Goal: Task Accomplishment & Management: Manage account settings

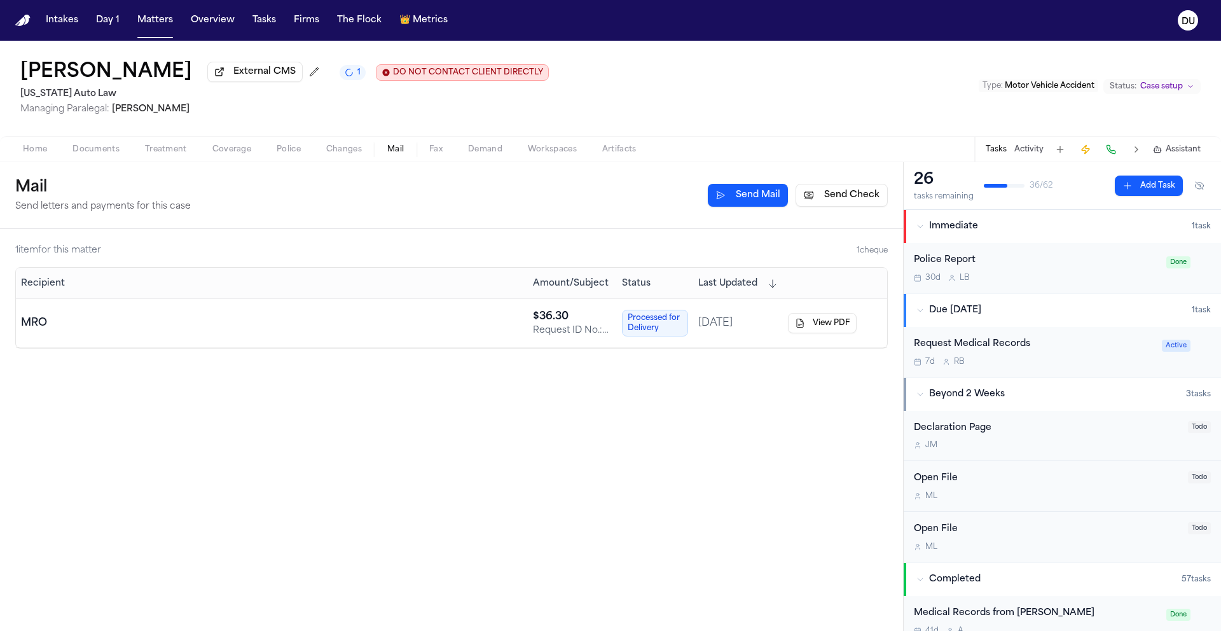
click at [17, 24] on img "Home" at bounding box center [22, 21] width 15 height 12
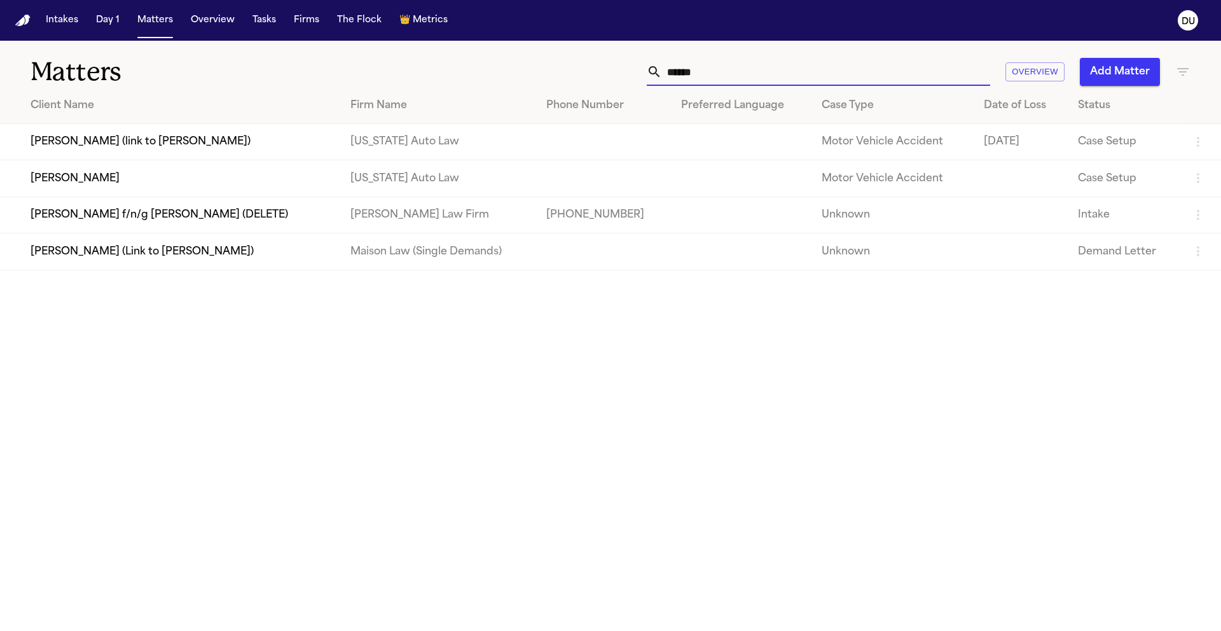
drag, startPoint x: 776, startPoint y: 72, endPoint x: 586, endPoint y: 69, distance: 190.2
click at [586, 69] on div "****** Overview Add Matter" at bounding box center [779, 72] width 822 height 28
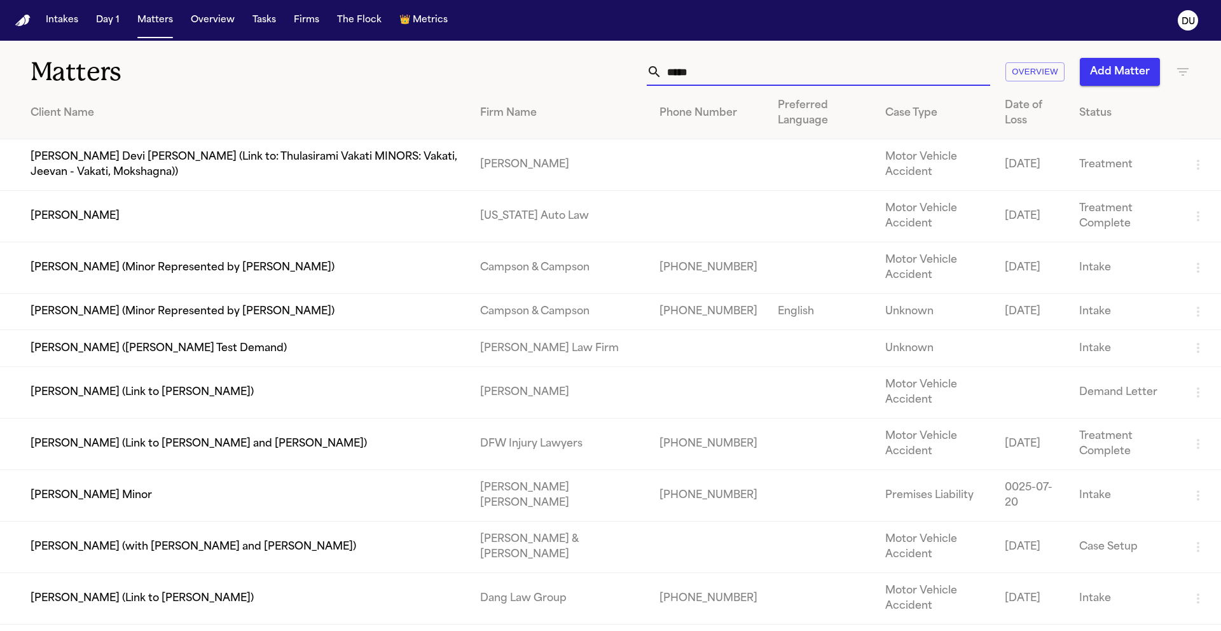
type input "*****"
click at [175, 223] on td "Kayser Hatem" at bounding box center [235, 217] width 470 height 52
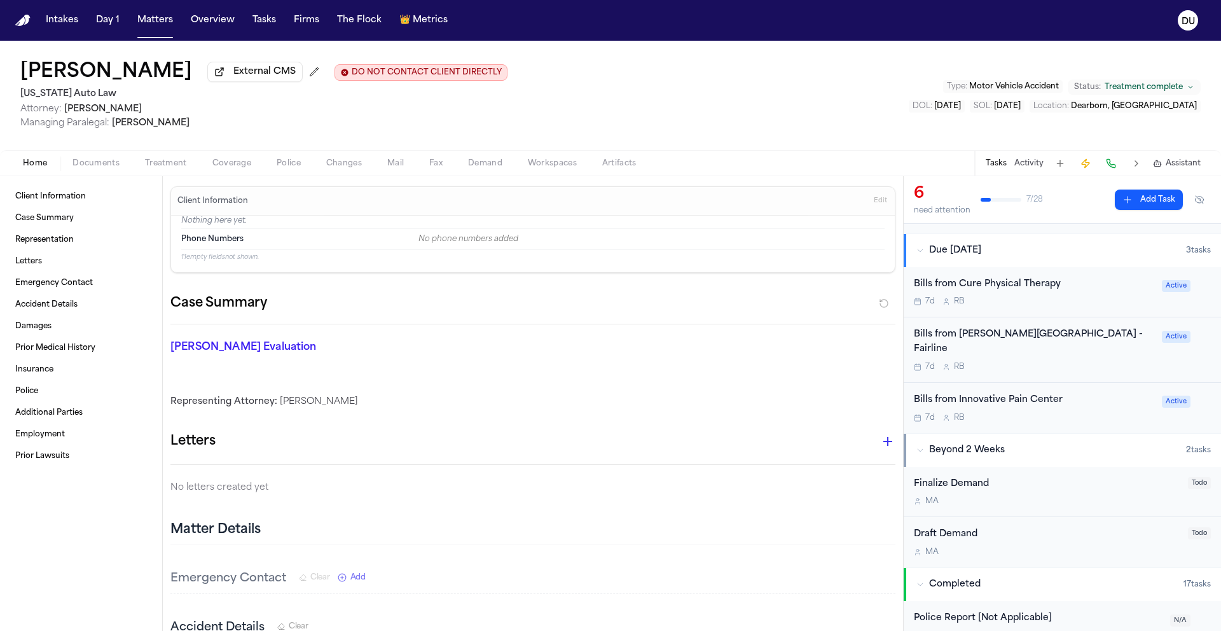
scroll to position [358, 0]
click at [1027, 289] on div "Bills from Cure Physical Therapy" at bounding box center [1034, 287] width 240 height 15
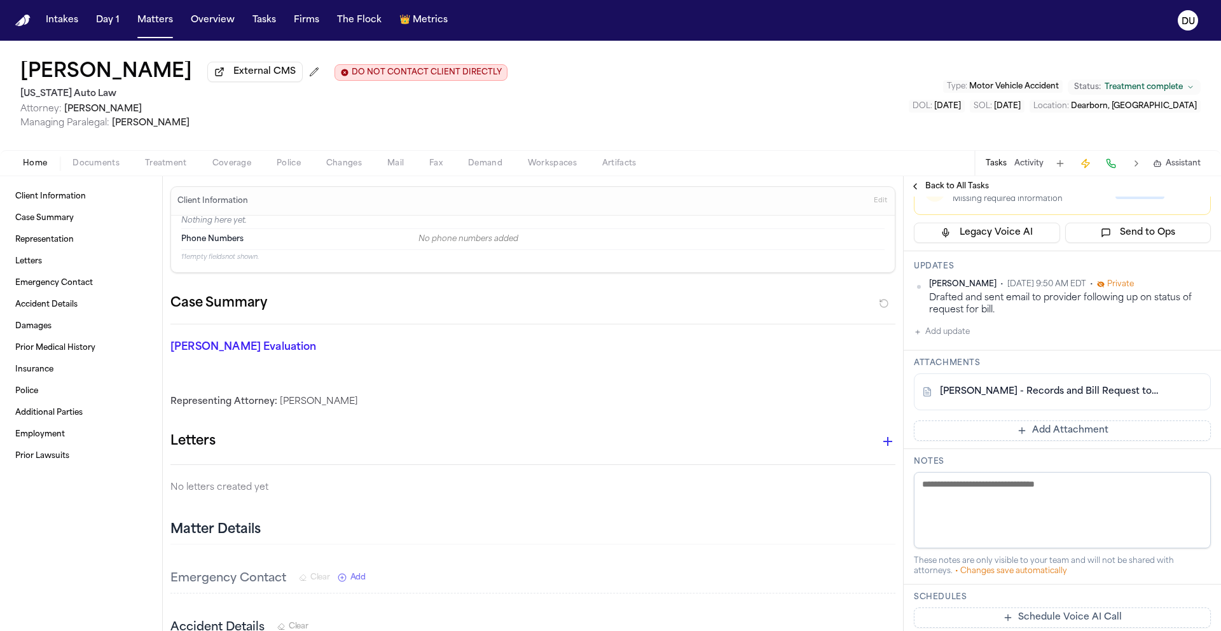
scroll to position [212, 0]
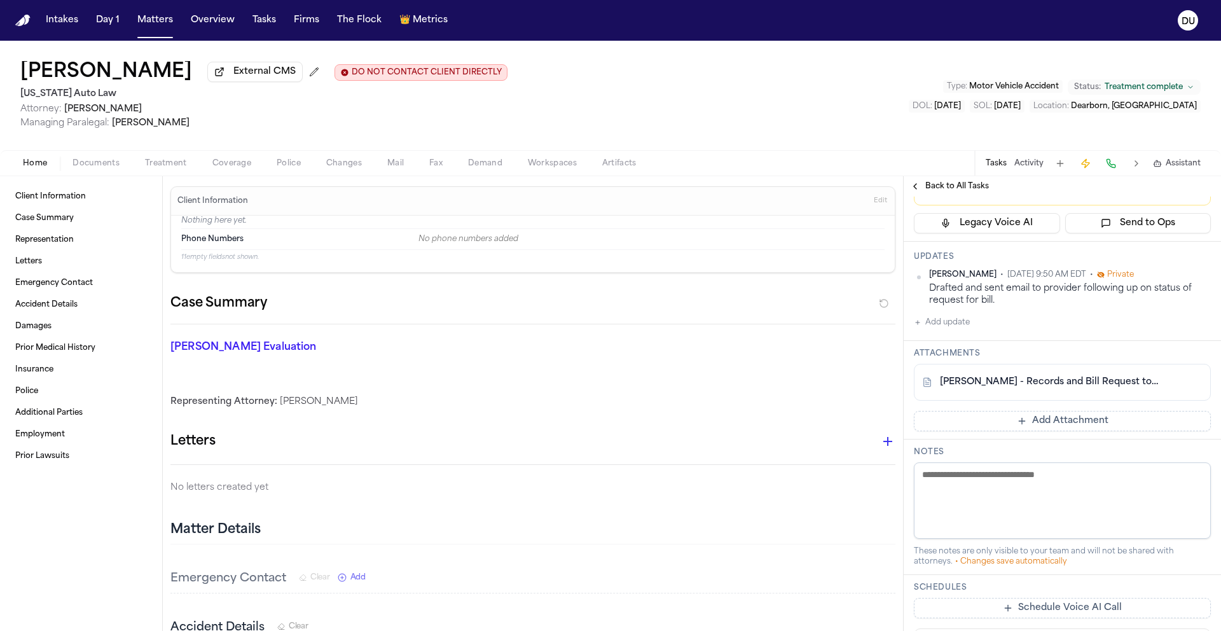
click at [1054, 425] on button "Add Attachment" at bounding box center [1062, 421] width 297 height 20
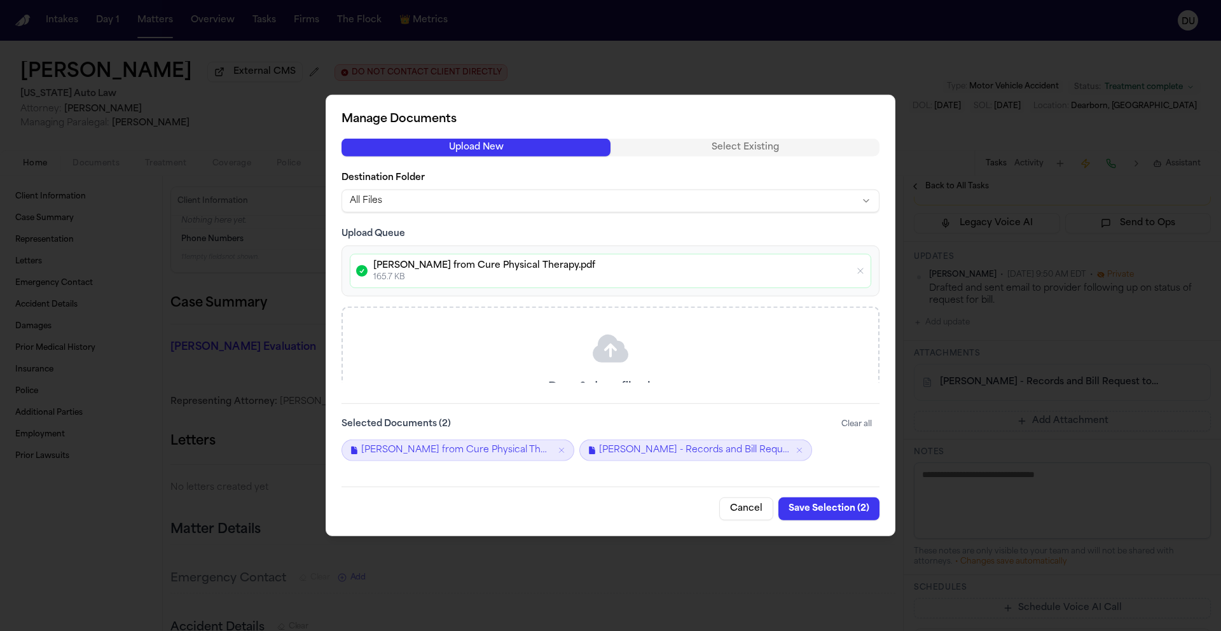
click at [826, 508] on button "Save Selection ( 2 )" at bounding box center [829, 508] width 101 height 23
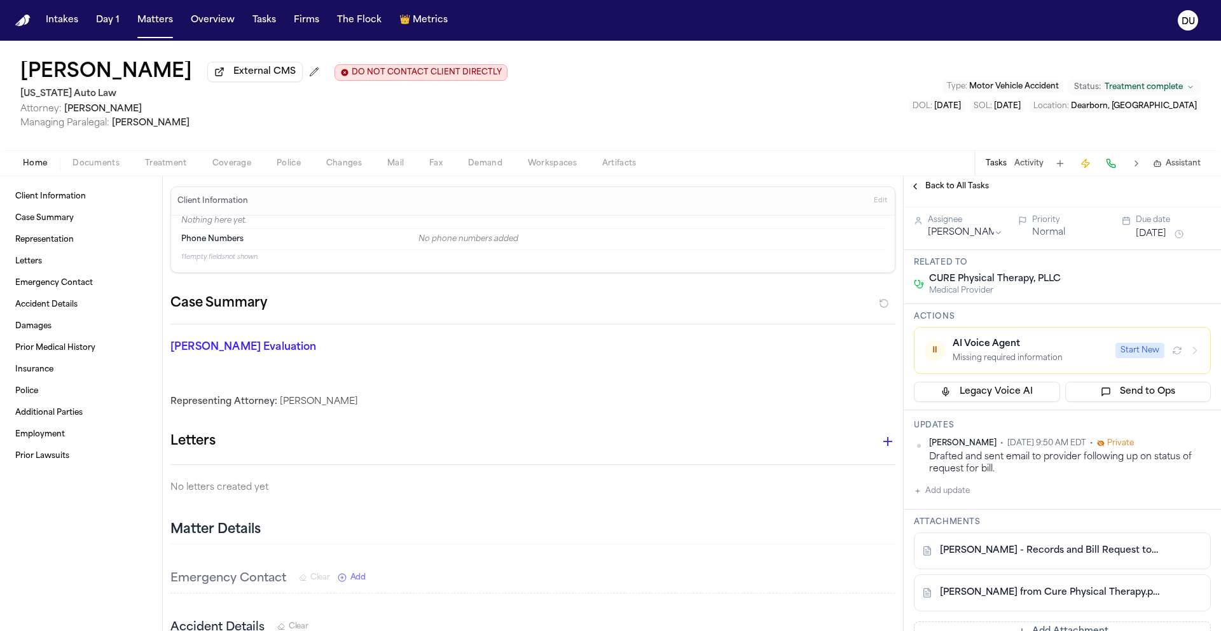
scroll to position [0, 0]
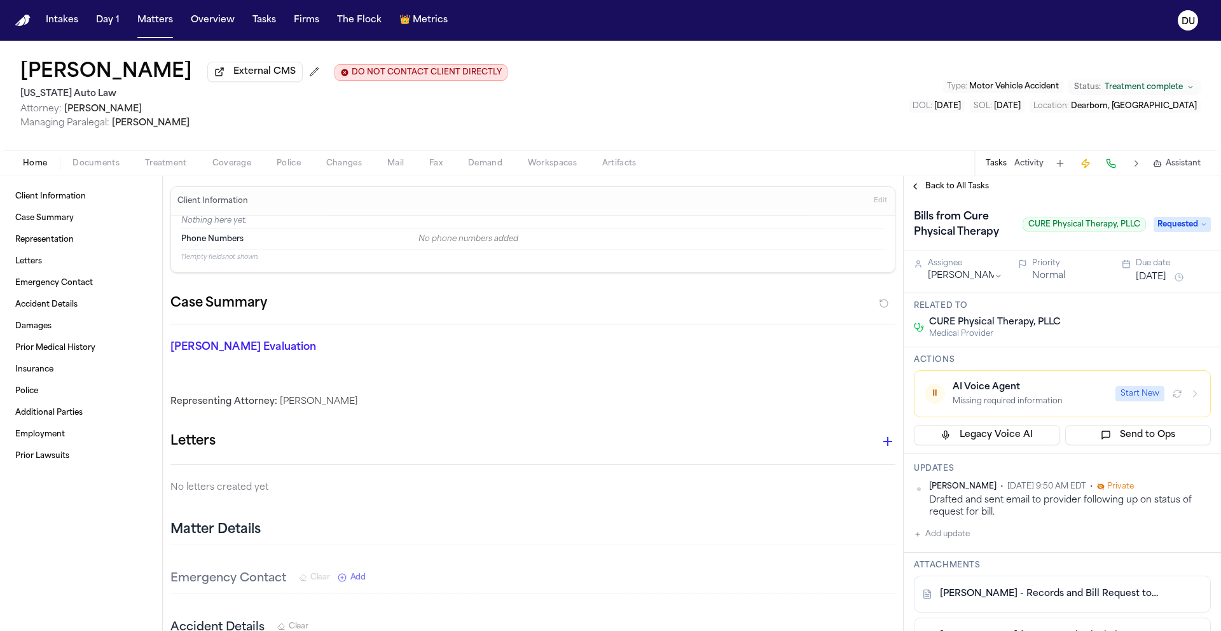
click at [1181, 230] on span "Requested" at bounding box center [1182, 224] width 57 height 15
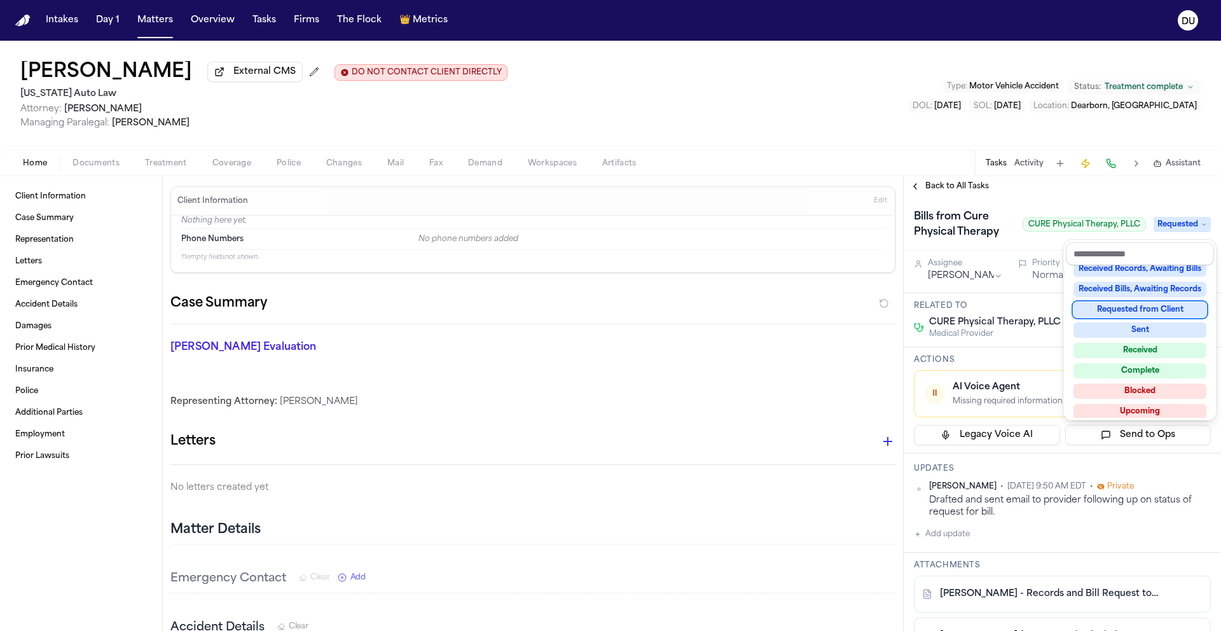
scroll to position [185, 0]
click at [1140, 299] on div "Received Bills, Awaiting Records" at bounding box center [1140, 296] width 133 height 15
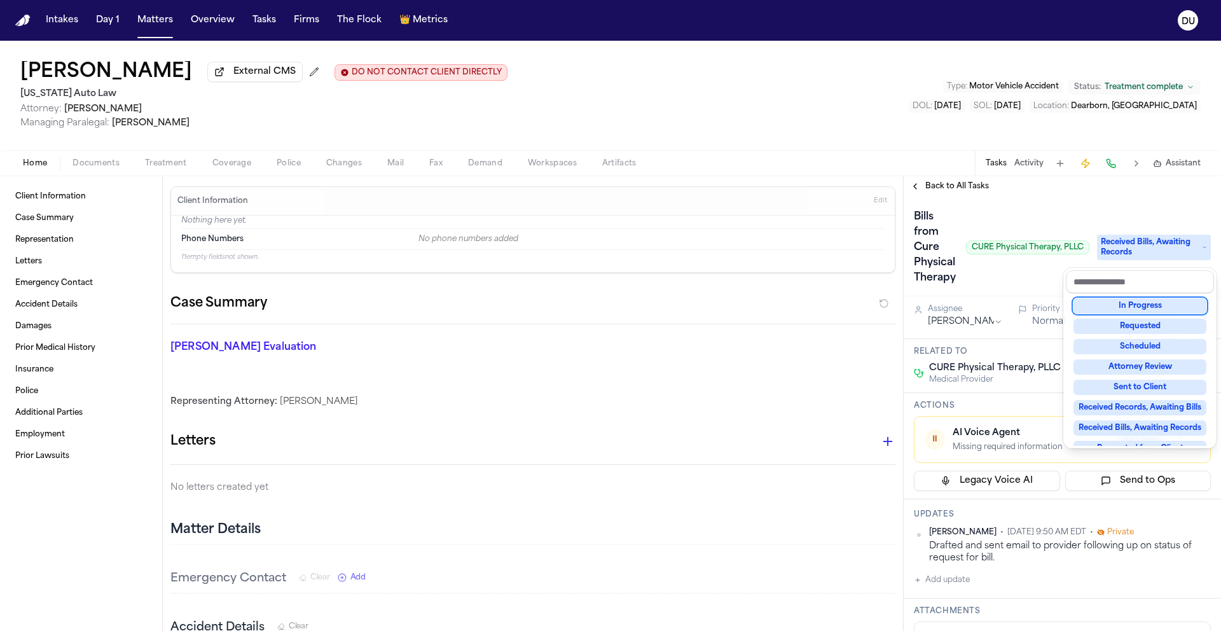
click at [1076, 180] on div "Back to All Tasks Bills from Cure Physical Therapy CURE Physical Therapy, PLLC …" at bounding box center [1062, 403] width 317 height 455
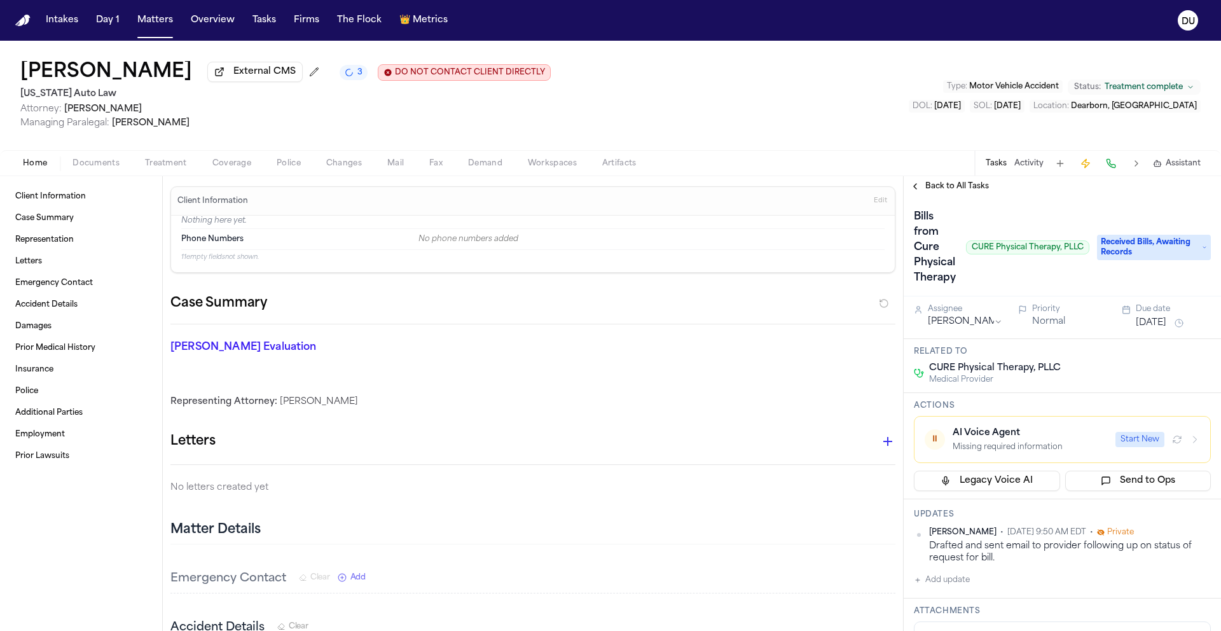
click at [21, 24] on img "Home" at bounding box center [22, 21] width 15 height 12
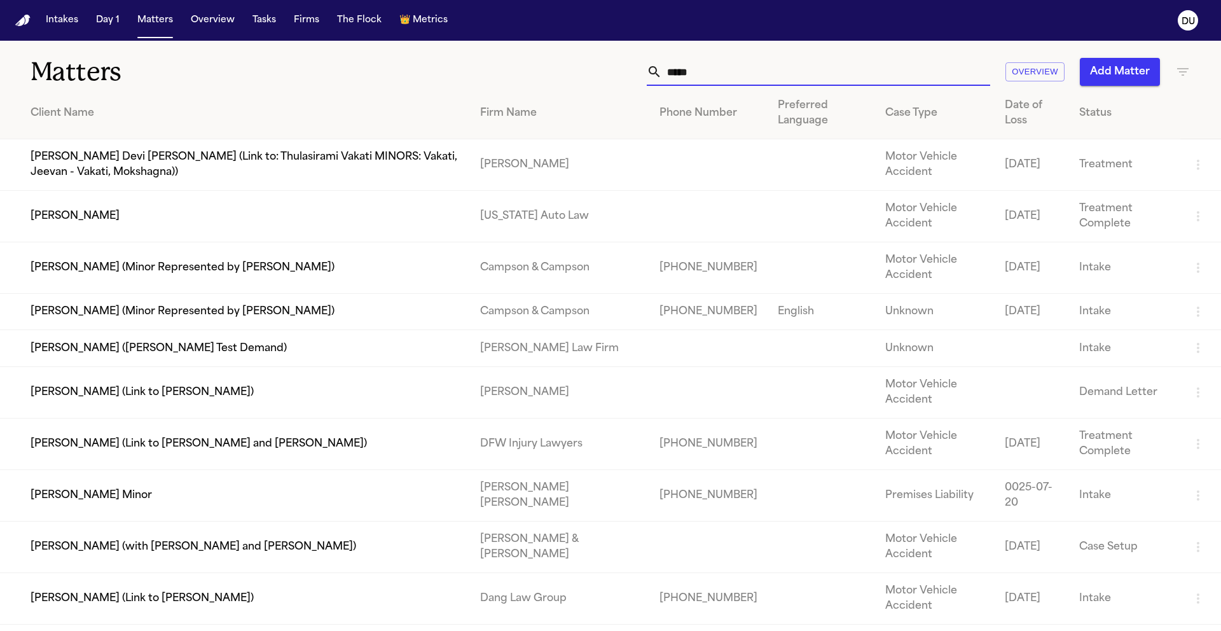
click at [752, 84] on input "*****" at bounding box center [826, 72] width 328 height 28
drag, startPoint x: 733, startPoint y: 75, endPoint x: 578, endPoint y: 75, distance: 155.8
click at [578, 75] on div "***** Overview Add Matter" at bounding box center [779, 72] width 822 height 28
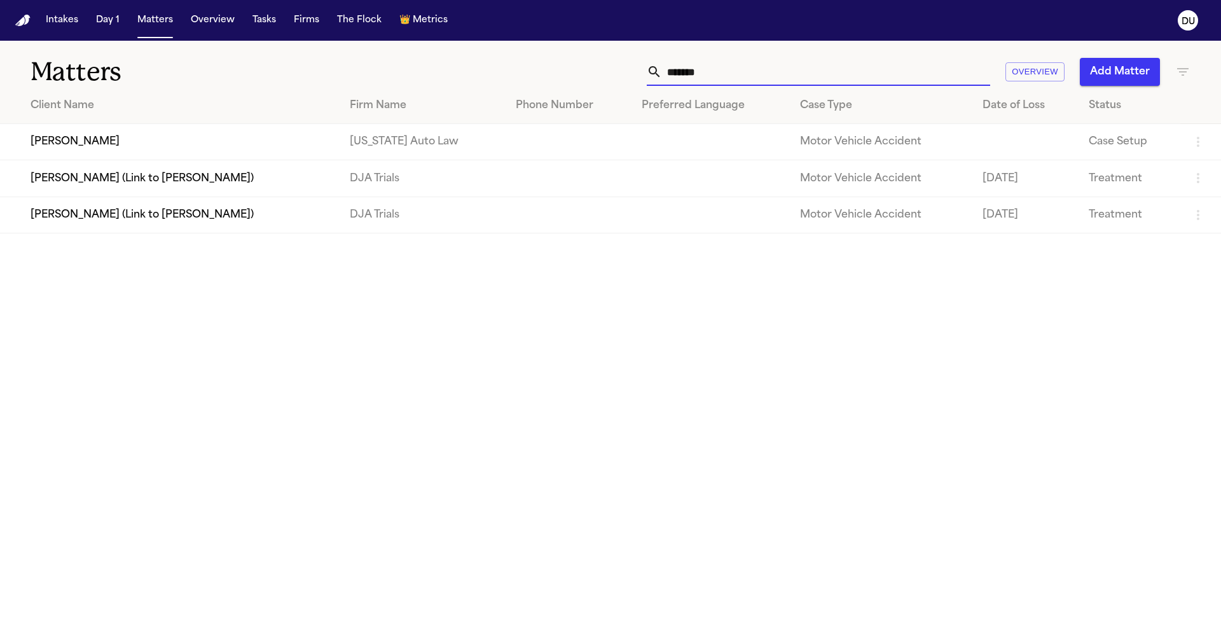
type input "*******"
click at [388, 155] on td "[US_STATE] Auto Law" at bounding box center [423, 142] width 166 height 36
click at [280, 148] on td "Lea Gatson" at bounding box center [170, 142] width 340 height 36
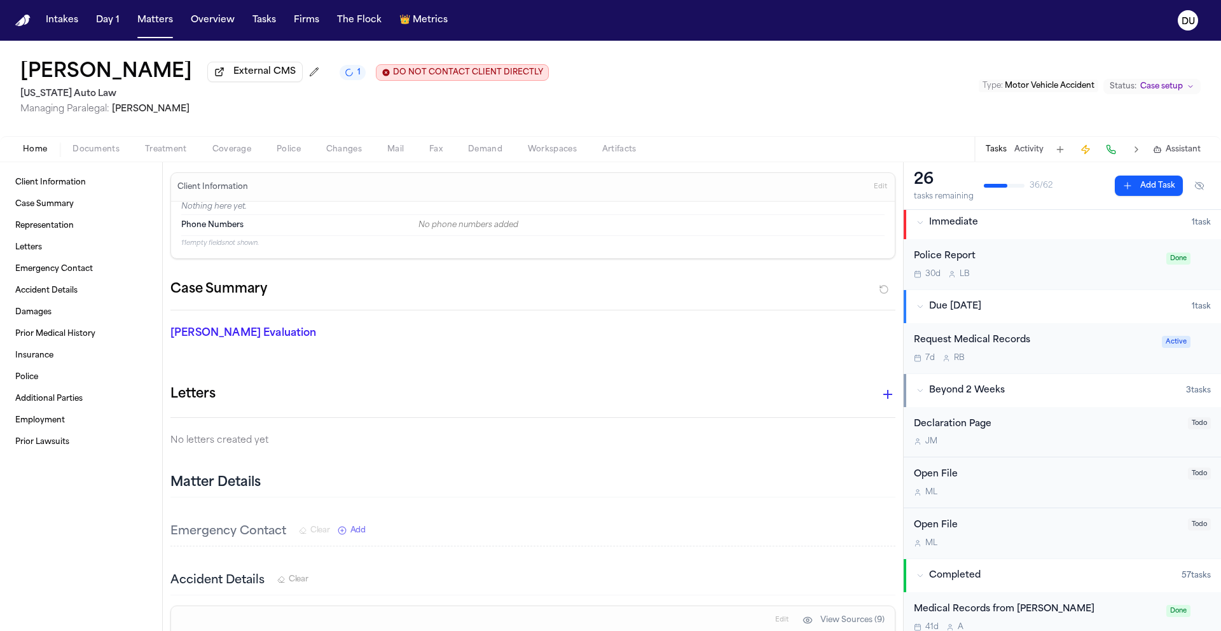
scroll to position [11, 0]
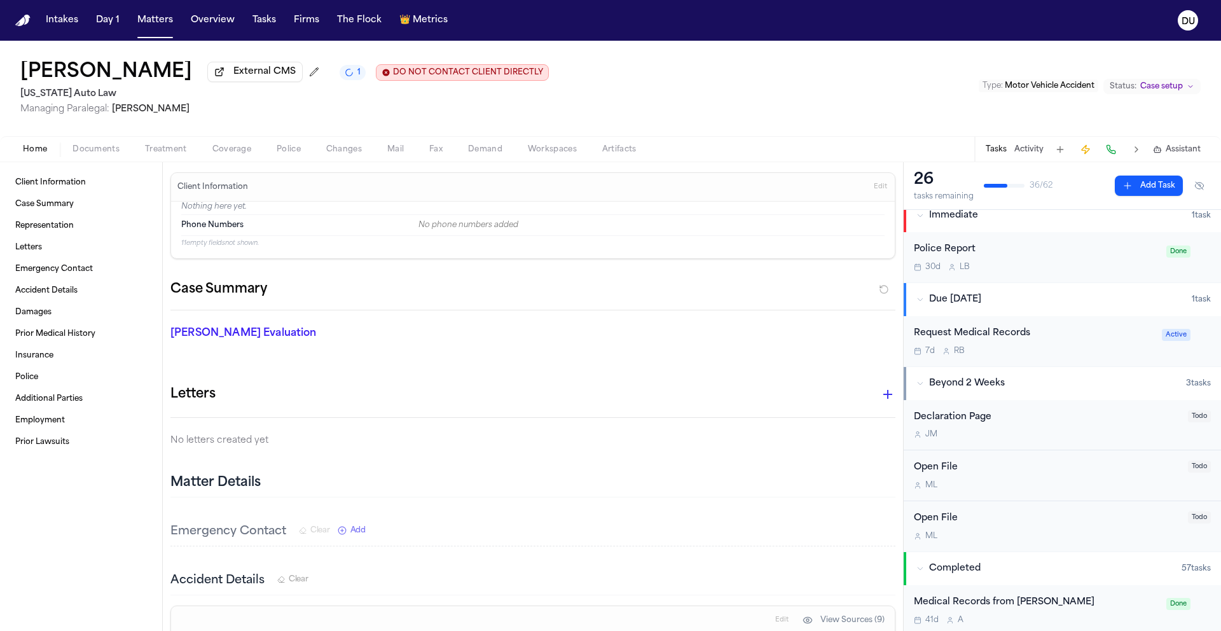
click at [997, 341] on div "Request Medical Records" at bounding box center [1034, 333] width 240 height 15
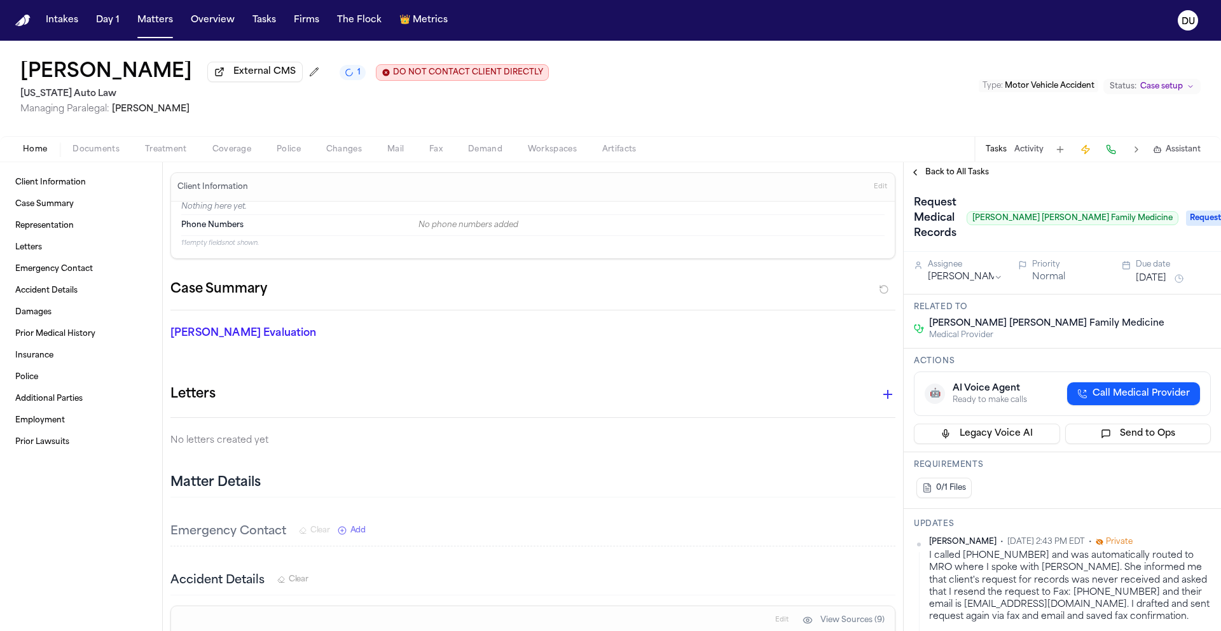
click at [938, 176] on span "Back to All Tasks" at bounding box center [957, 172] width 64 height 10
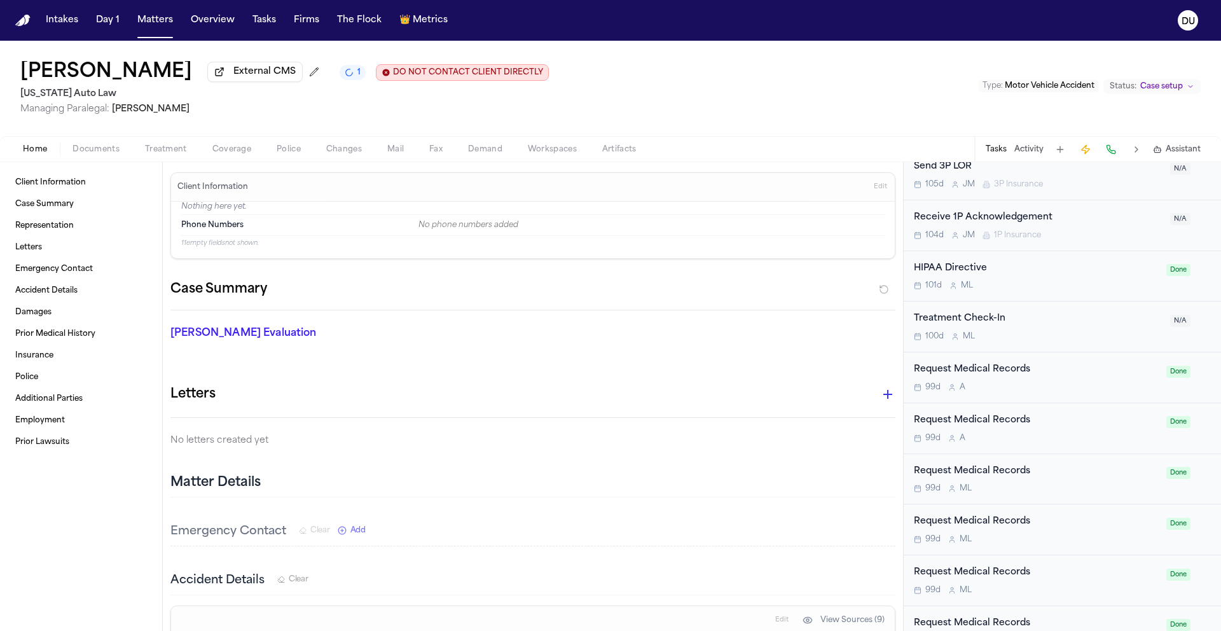
scroll to position [2355, 0]
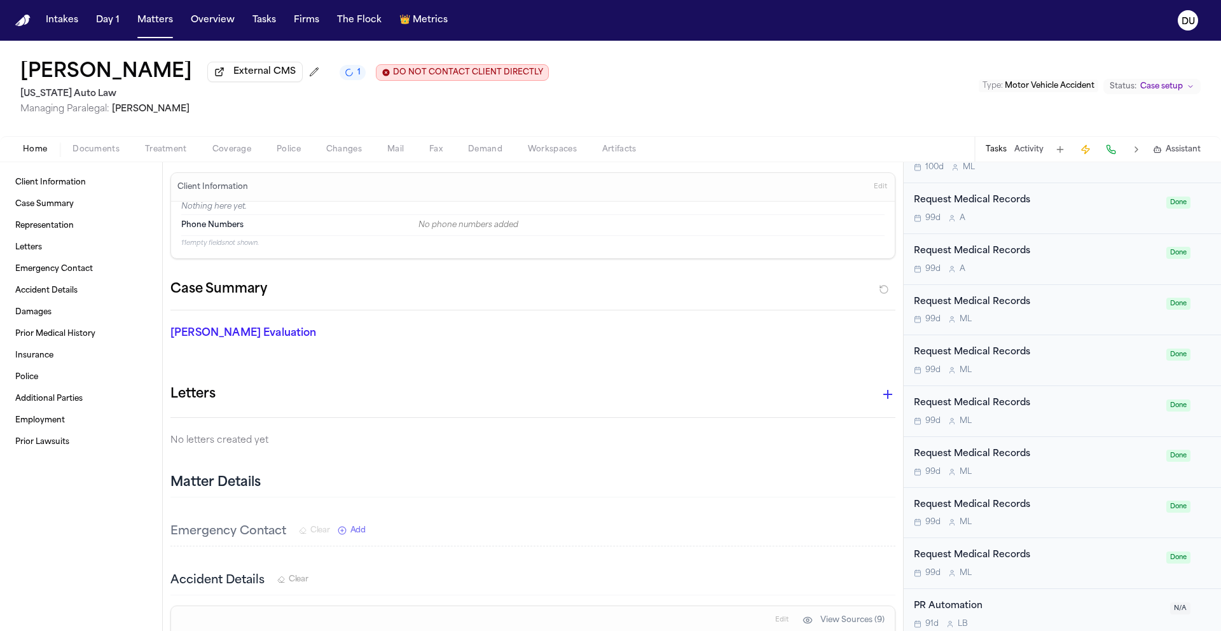
click at [985, 253] on div "Request Medical Records" at bounding box center [1036, 251] width 245 height 15
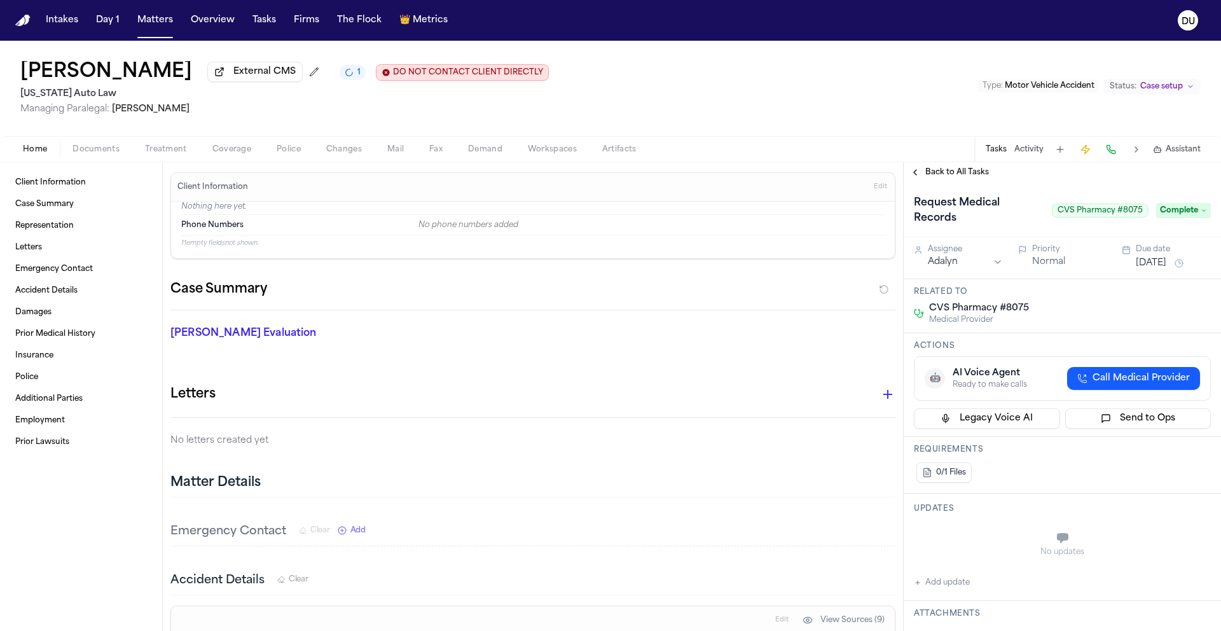
click at [959, 171] on span "Back to All Tasks" at bounding box center [957, 172] width 64 height 10
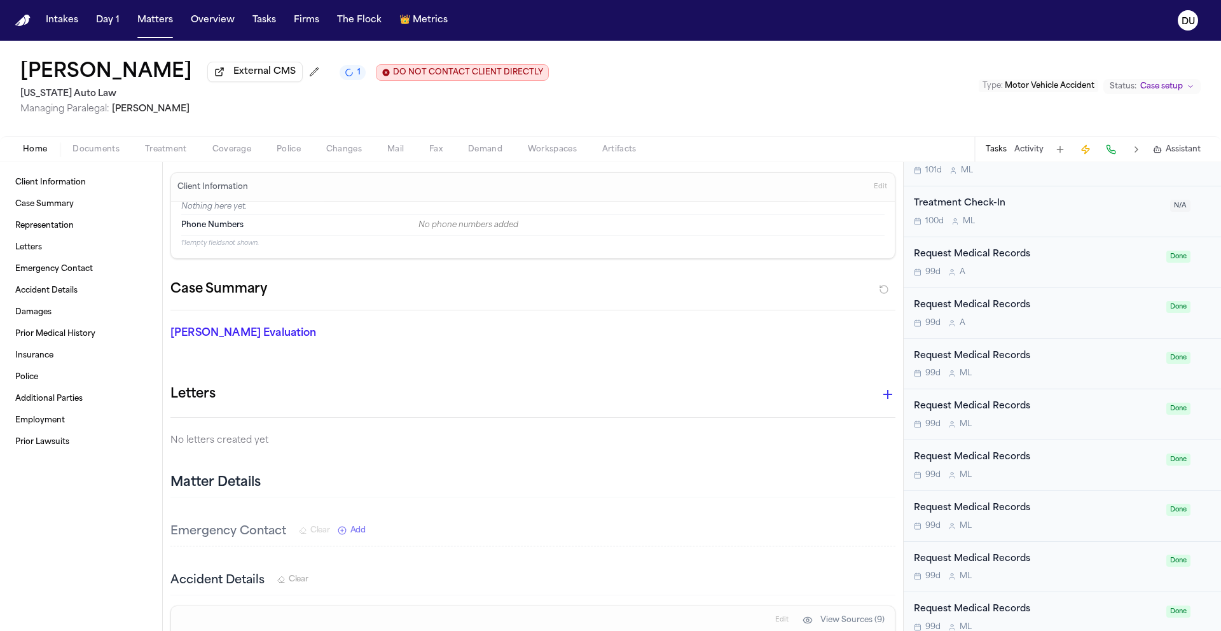
scroll to position [2298, 0]
click at [999, 263] on div "Request Medical Records" at bounding box center [1036, 257] width 245 height 15
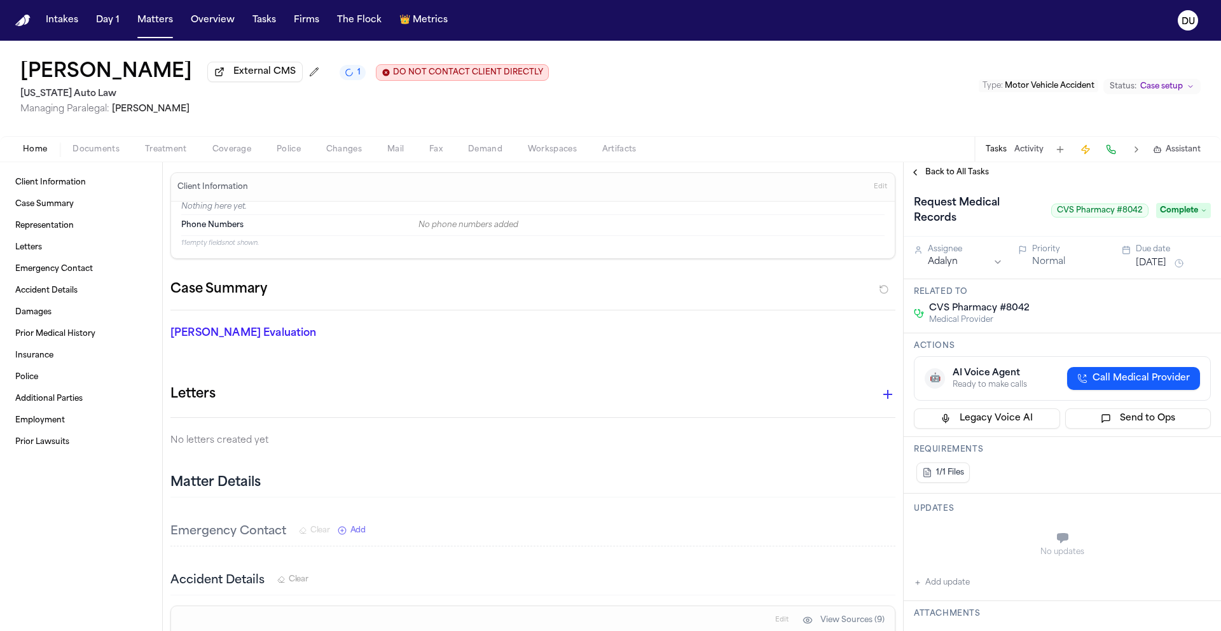
click at [953, 165] on div "Back to All Tasks" at bounding box center [1062, 172] width 317 height 20
click at [952, 177] on span "Back to All Tasks" at bounding box center [957, 172] width 64 height 10
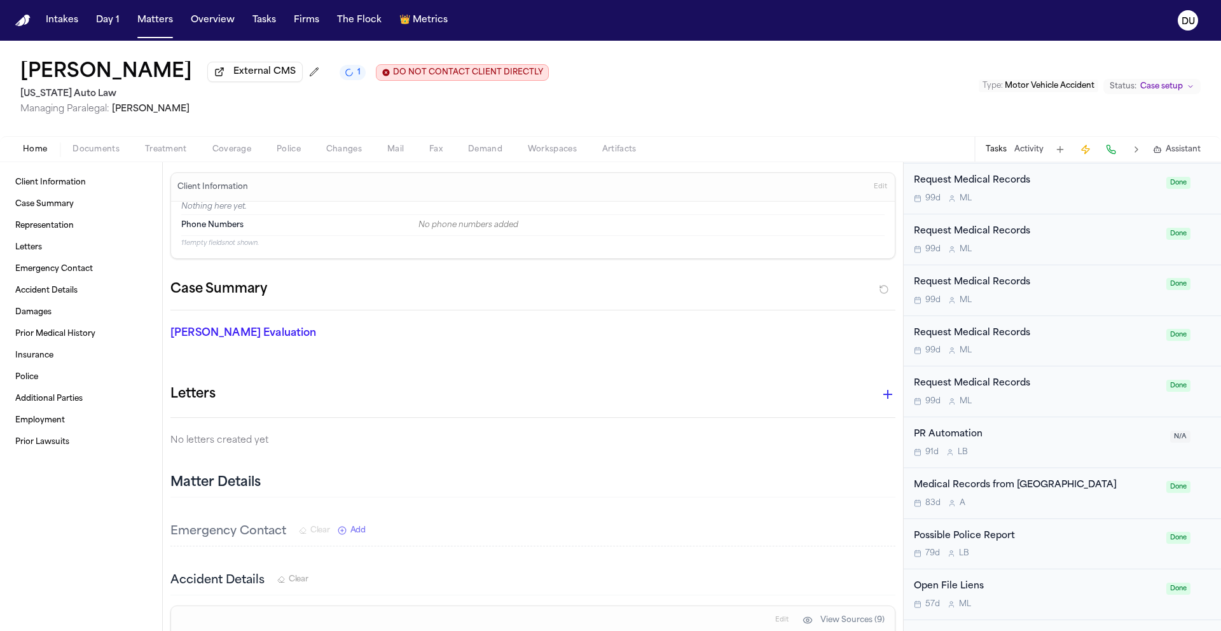
scroll to position [2527, 0]
click at [985, 490] on div "Medical Records from Corewell Health Dearborn Hospital" at bounding box center [1036, 485] width 245 height 15
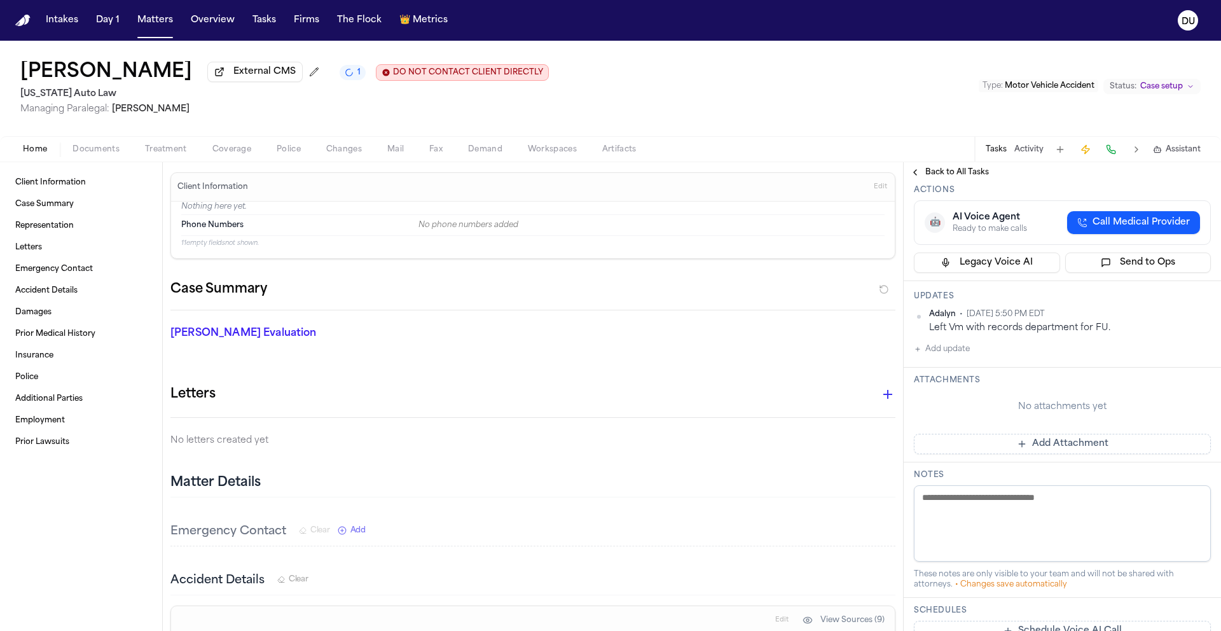
scroll to position [190, 0]
click at [953, 354] on button "Add update" at bounding box center [942, 346] width 56 height 15
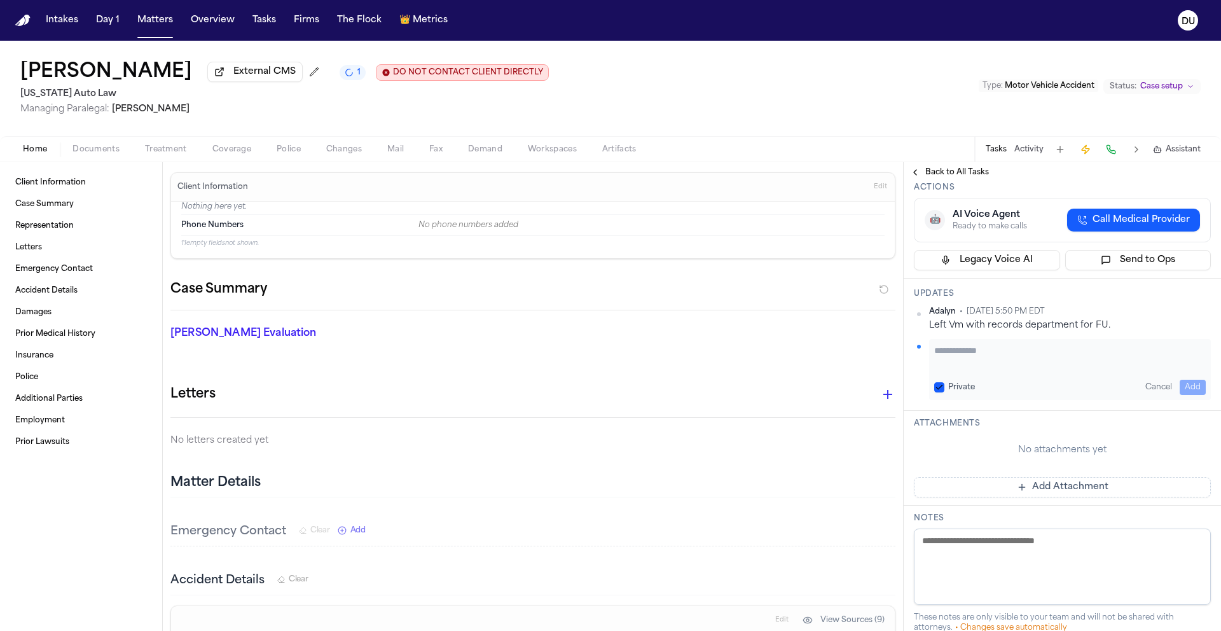
click at [1037, 497] on button "Add Attachment" at bounding box center [1062, 487] width 297 height 20
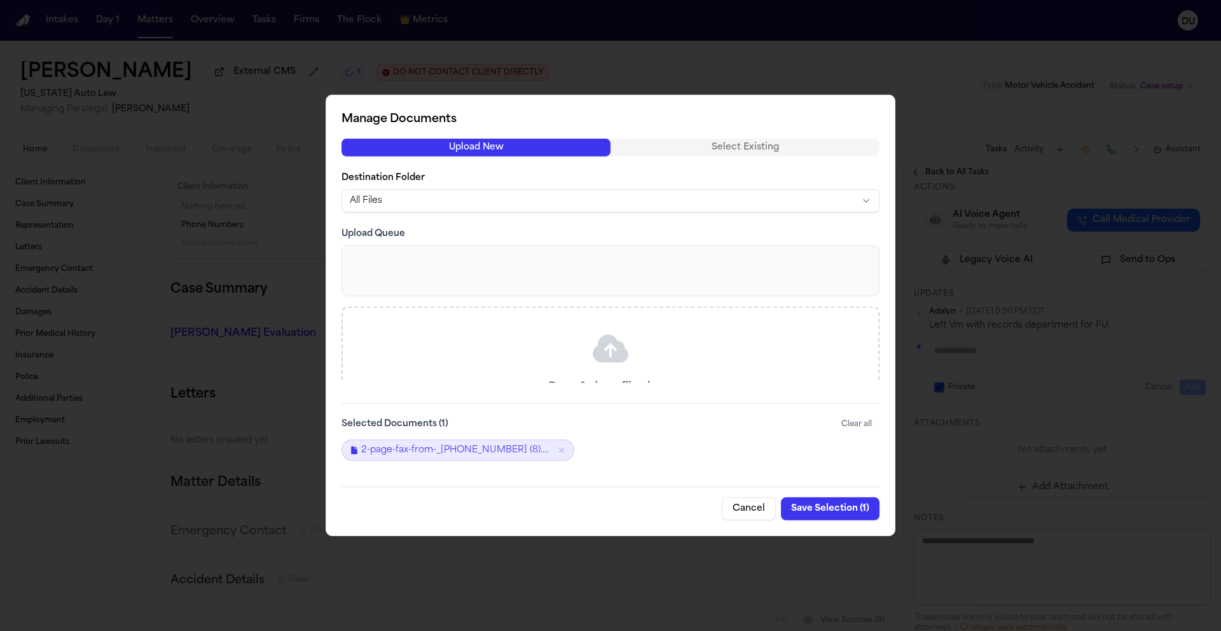
click at [831, 509] on button "Save Selection ( 1 )" at bounding box center [830, 508] width 99 height 23
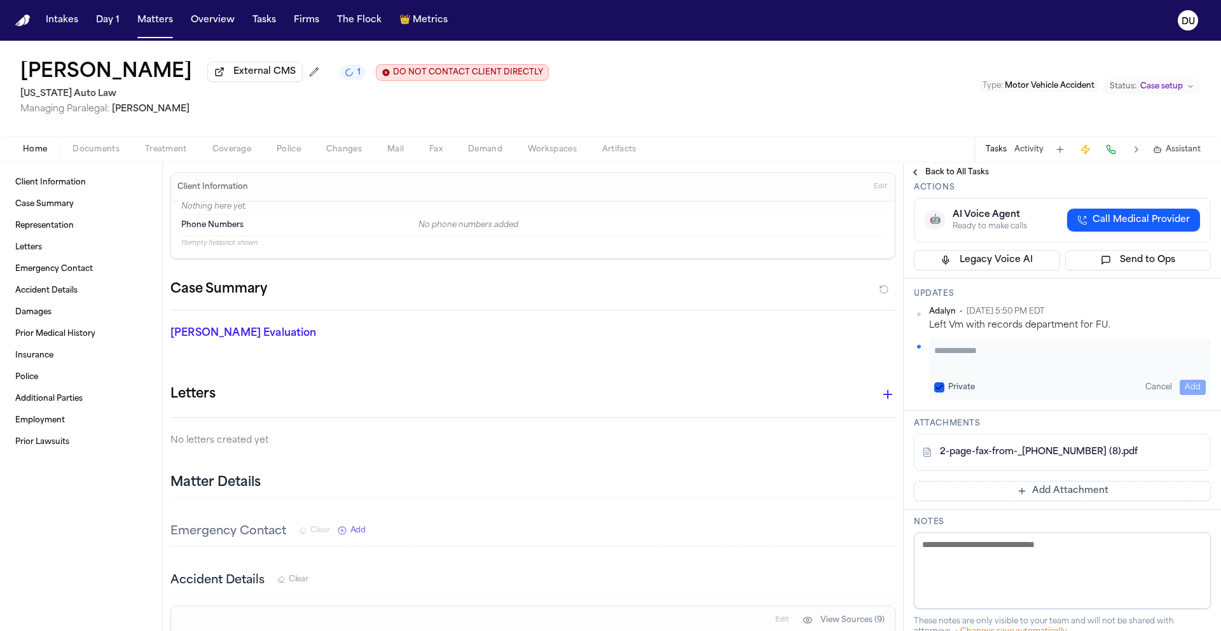
click at [1013, 370] on textarea "Add your update" at bounding box center [1070, 356] width 272 height 25
type textarea "**********"
click at [1184, 395] on button "Add" at bounding box center [1193, 387] width 26 height 15
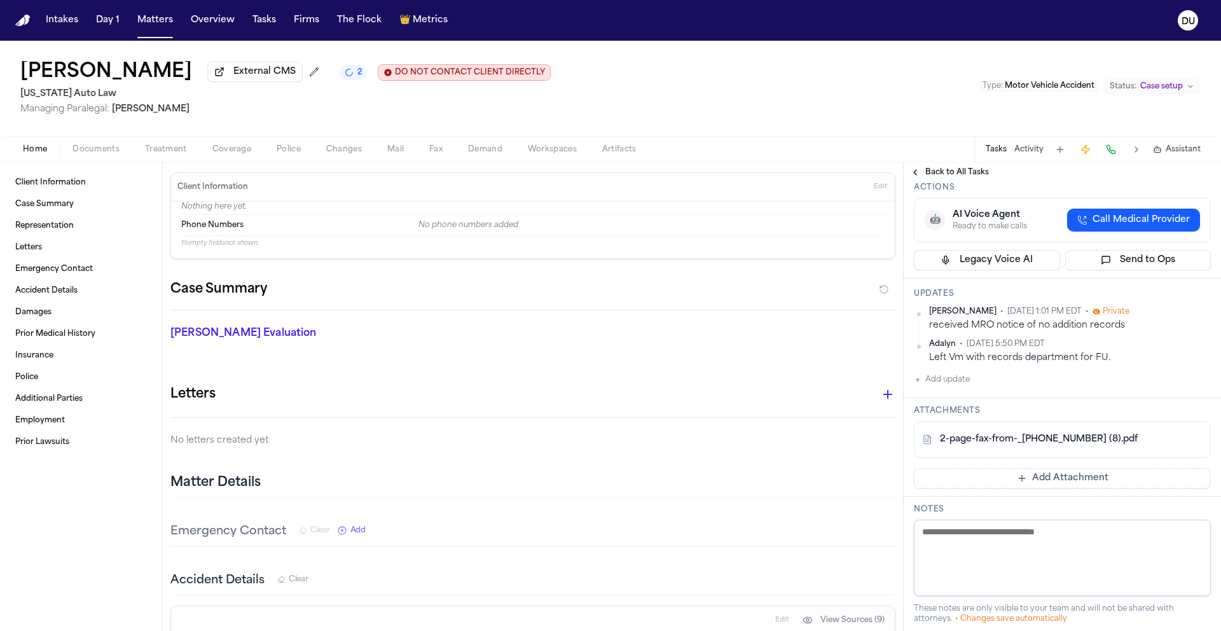
click at [29, 25] on img "Home" at bounding box center [22, 21] width 15 height 12
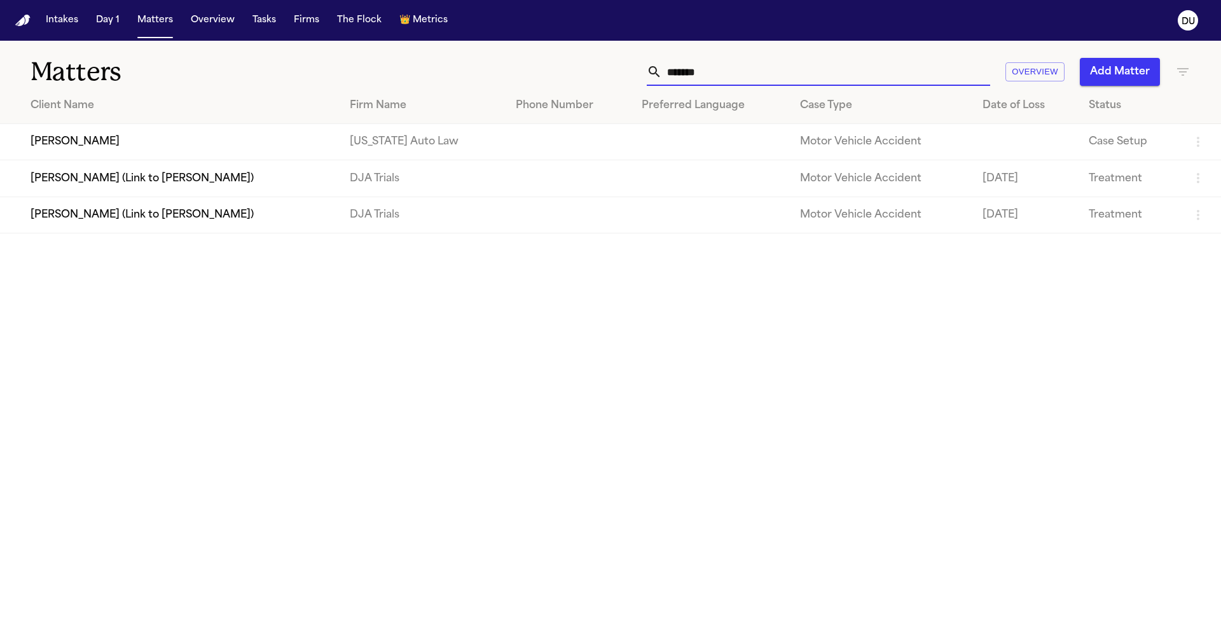
drag, startPoint x: 693, startPoint y: 78, endPoint x: 634, endPoint y: 78, distance: 59.8
click at [634, 78] on div "******* Overview Add Matter" at bounding box center [779, 72] width 822 height 28
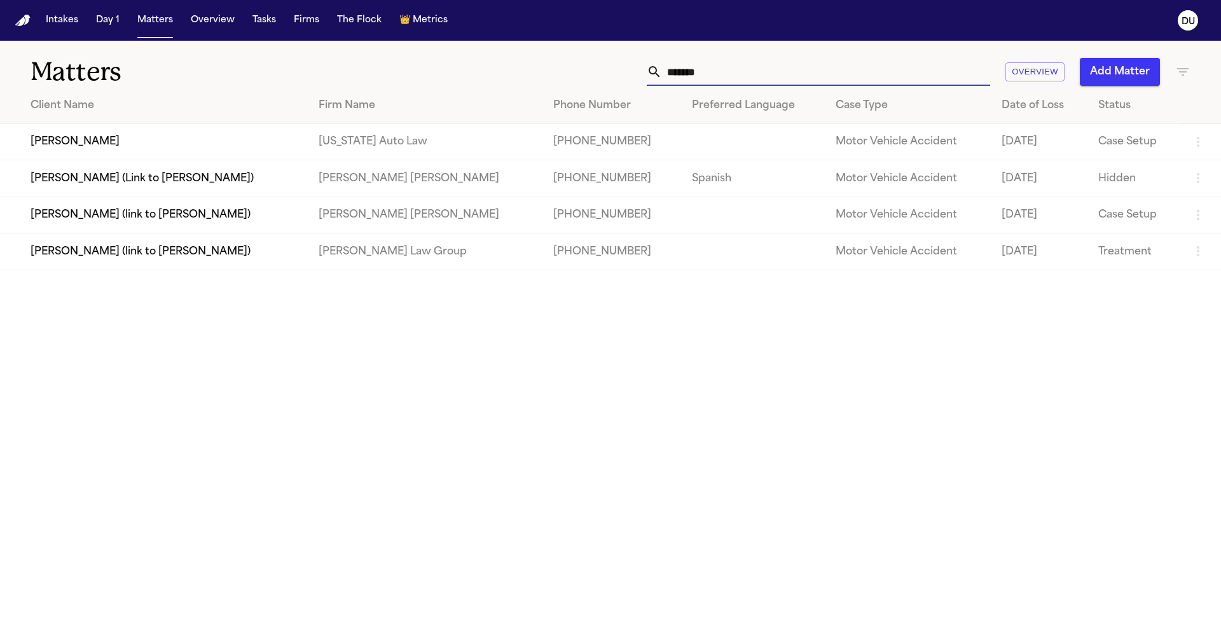
type input "*******"
click at [392, 130] on td "[US_STATE] Auto Law" at bounding box center [425, 142] width 235 height 36
click at [210, 141] on td "Robin Scott" at bounding box center [154, 142] width 308 height 36
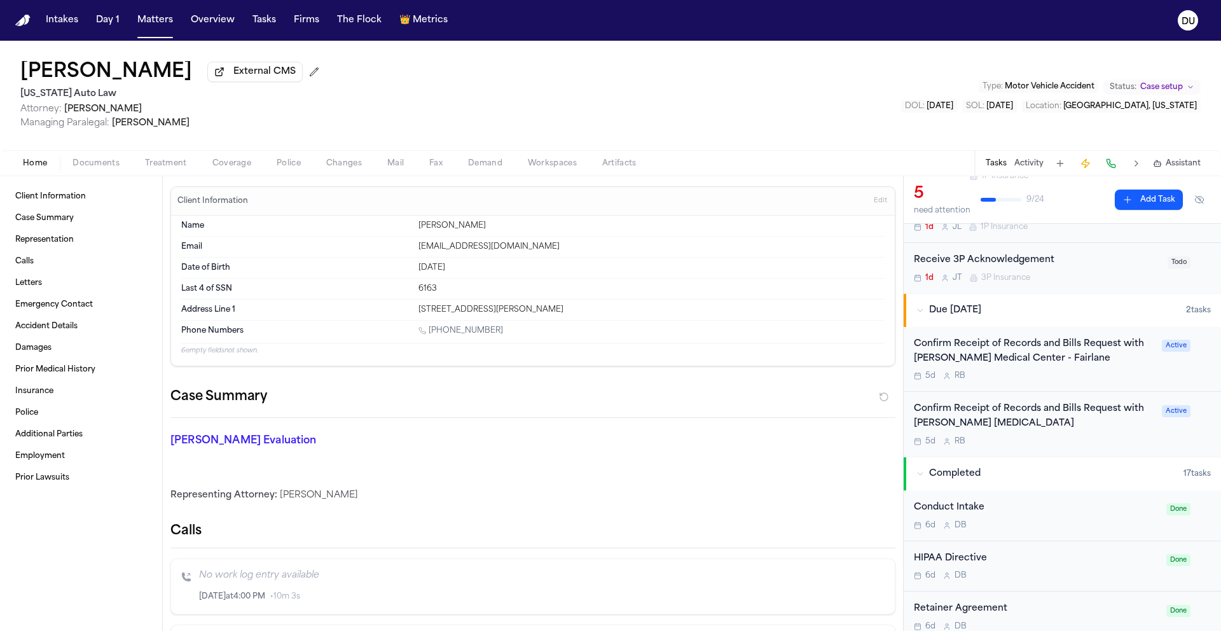
scroll to position [230, 0]
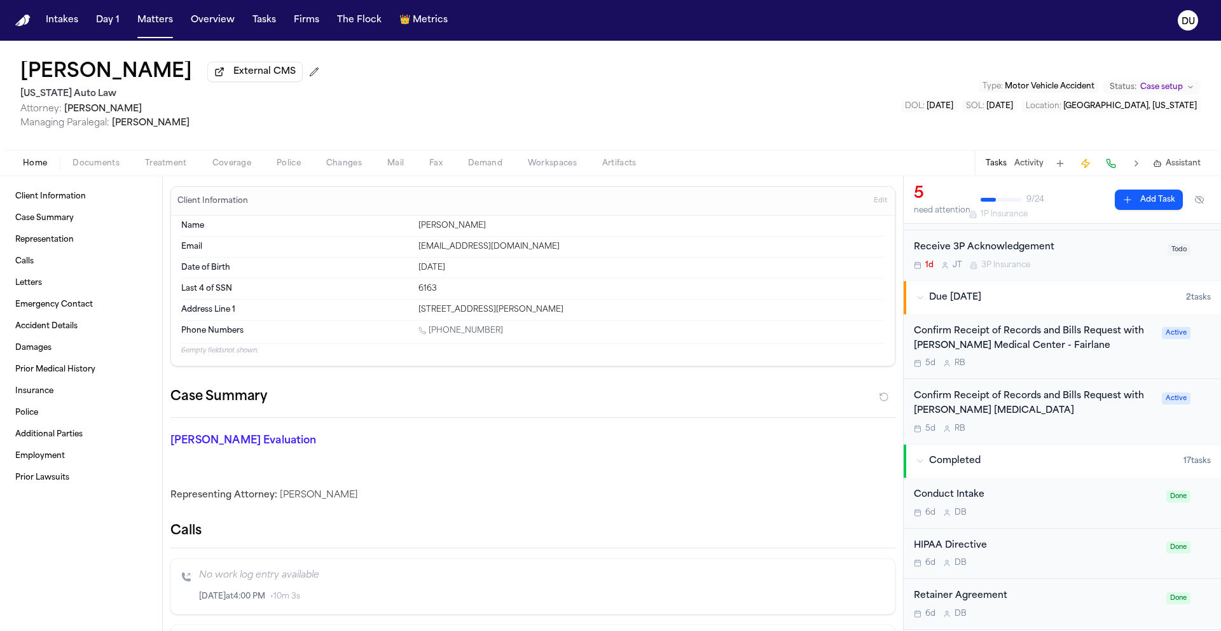
click at [976, 419] on div "Confirm Receipt of Records and Bills Request with Ruffini Chiropractic" at bounding box center [1034, 403] width 240 height 29
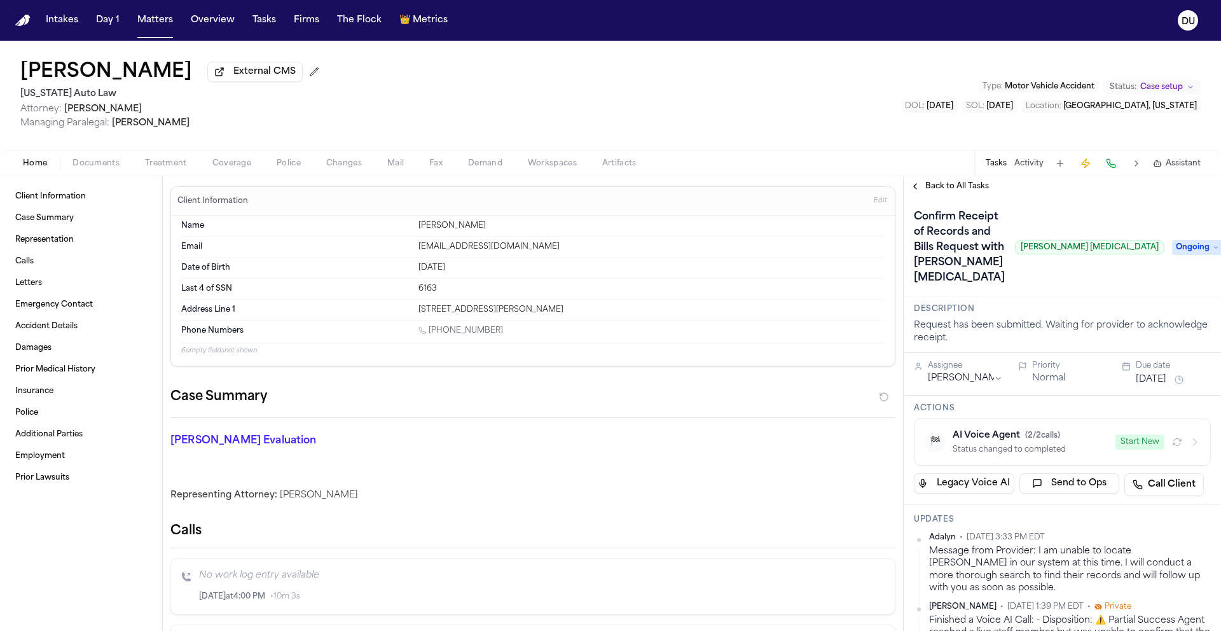
click at [1183, 240] on span "Ongoing" at bounding box center [1197, 247] width 51 height 15
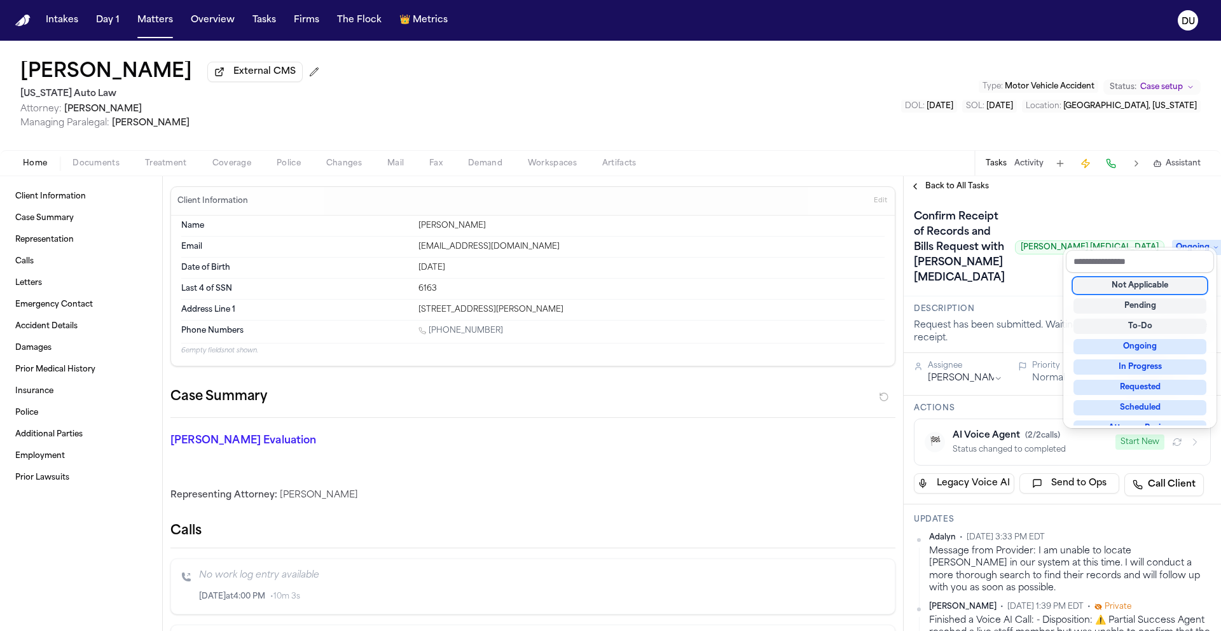
click at [1149, 198] on div "Confirm Receipt of Records and Bills Request with Ruffini Chiropractic Ruffini …" at bounding box center [1062, 247] width 317 height 100
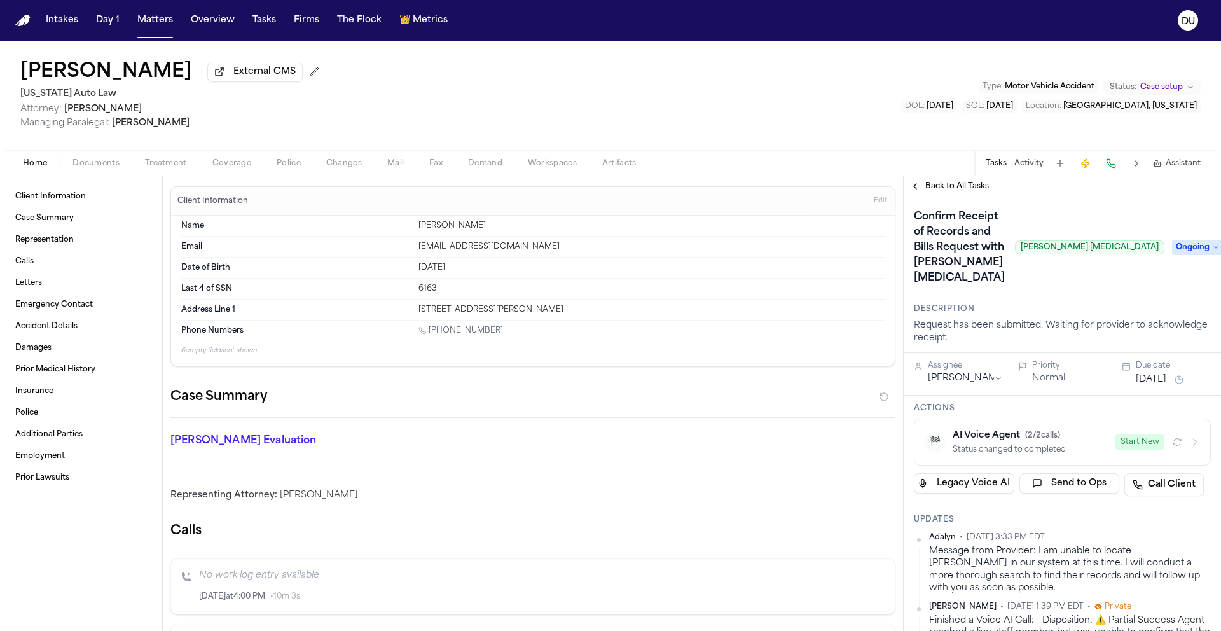
click at [29, 22] on img "Home" at bounding box center [22, 21] width 15 height 12
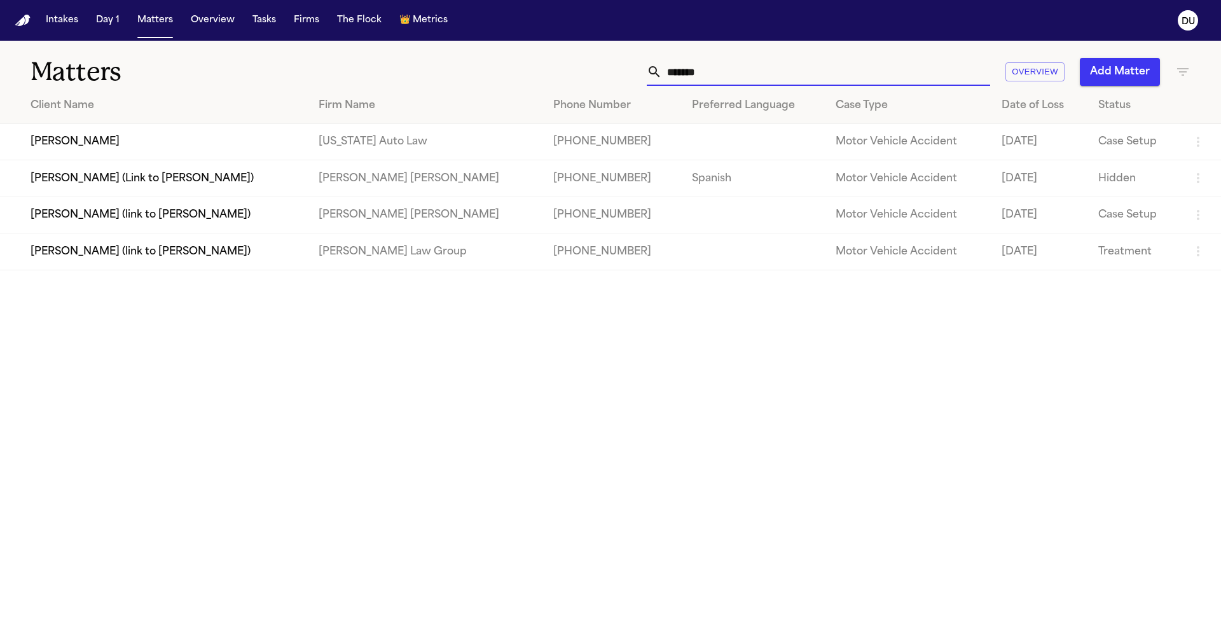
drag, startPoint x: 721, startPoint y: 80, endPoint x: 627, endPoint y: 76, distance: 93.6
click at [627, 76] on div "******* Overview Add Matter" at bounding box center [779, 72] width 822 height 28
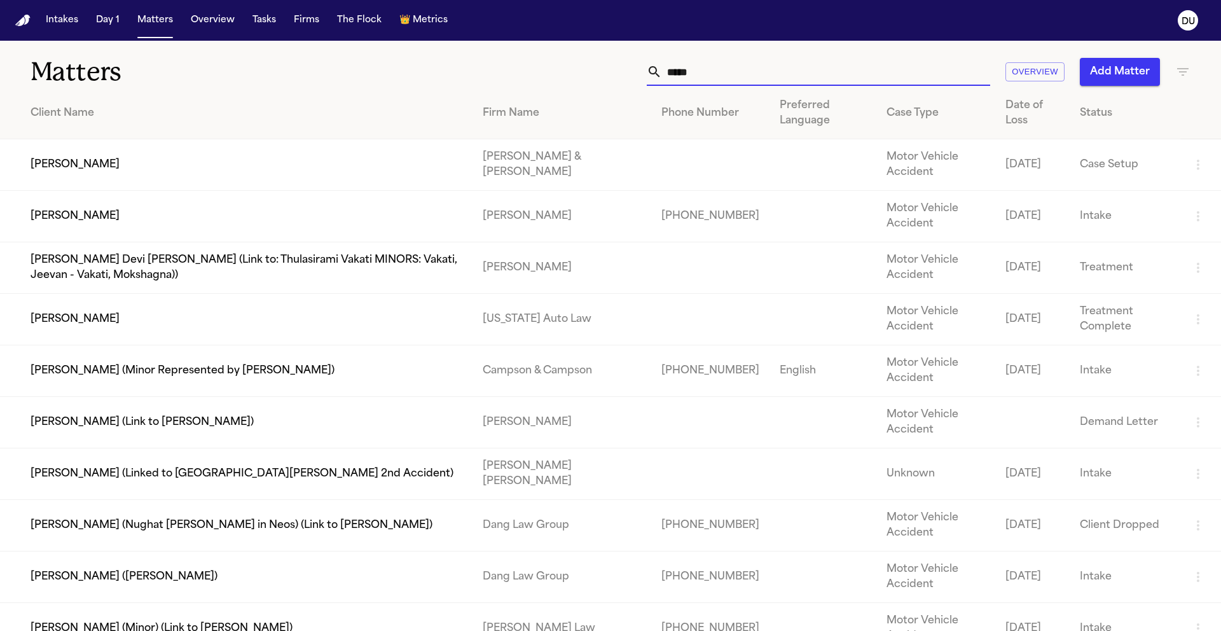
type input "*****"
click at [177, 316] on td "Kayser Hatem" at bounding box center [236, 320] width 473 height 52
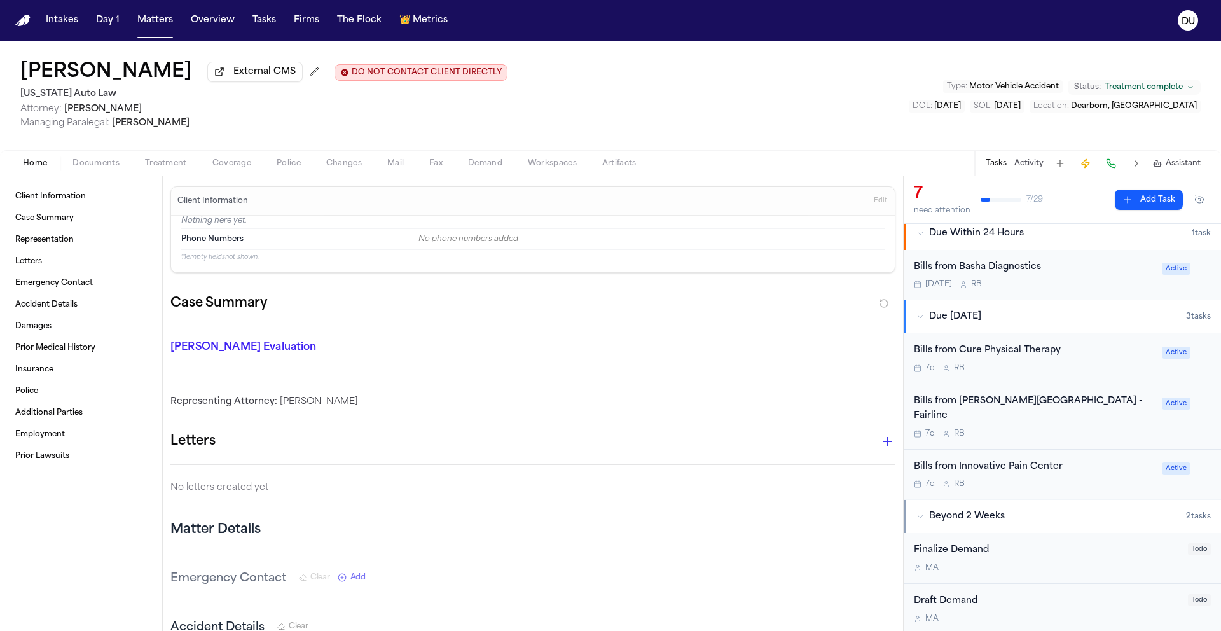
scroll to position [394, 0]
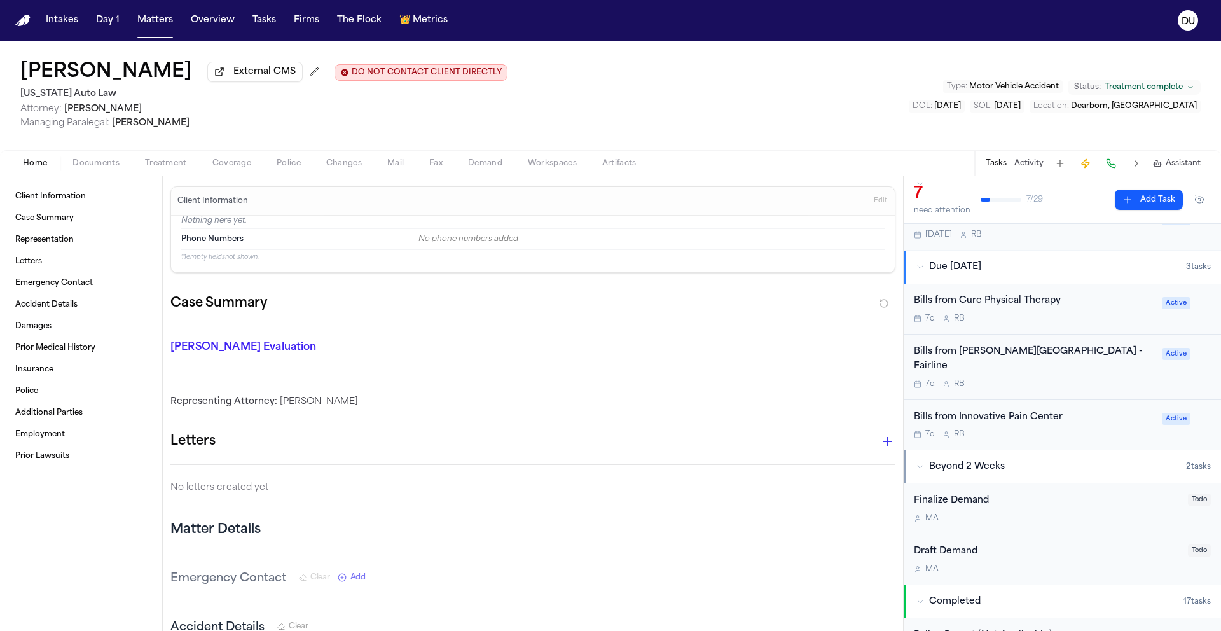
click at [1058, 359] on div "Bills from Henry Ford Medical Center - Fairline" at bounding box center [1034, 359] width 240 height 29
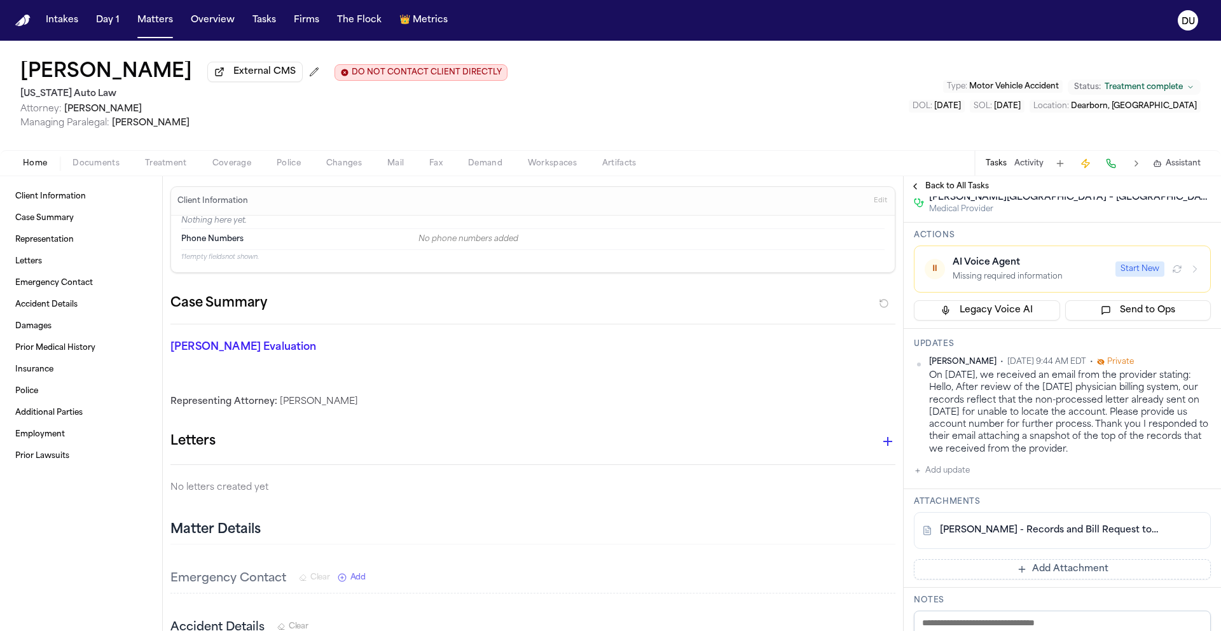
scroll to position [167, 0]
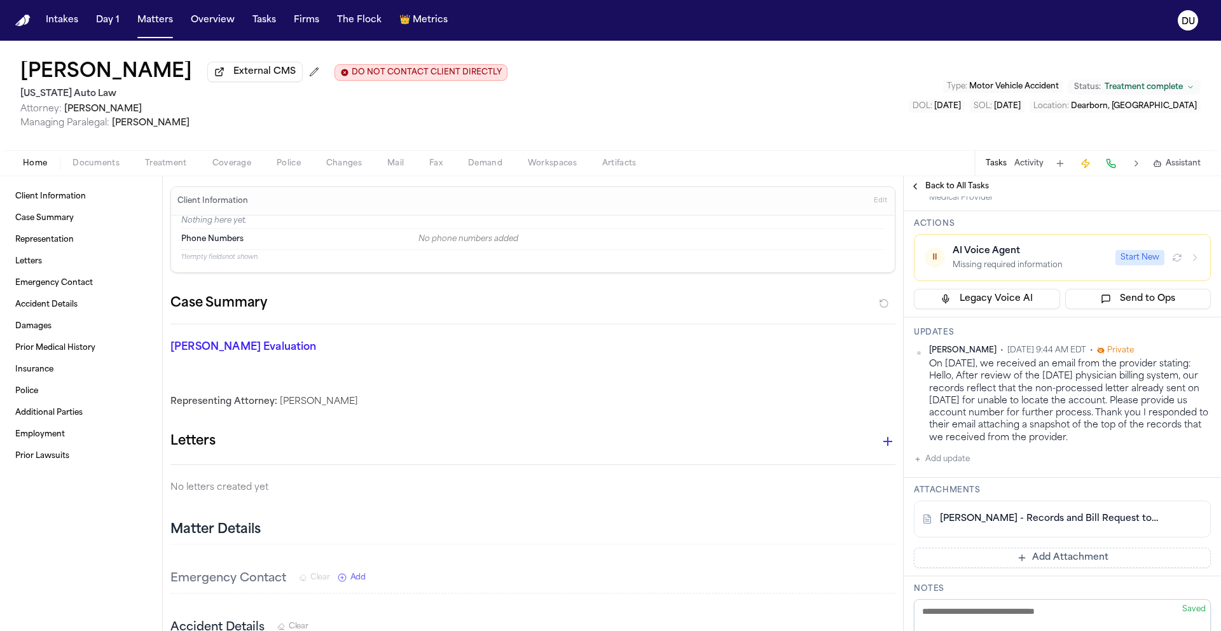
click at [1038, 568] on button "Add Attachment" at bounding box center [1062, 558] width 297 height 20
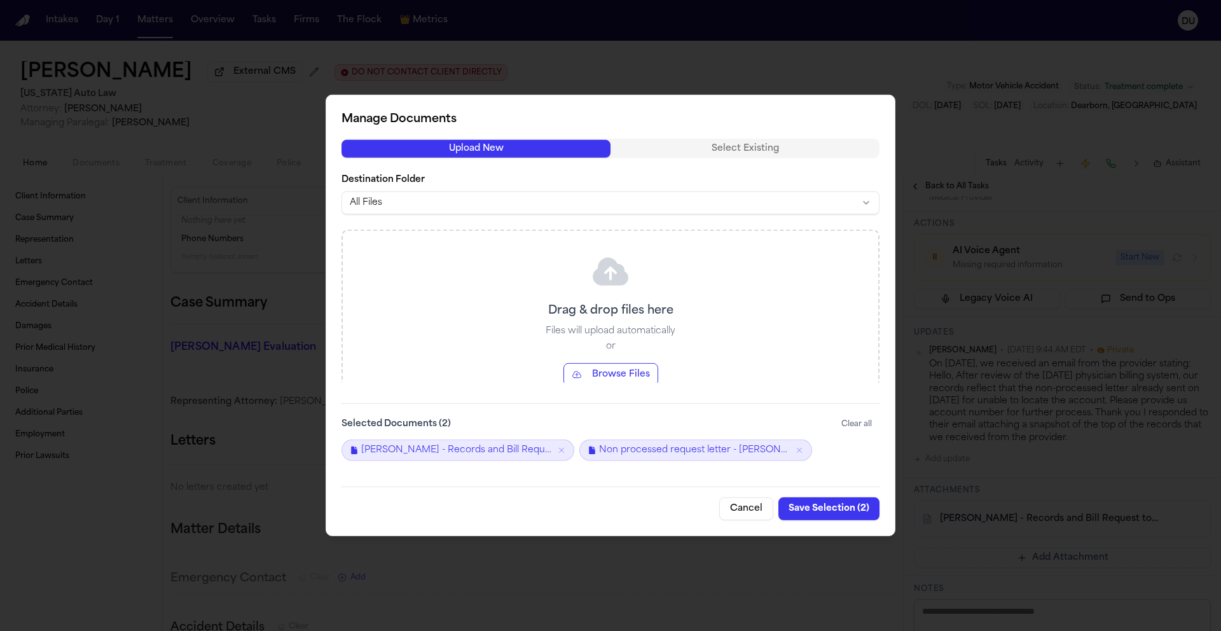
click at [822, 509] on button "Save Selection ( 2 )" at bounding box center [829, 508] width 101 height 23
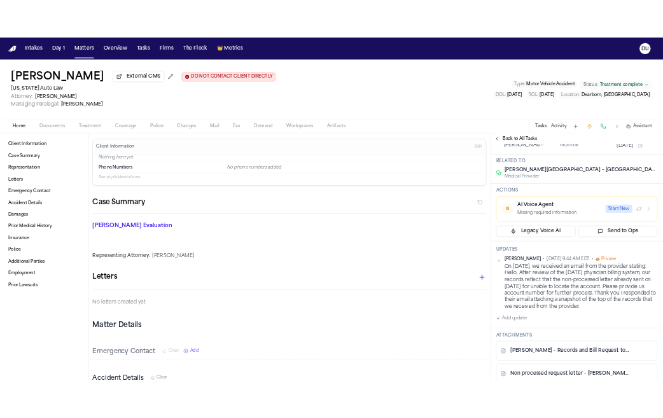
scroll to position [56, 0]
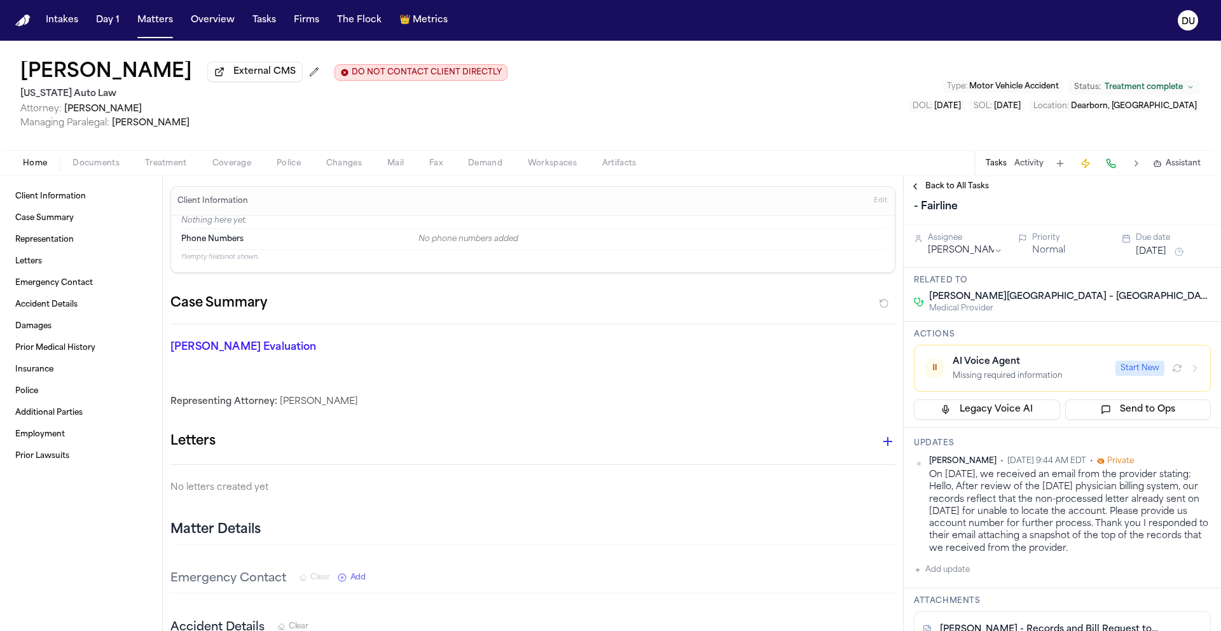
drag, startPoint x: 528, startPoint y: 22, endPoint x: 544, endPoint y: 27, distance: 17.1
click at [529, 22] on nav "Intakes Day 1 Matters Overview Tasks Firms The Flock 👑 Metrics DU" at bounding box center [610, 20] width 1221 height 41
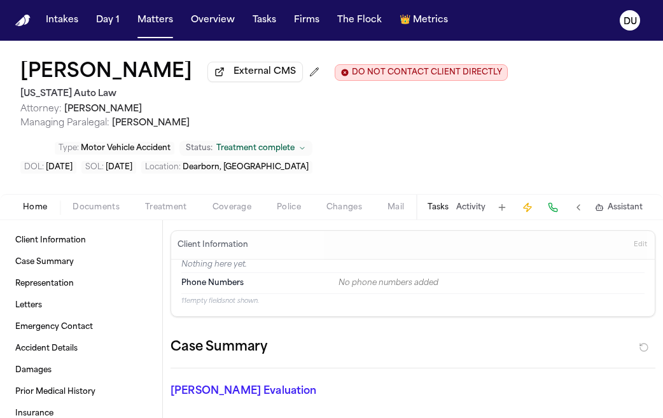
click at [22, 17] on img "Home" at bounding box center [22, 21] width 15 height 12
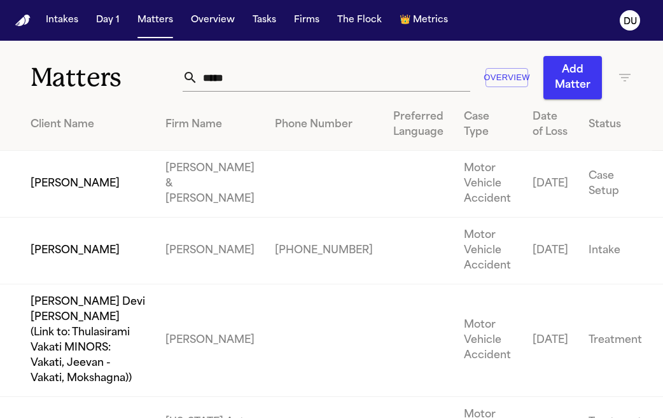
click at [345, 78] on input "*****" at bounding box center [334, 78] width 272 height 28
drag, startPoint x: 324, startPoint y: 80, endPoint x: 132, endPoint y: 73, distance: 192.9
click at [132, 73] on div "Matters ***** Overview Add Matter" at bounding box center [331, 70] width 663 height 59
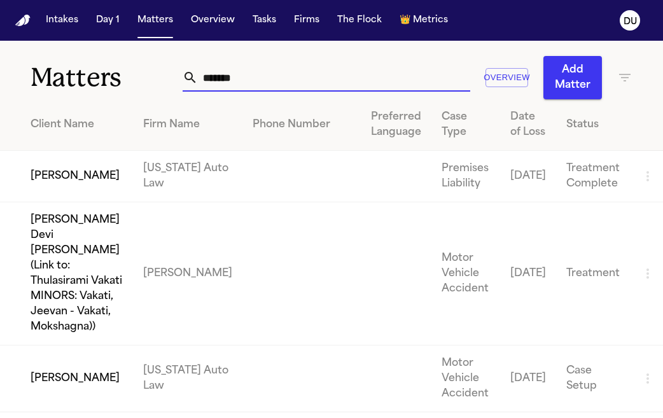
type input "*******"
click at [112, 176] on td "Kenneth Smith" at bounding box center [66, 177] width 133 height 52
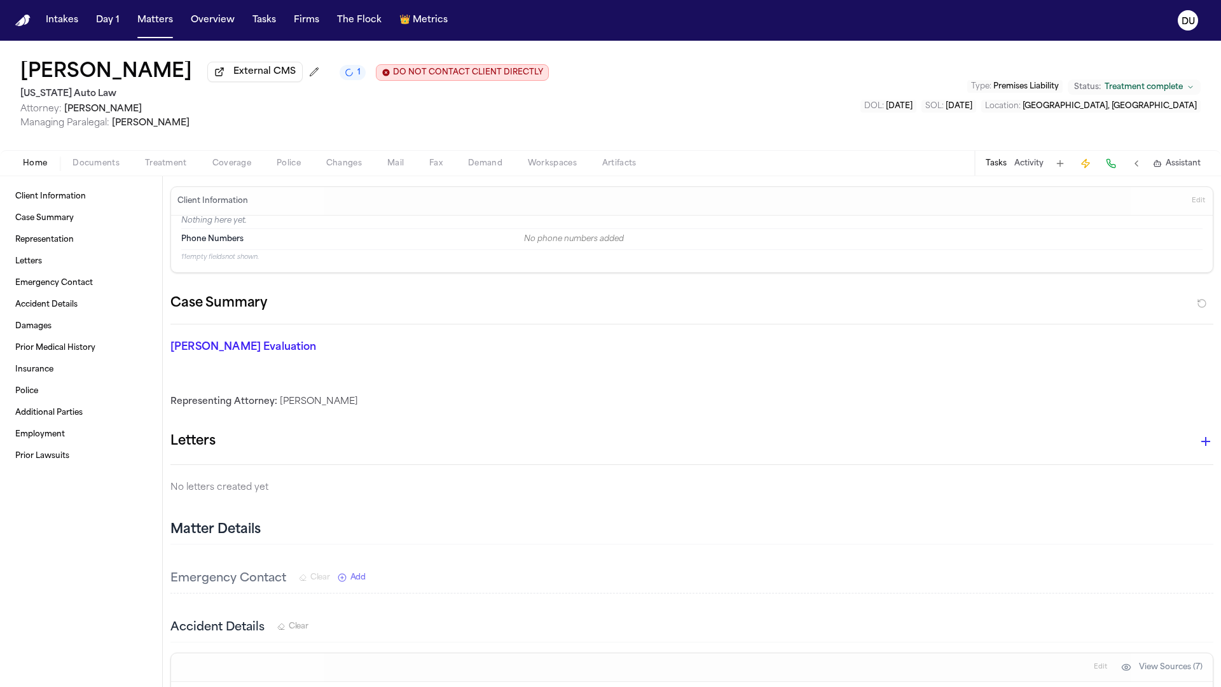
click at [1067, 209] on div "Client Information Edit" at bounding box center [692, 201] width 1042 height 29
click at [770, 173] on div "Home Documents Treatment Coverage Police Changes Mail Fax Demand Workspaces Art…" at bounding box center [610, 162] width 1221 height 25
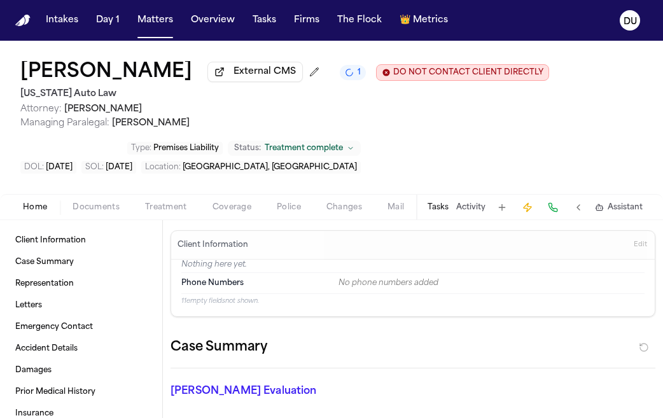
click at [435, 218] on div "Tasks Activity Assistant" at bounding box center [534, 207] width 237 height 25
click at [440, 212] on button "Tasks" at bounding box center [437, 207] width 21 height 10
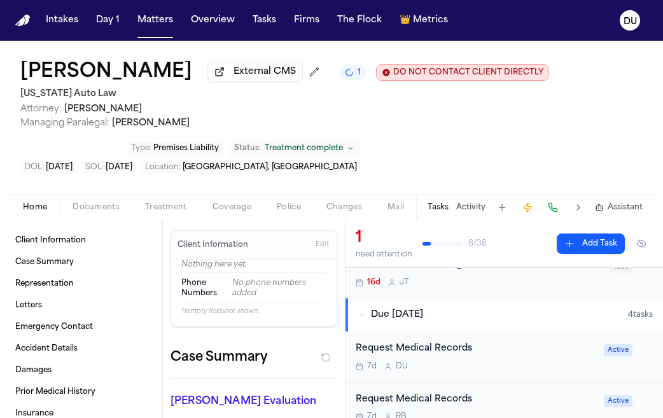
scroll to position [109, 0]
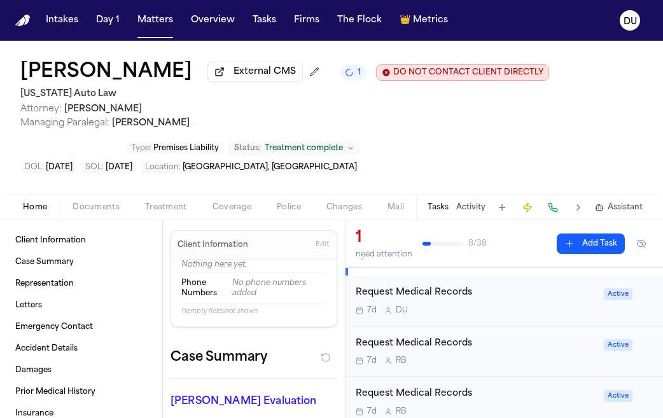
click at [429, 307] on div "Request Medical Records 7d D U" at bounding box center [476, 301] width 240 height 30
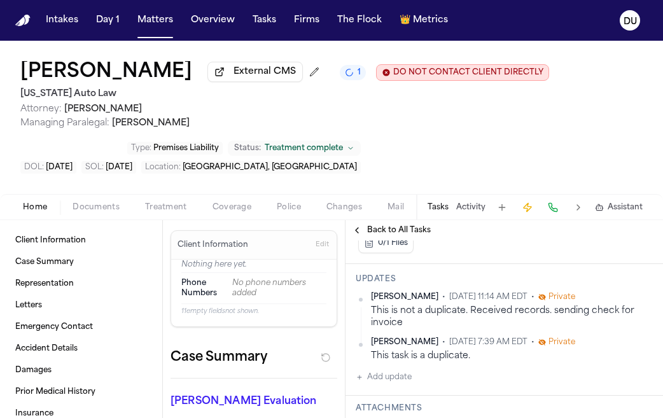
scroll to position [358, 0]
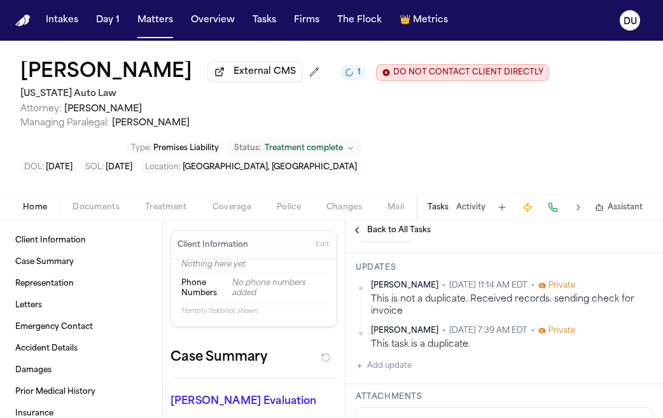
click at [367, 235] on span "Back to All Tasks" at bounding box center [399, 230] width 64 height 10
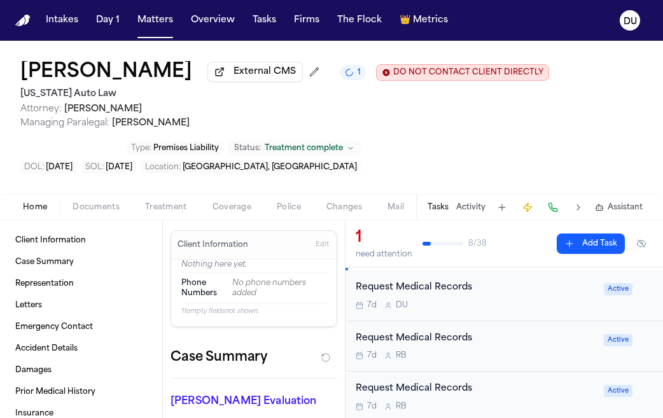
scroll to position [120, 0]
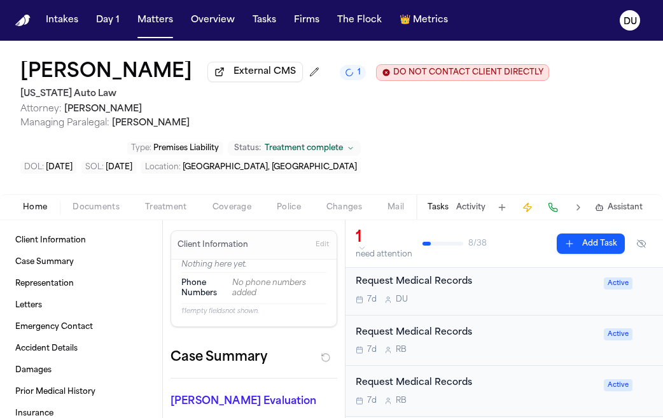
click at [438, 330] on div "Request Medical Records" at bounding box center [476, 333] width 240 height 15
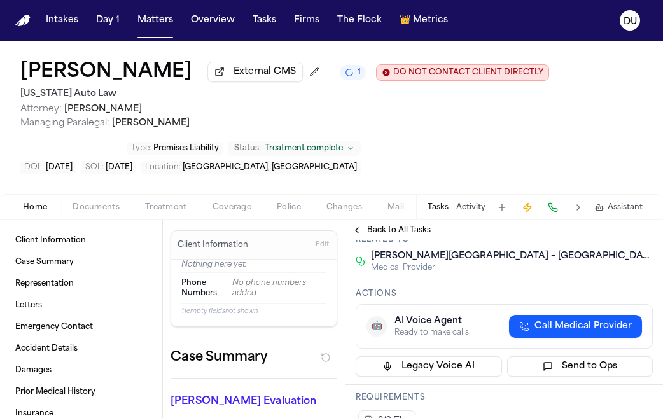
scroll to position [398, 0]
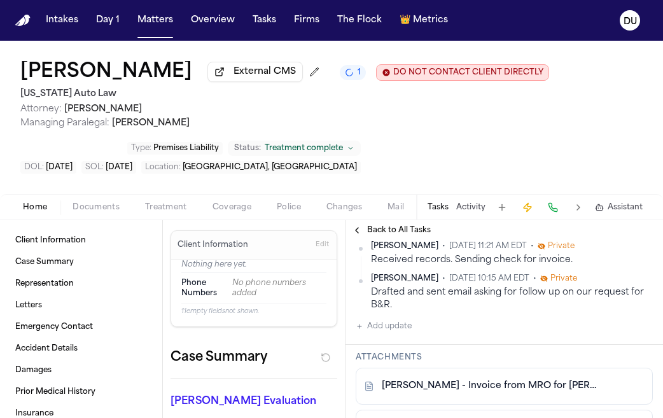
click at [386, 235] on span "Back to All Tasks" at bounding box center [399, 230] width 64 height 10
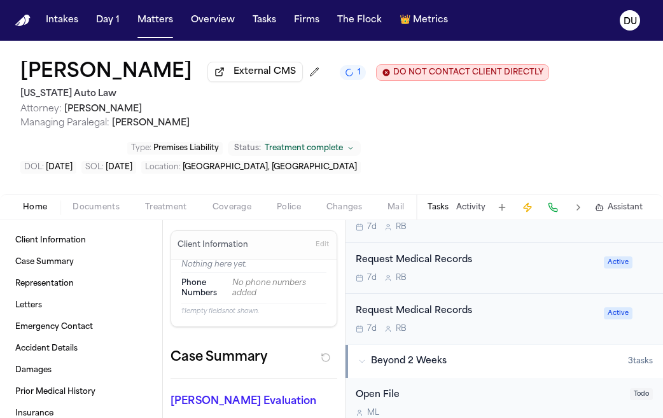
scroll to position [251, 0]
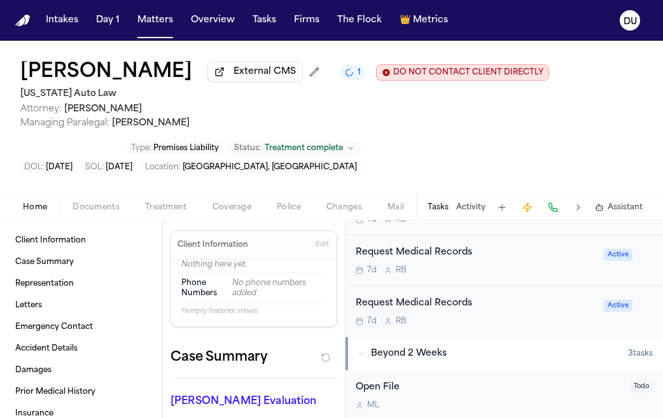
click at [442, 311] on div "Request Medical Records" at bounding box center [476, 303] width 240 height 15
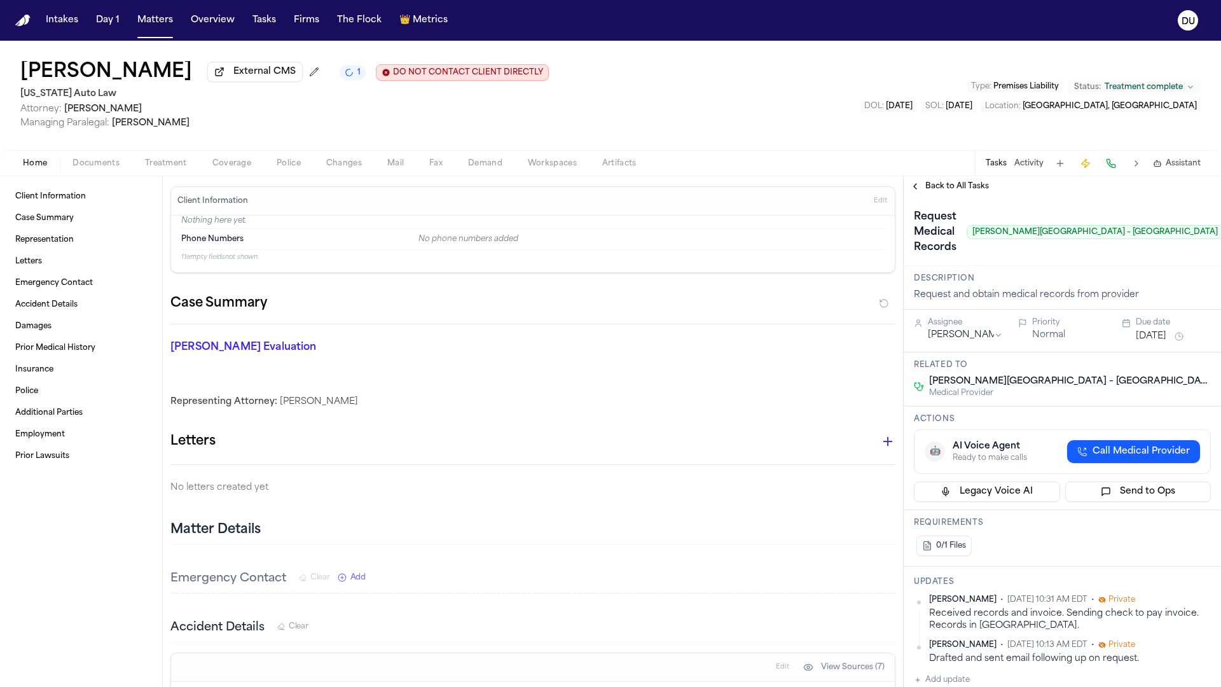
click at [785, 88] on div "Kenneth Smith External CMS 1 DO NOT CONTACT CLIENT DIRECTLY DO NOT CONTACT Mich…" at bounding box center [610, 95] width 1221 height 109
drag, startPoint x: 781, startPoint y: 94, endPoint x: 739, endPoint y: 221, distance: 133.4
click at [769, 120] on div "Kenneth Smith External CMS 1 DO NOT CONTACT CLIENT DIRECTLY DO NOT CONTACT Mich…" at bounding box center [610, 95] width 1221 height 109
click at [739, 221] on p "Nothing here yet." at bounding box center [532, 222] width 703 height 13
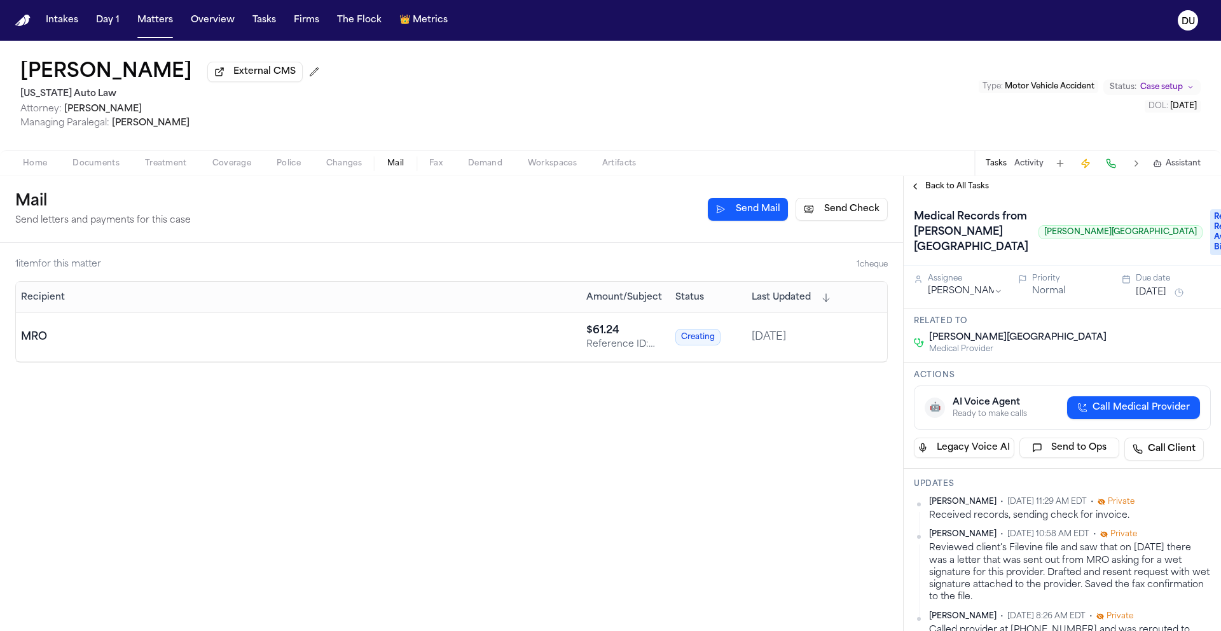
scroll to position [384, 0]
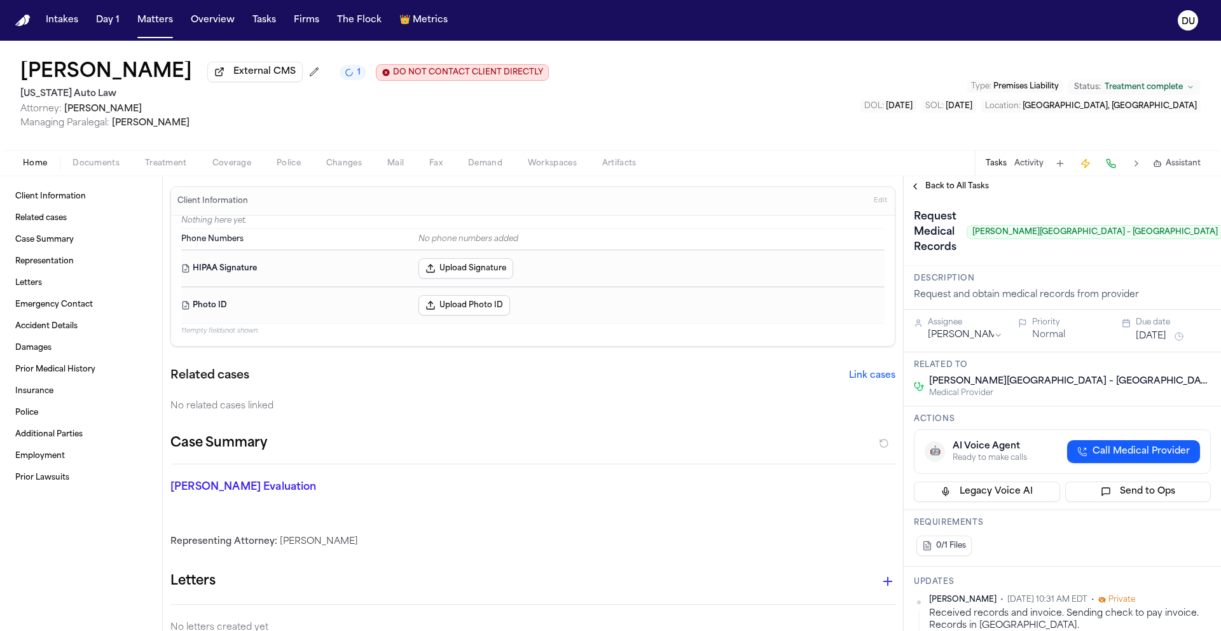
click at [945, 191] on span "Back to All Tasks" at bounding box center [957, 186] width 64 height 10
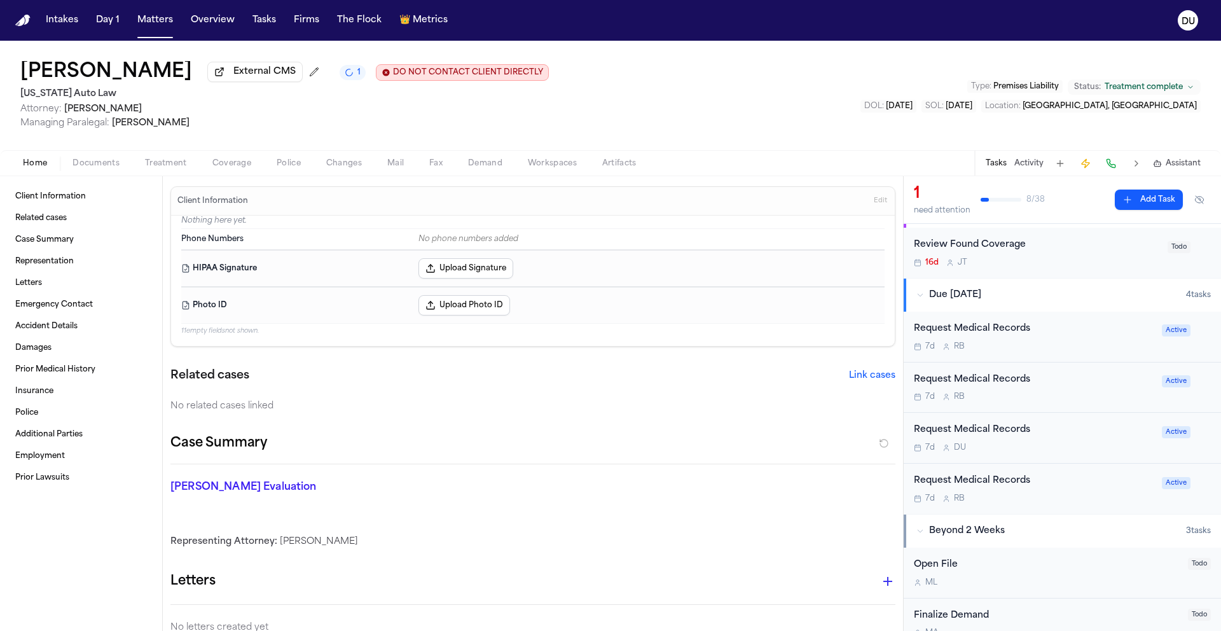
scroll to position [50, 0]
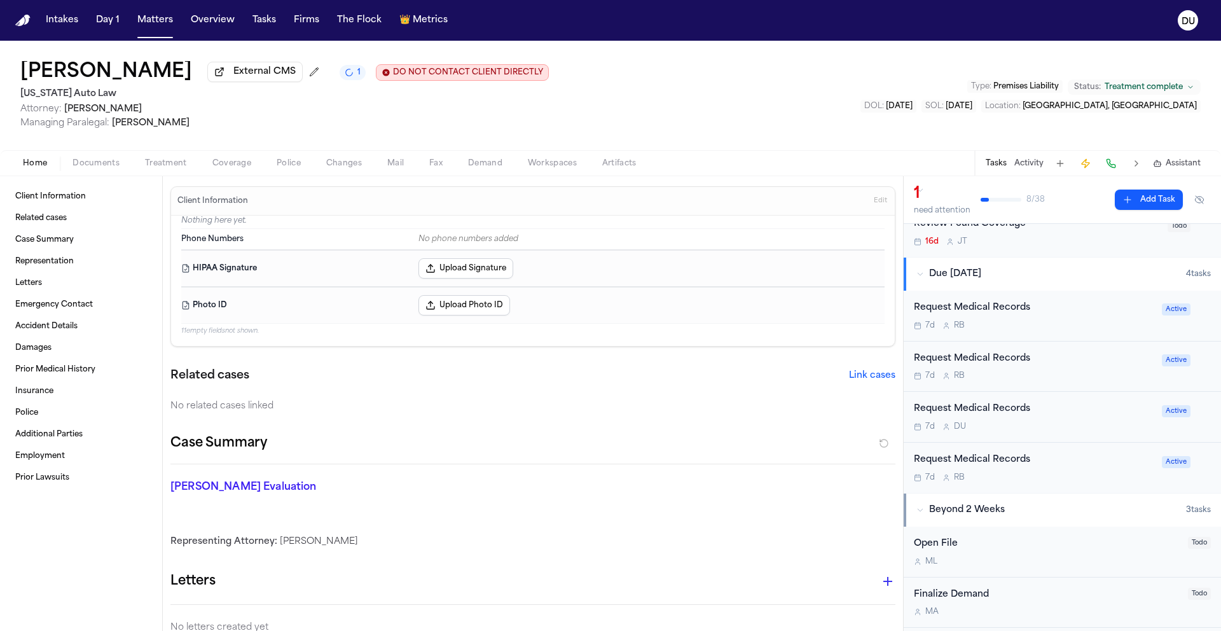
click at [1014, 463] on div "Request Medical Records" at bounding box center [1034, 460] width 240 height 15
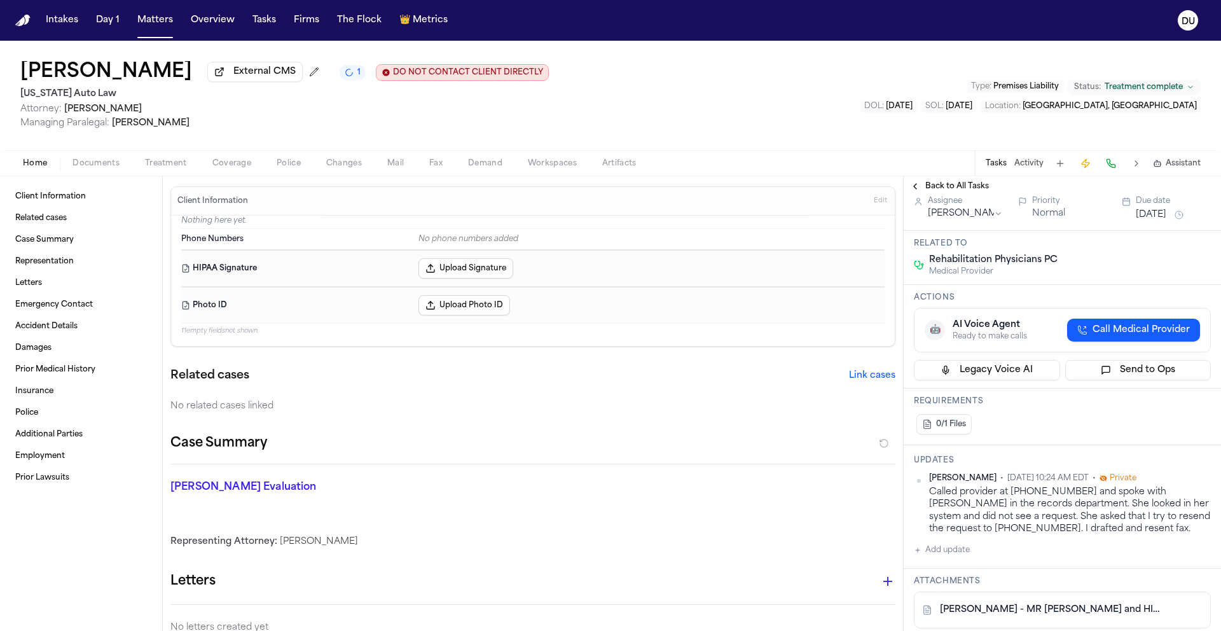
scroll to position [151, 0]
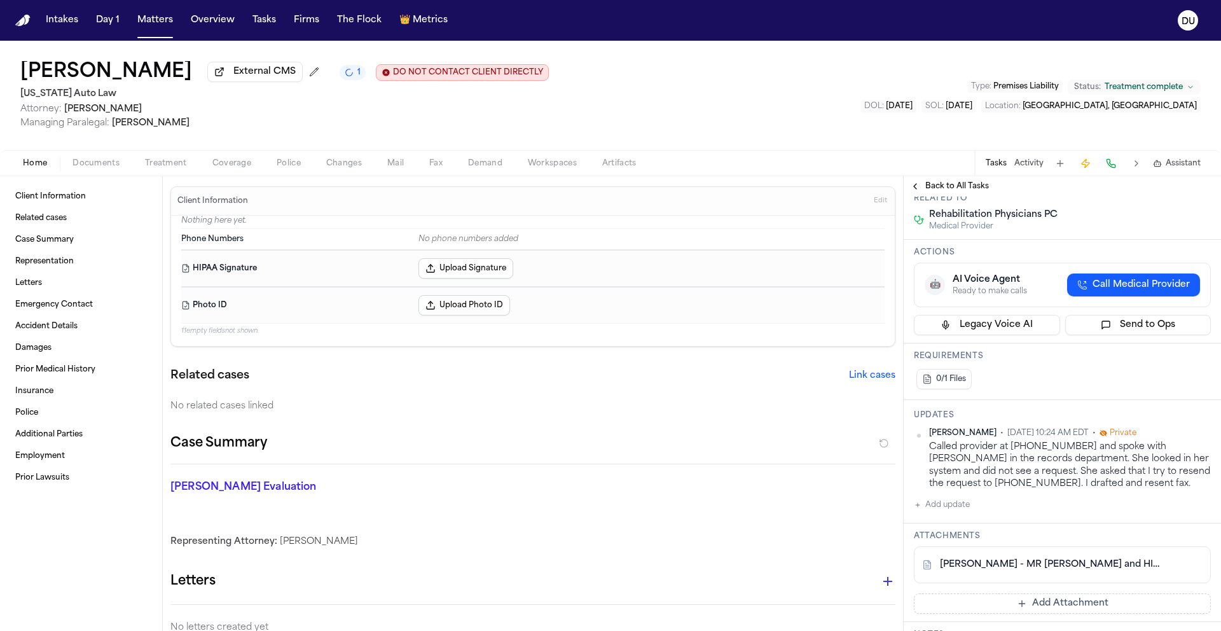
click at [926, 187] on span "Back to All Tasks" at bounding box center [957, 186] width 64 height 10
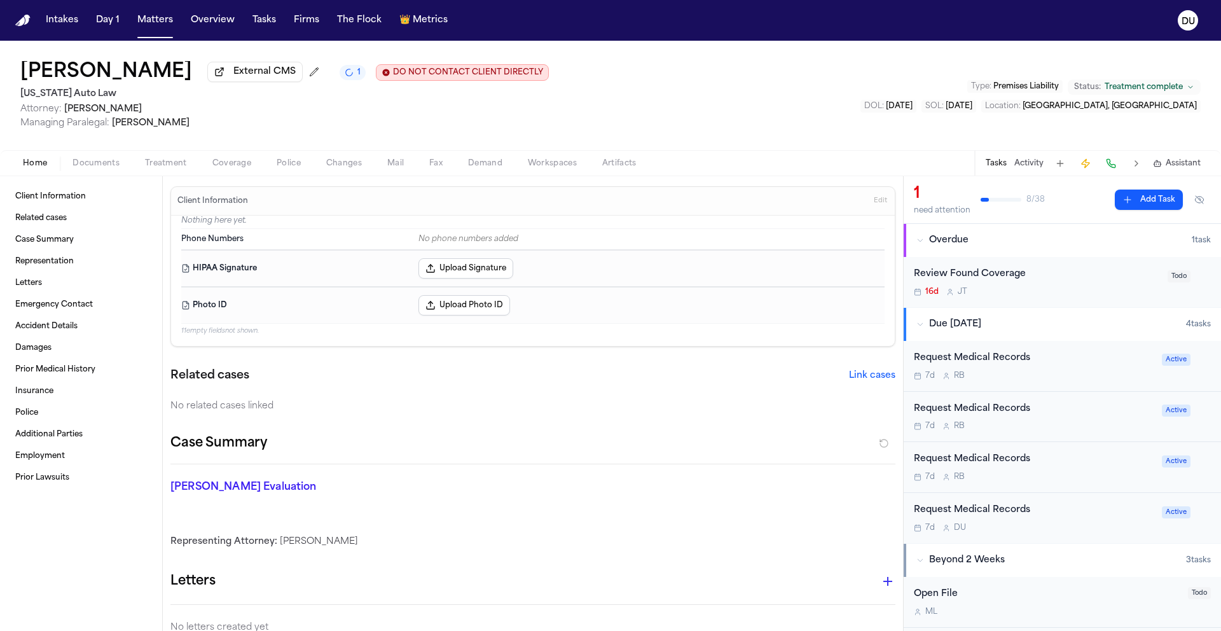
click at [1002, 461] on div "Request Medical Records" at bounding box center [1034, 459] width 240 height 15
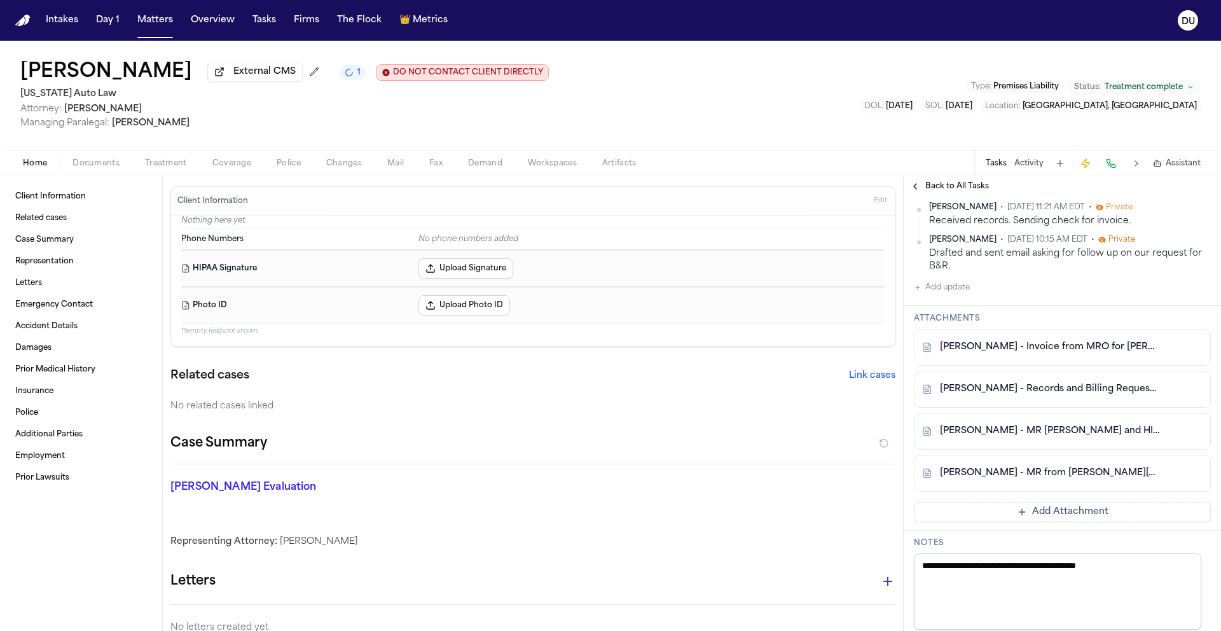
scroll to position [443, 0]
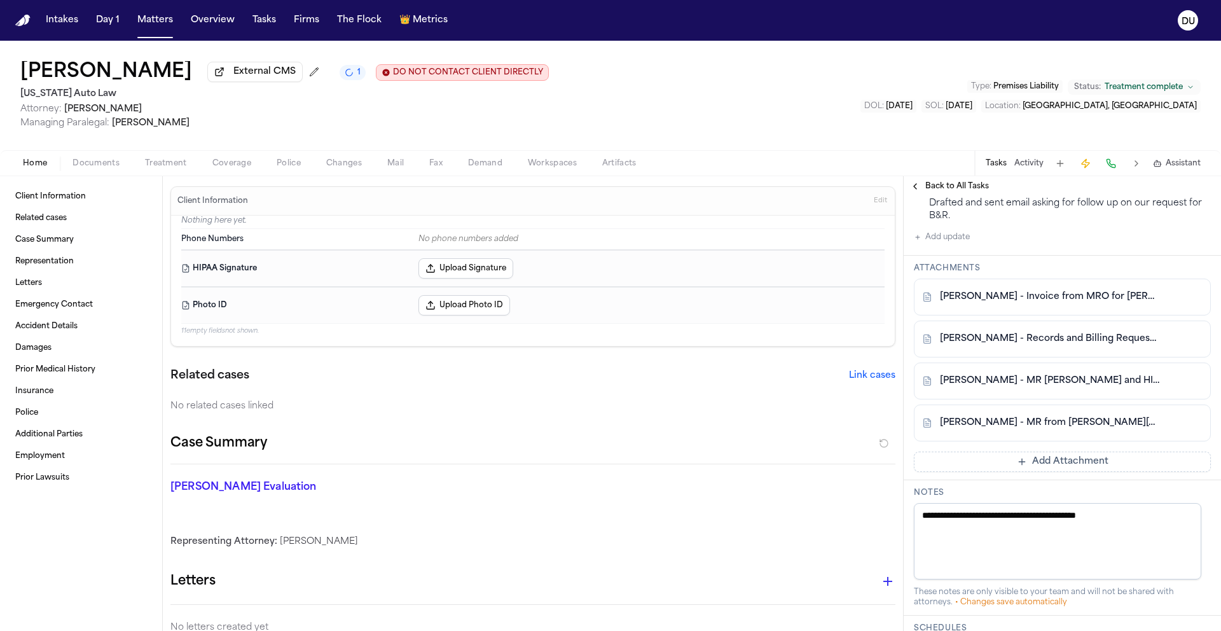
click at [1042, 463] on button "Add Attachment" at bounding box center [1062, 462] width 297 height 20
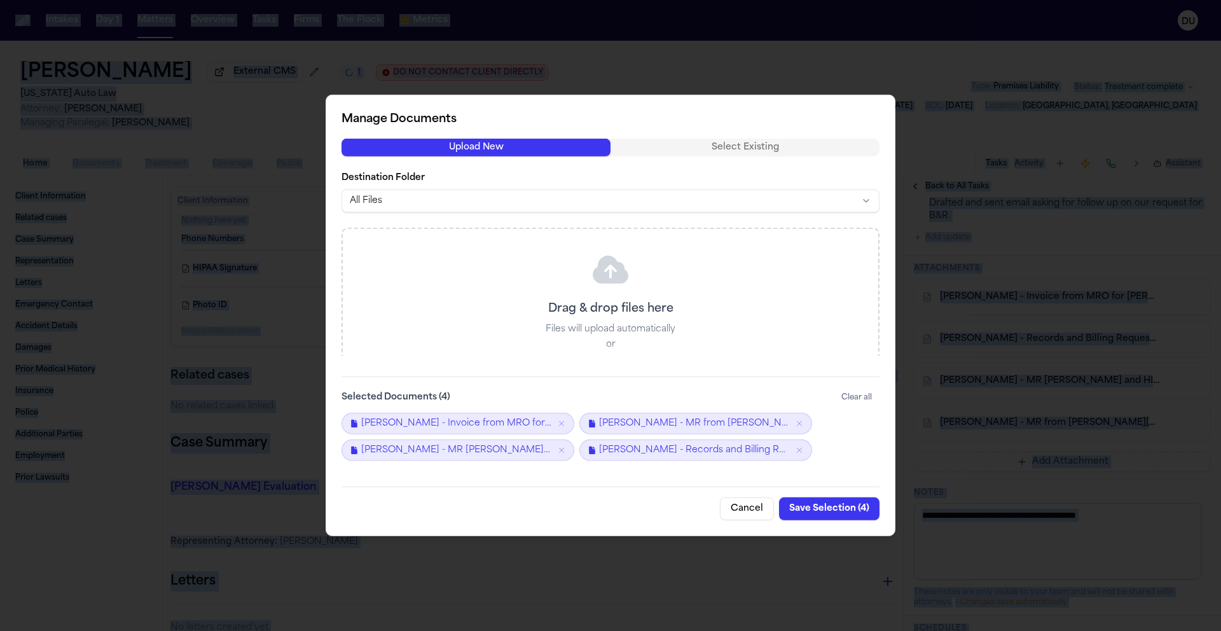
click at [1042, 463] on div at bounding box center [610, 315] width 1221 height 631
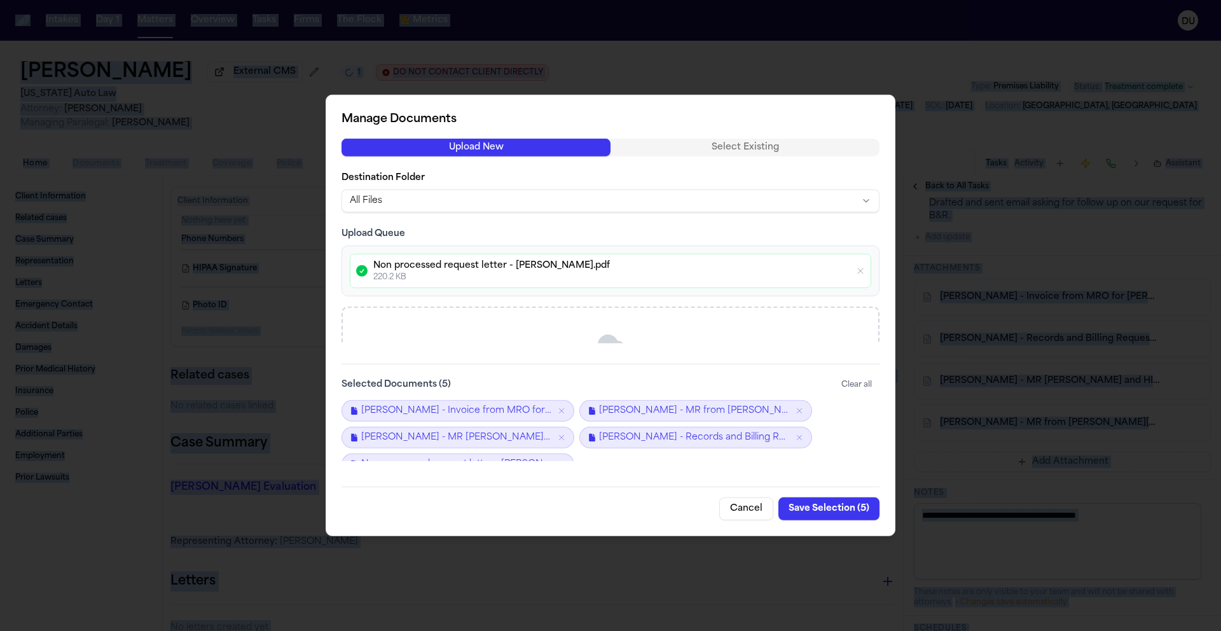
click at [831, 511] on button "Save Selection ( 5 )" at bounding box center [829, 508] width 101 height 23
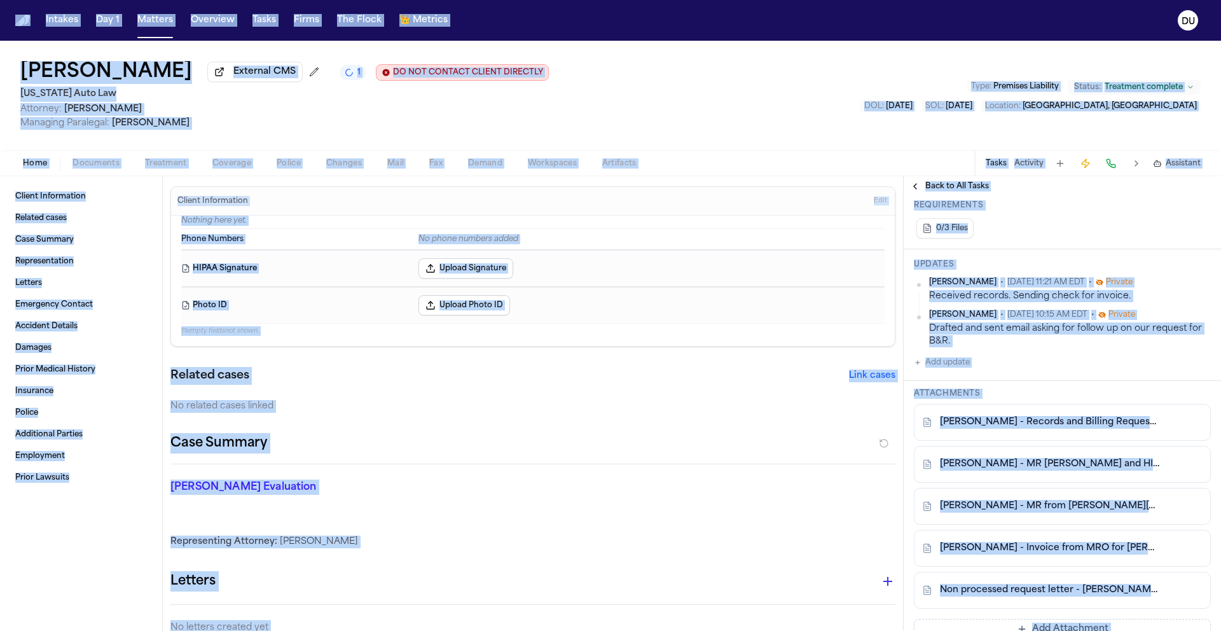
scroll to position [179, 0]
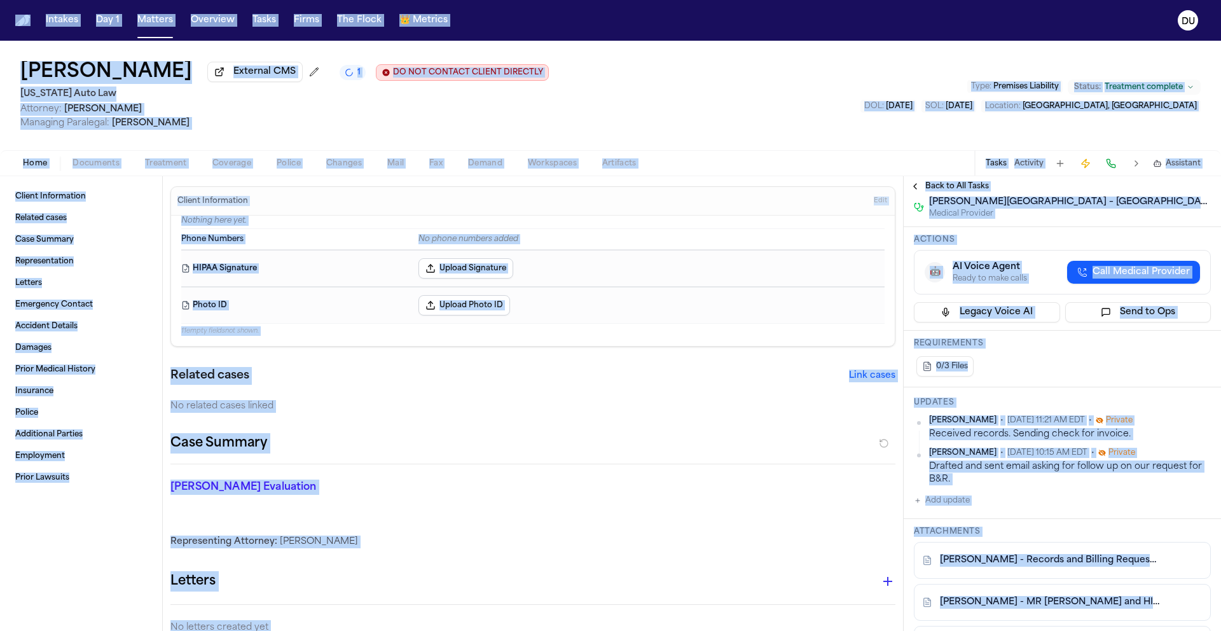
click at [946, 508] on button "Add update" at bounding box center [942, 500] width 56 height 15
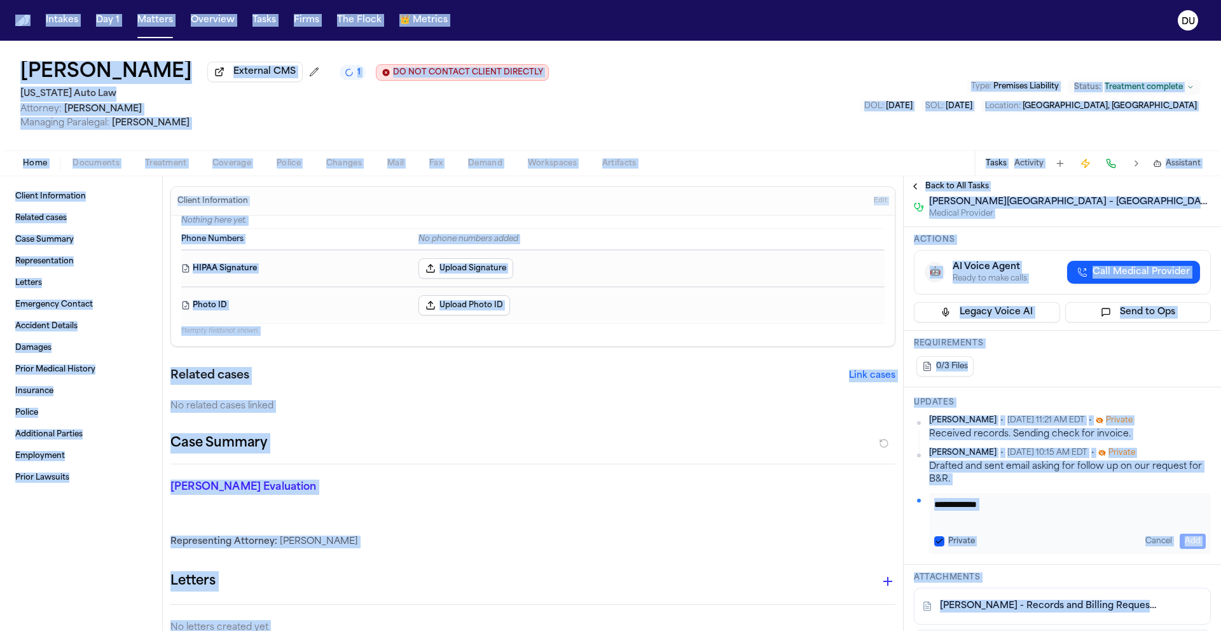
click at [974, 505] on textarea "Add your update" at bounding box center [1070, 510] width 272 height 25
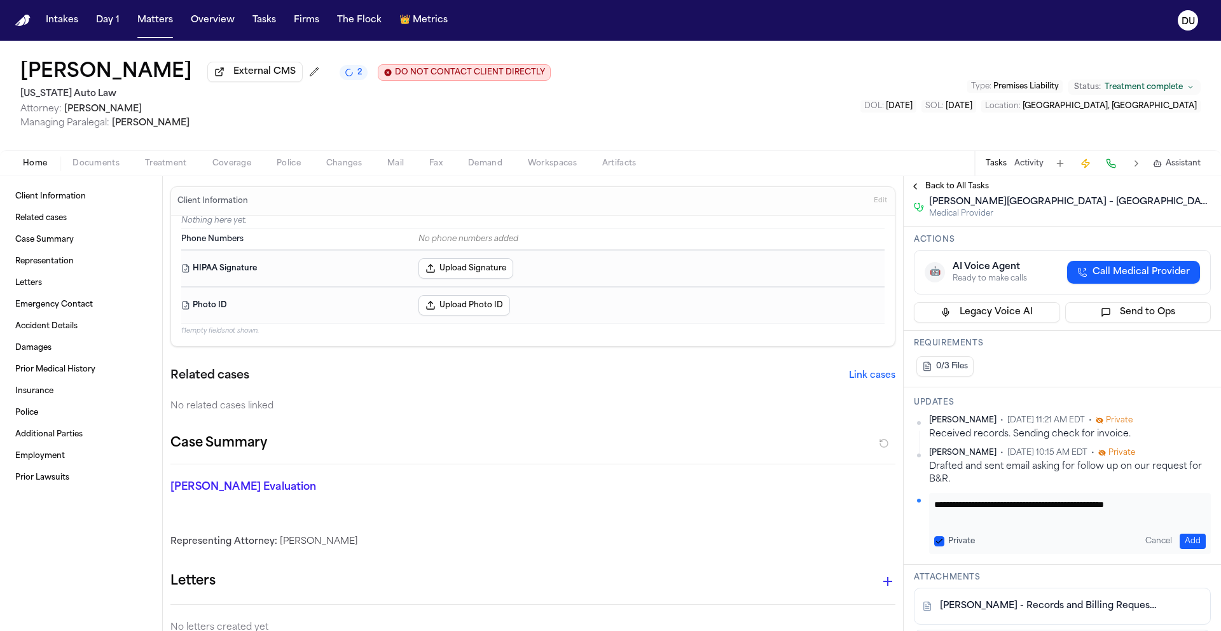
type textarea "**********"
click at [1188, 541] on button "Add" at bounding box center [1193, 541] width 26 height 15
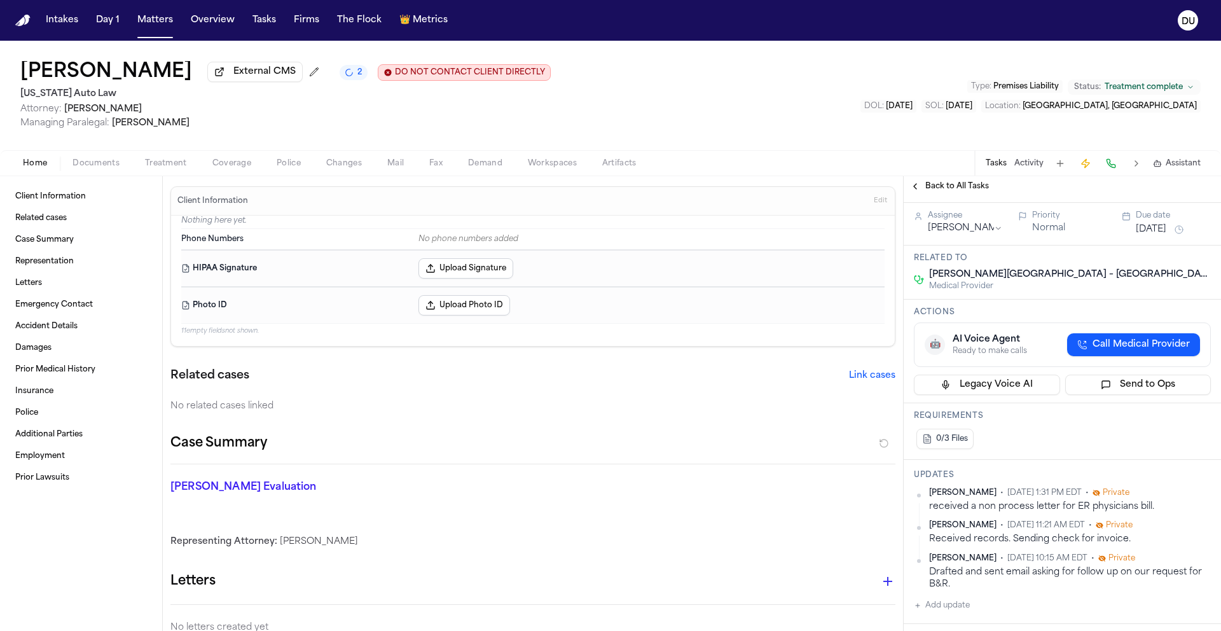
scroll to position [0, 0]
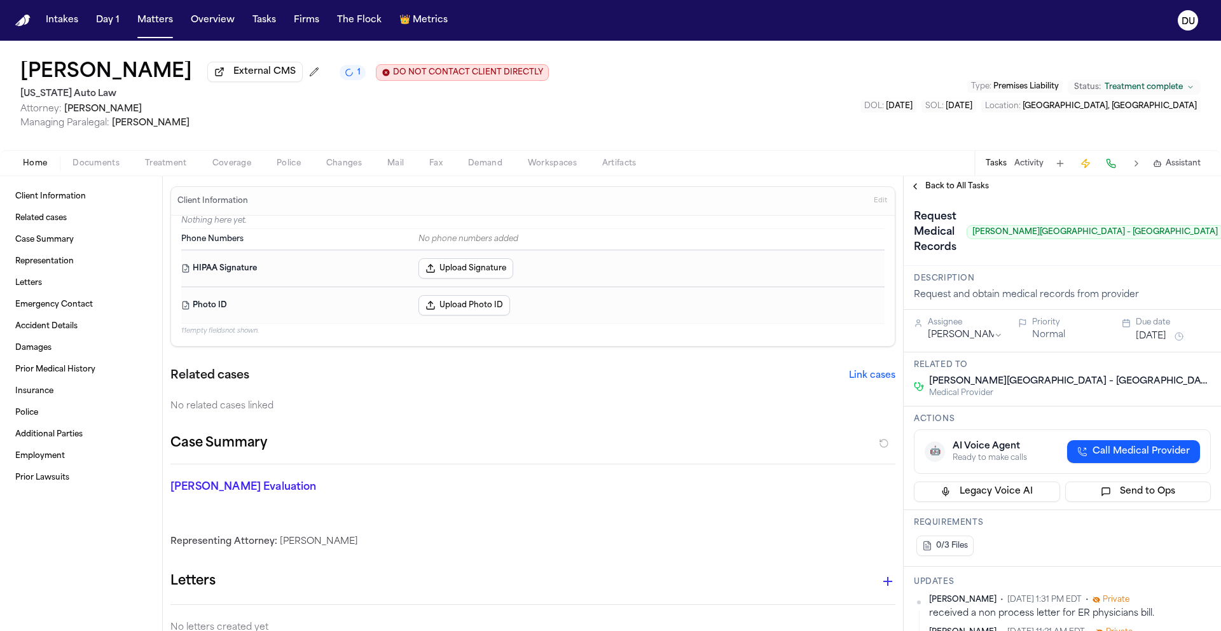
click at [20, 17] on img "Home" at bounding box center [22, 21] width 15 height 12
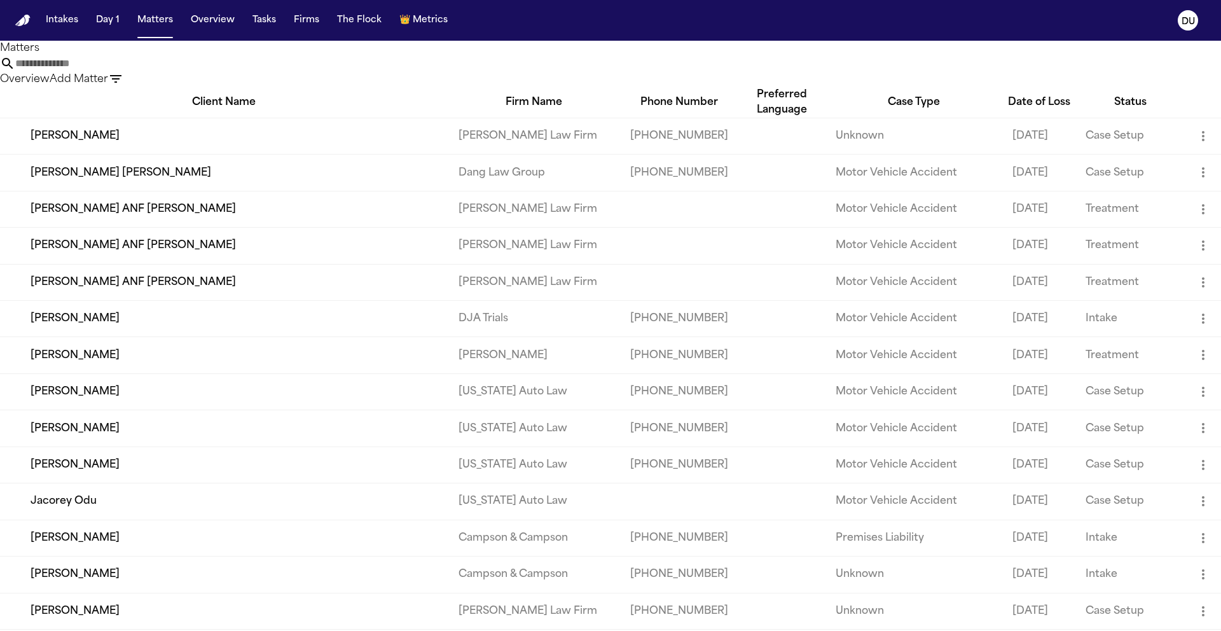
drag, startPoint x: 773, startPoint y: 81, endPoint x: 627, endPoint y: 81, distance: 146.3
click at [627, 81] on div "Overview Add Matter" at bounding box center [610, 71] width 1221 height 31
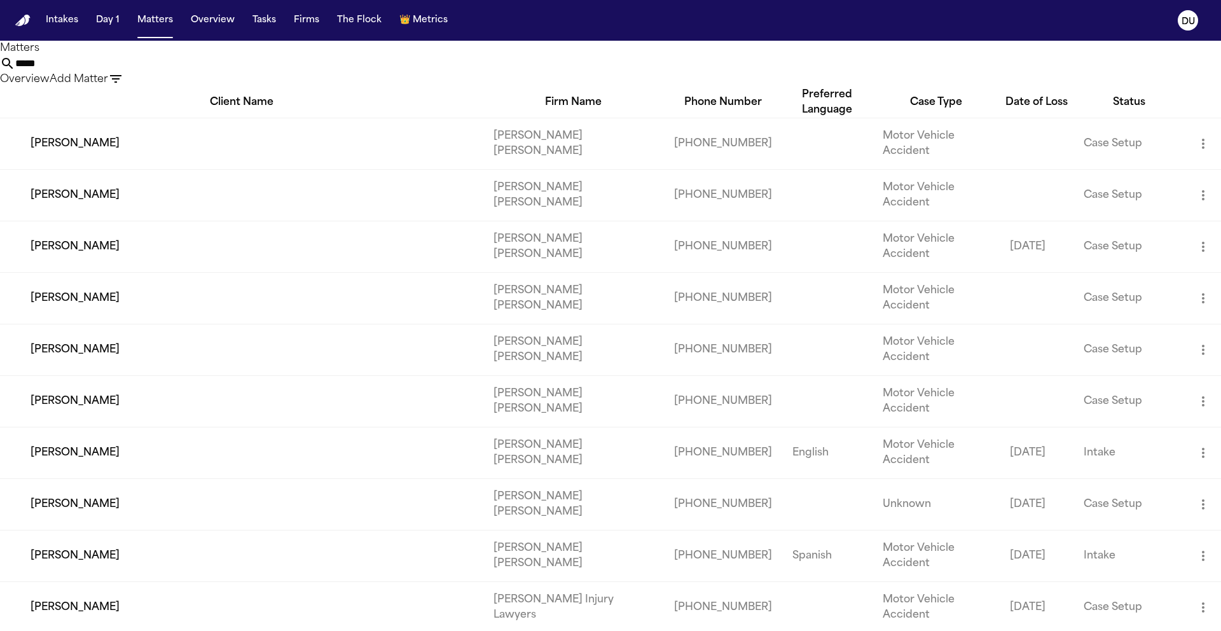
drag, startPoint x: 726, startPoint y: 76, endPoint x: 639, endPoint y: 73, distance: 87.2
click at [639, 73] on div "***** Overview Add Matter" at bounding box center [610, 71] width 1221 height 31
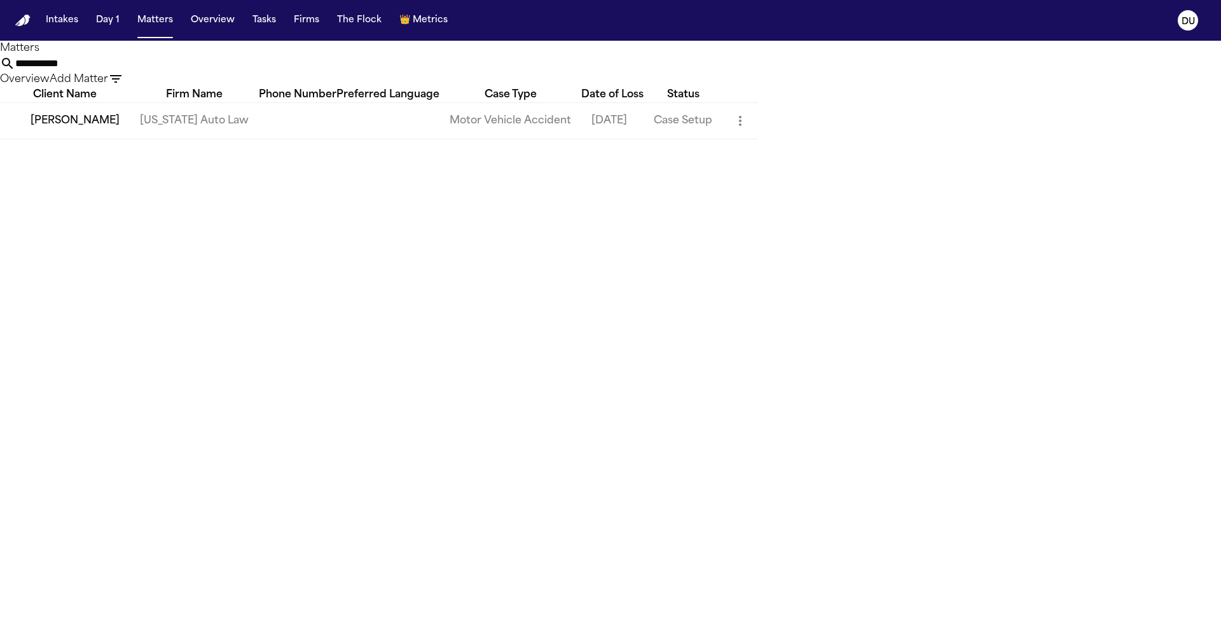
type input "**********"
click at [259, 139] on td "[US_STATE] Auto Law" at bounding box center [194, 120] width 129 height 36
click at [130, 134] on td "Dorene Adams" at bounding box center [65, 120] width 130 height 36
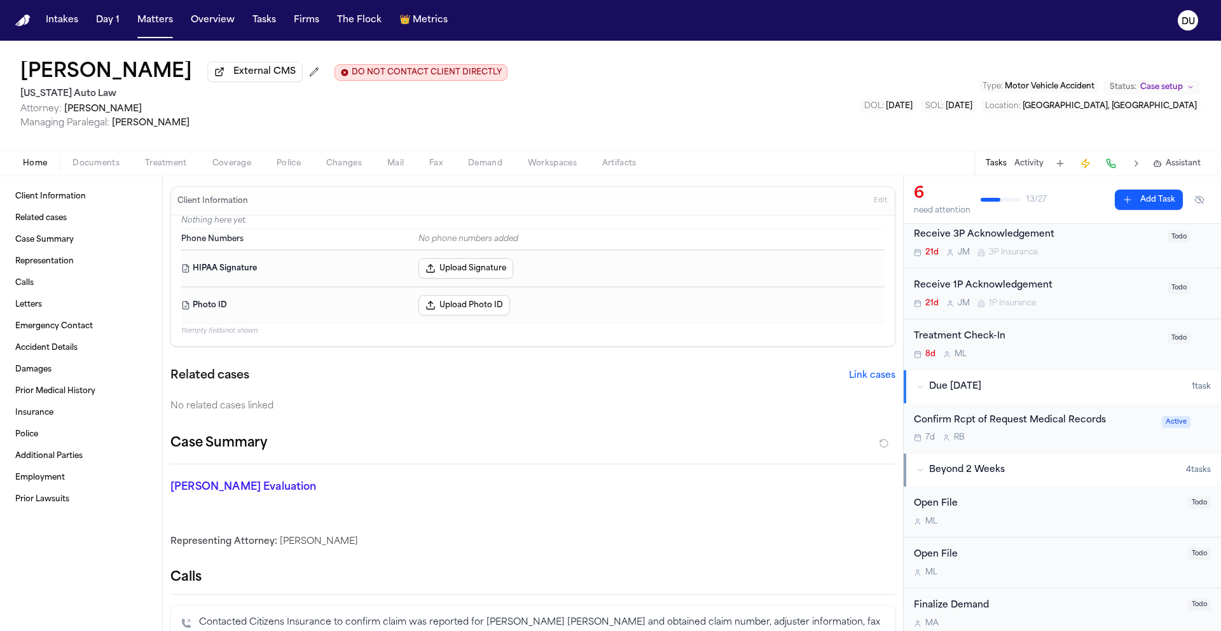
scroll to position [193, 0]
click at [1057, 426] on div "Confirm Rcpt of Request Medical Records" at bounding box center [1034, 419] width 240 height 15
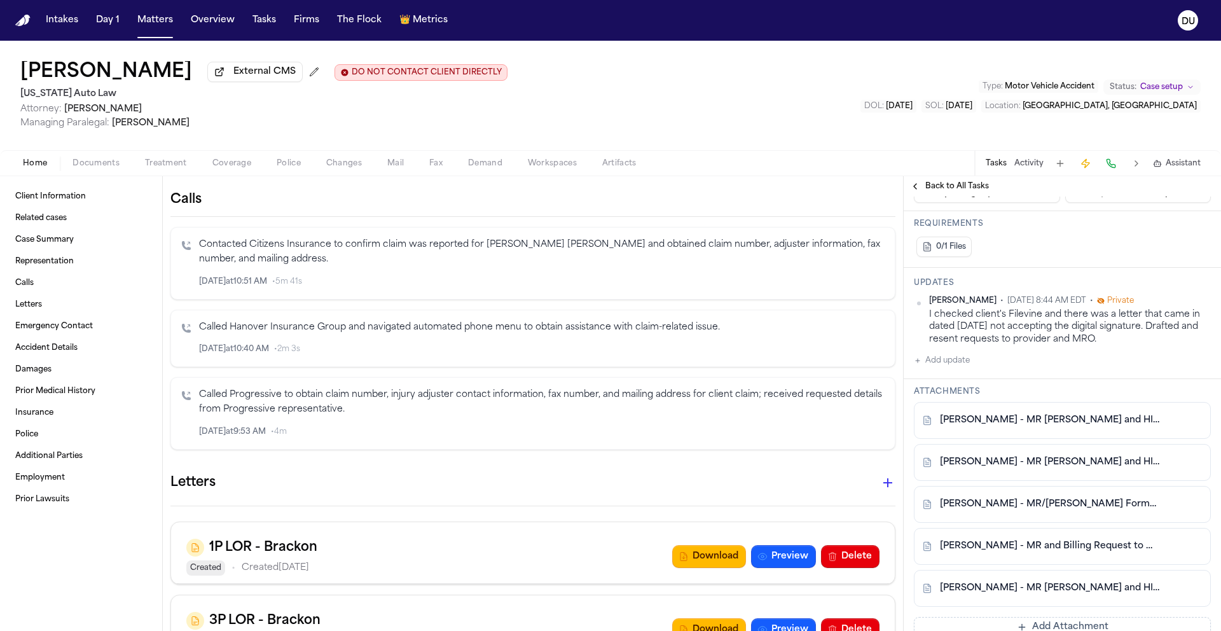
scroll to position [361, 0]
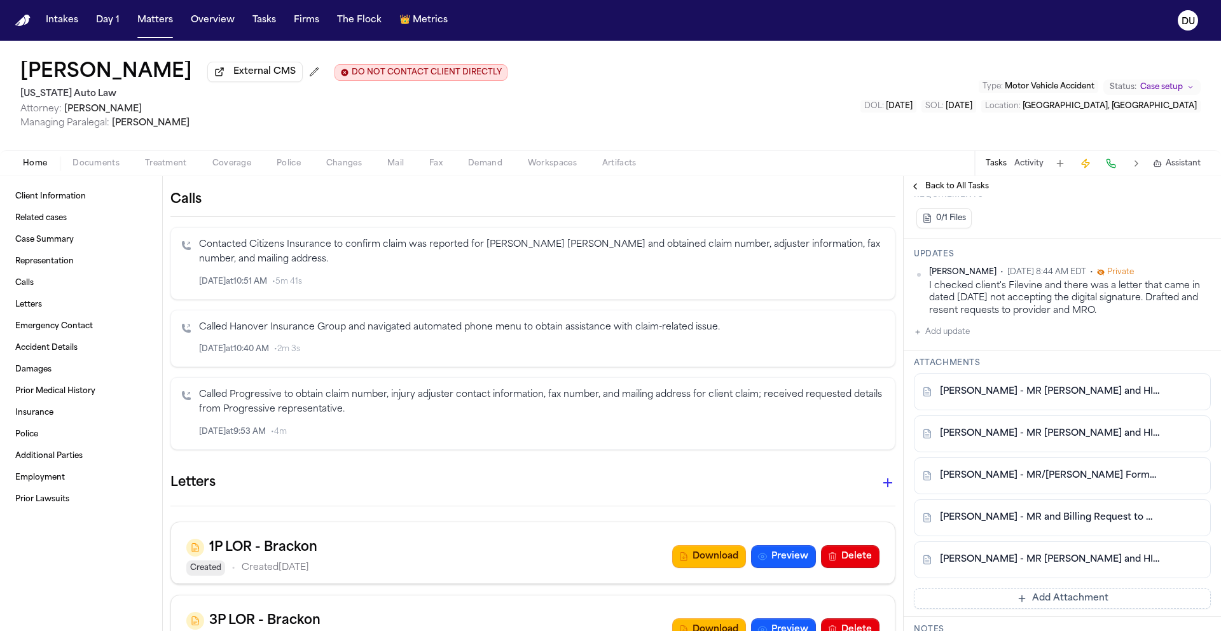
click at [945, 336] on button "Add update" at bounding box center [942, 331] width 56 height 15
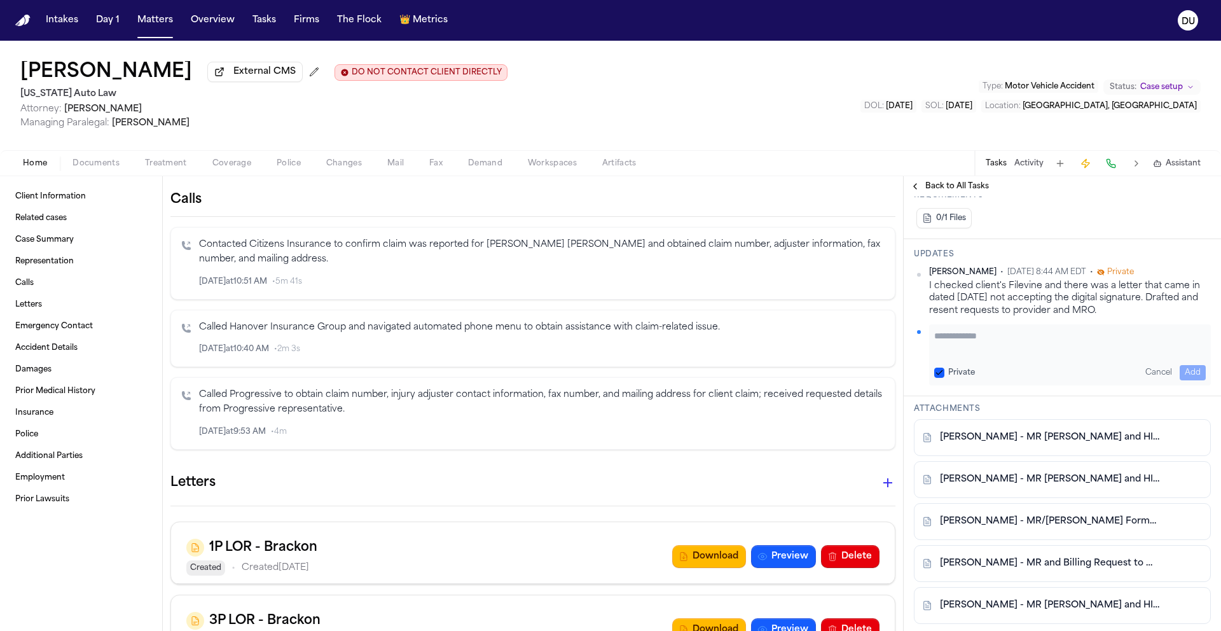
click at [1031, 359] on div "Private Cancel Add" at bounding box center [1070, 354] width 282 height 61
click at [1036, 345] on textarea "Add your update" at bounding box center [1070, 341] width 272 height 25
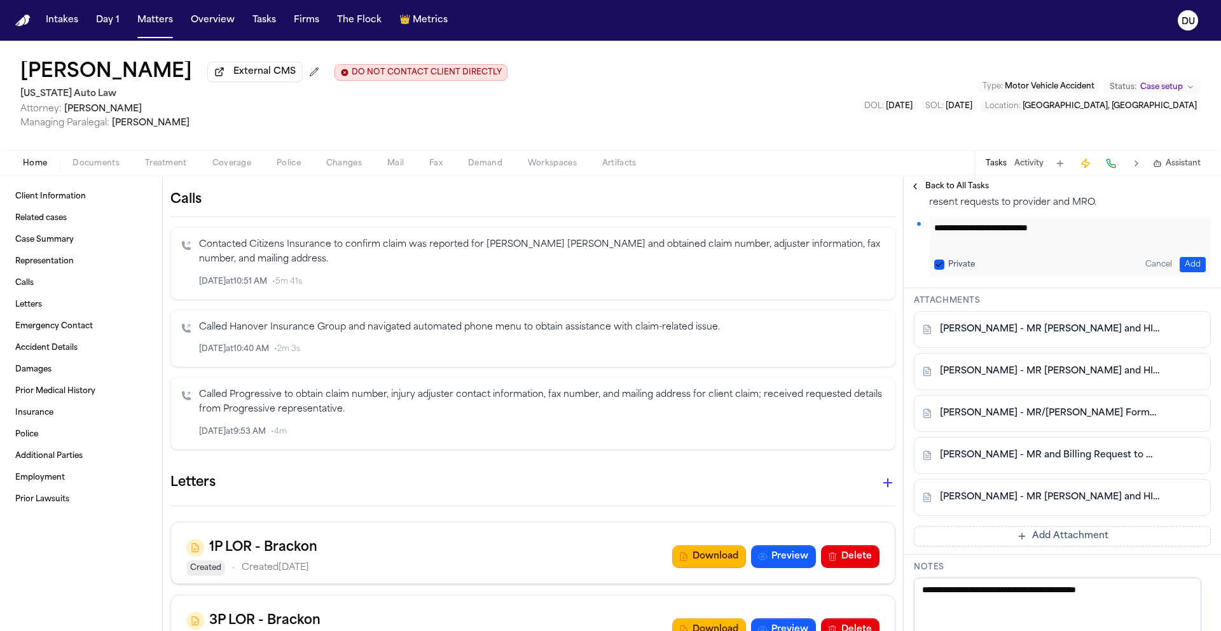
type textarea "**********"
click at [1182, 266] on button "Add" at bounding box center [1193, 264] width 26 height 15
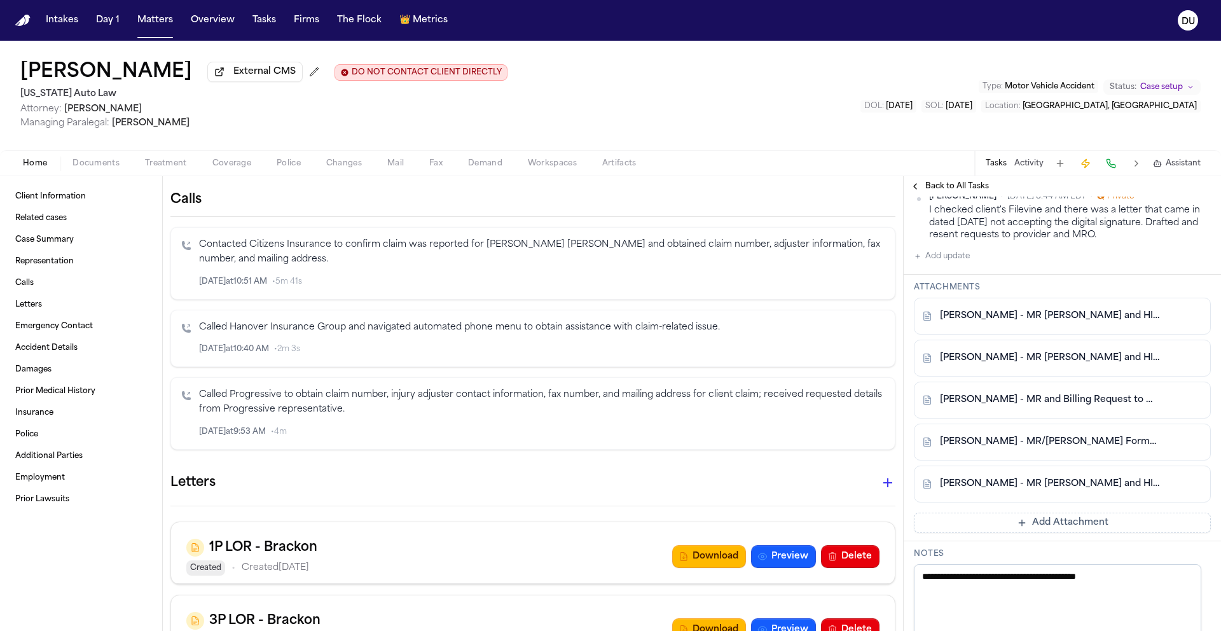
scroll to position [501, 0]
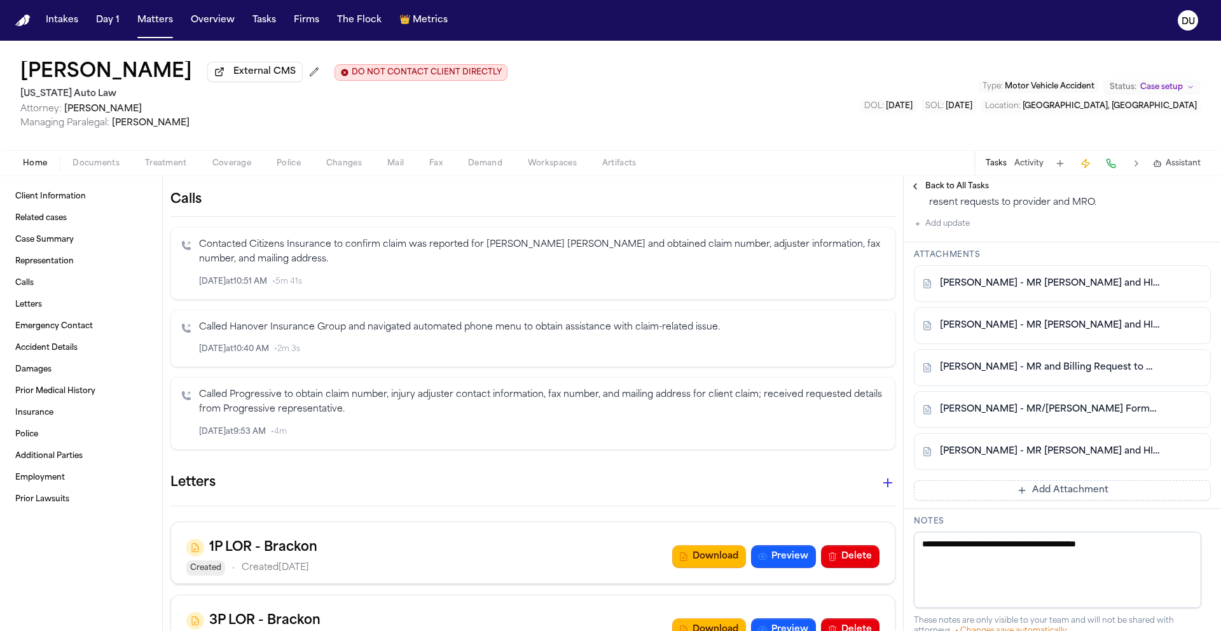
click at [1045, 490] on button "Add Attachment" at bounding box center [1062, 490] width 297 height 20
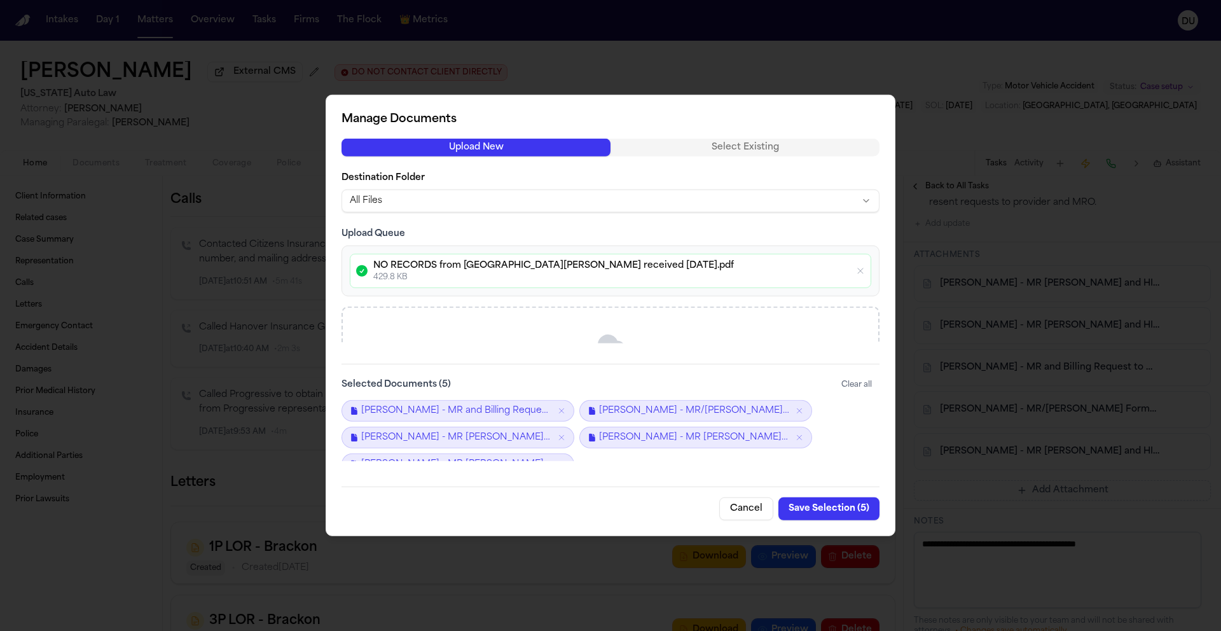
click at [847, 507] on button "Save Selection ( 5 )" at bounding box center [829, 508] width 101 height 23
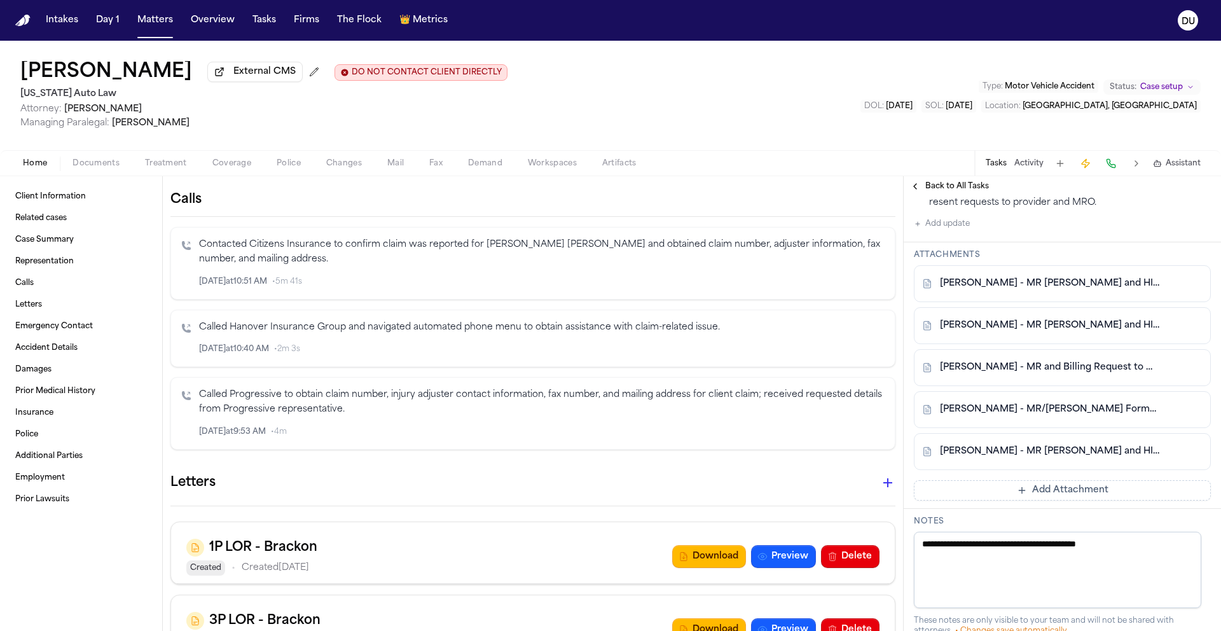
click at [33, 20] on nav "Intakes Day 1 Matters Overview Tasks Firms The Flock 👑 Metrics DU" at bounding box center [610, 20] width 1221 height 41
click at [29, 21] on img "Home" at bounding box center [22, 21] width 15 height 12
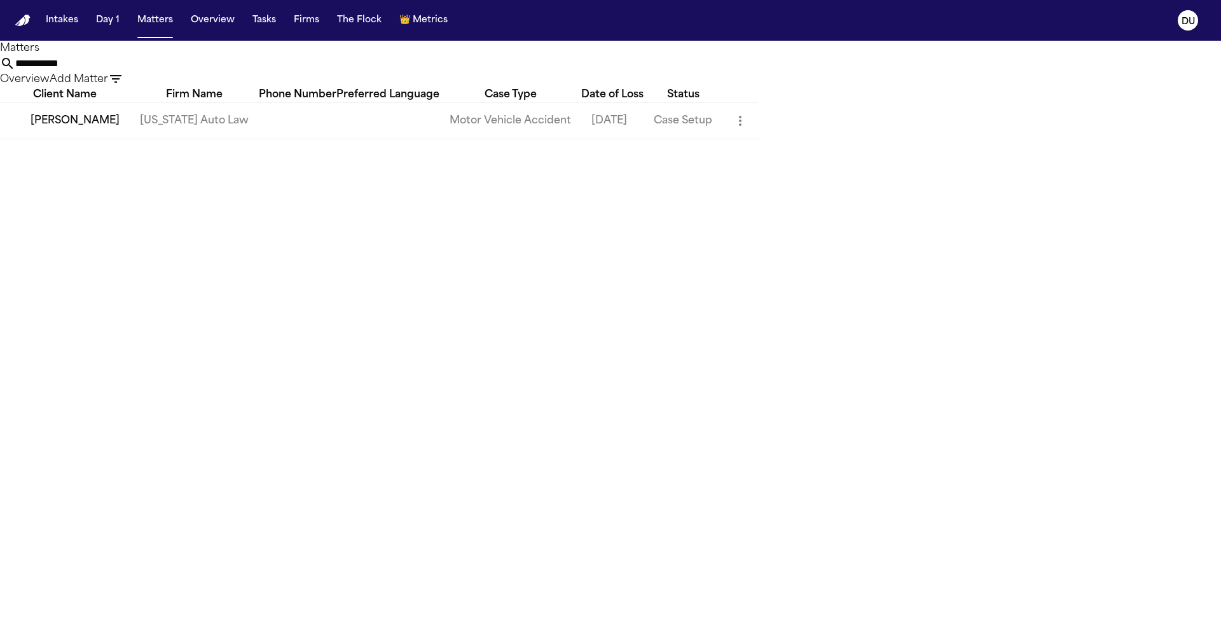
drag, startPoint x: 787, startPoint y: 73, endPoint x: 579, endPoint y: 74, distance: 208.0
click at [579, 74] on div "**********" at bounding box center [610, 71] width 1221 height 31
type input "**********"
click at [130, 135] on td "Fredy Ramirez" at bounding box center [65, 120] width 130 height 36
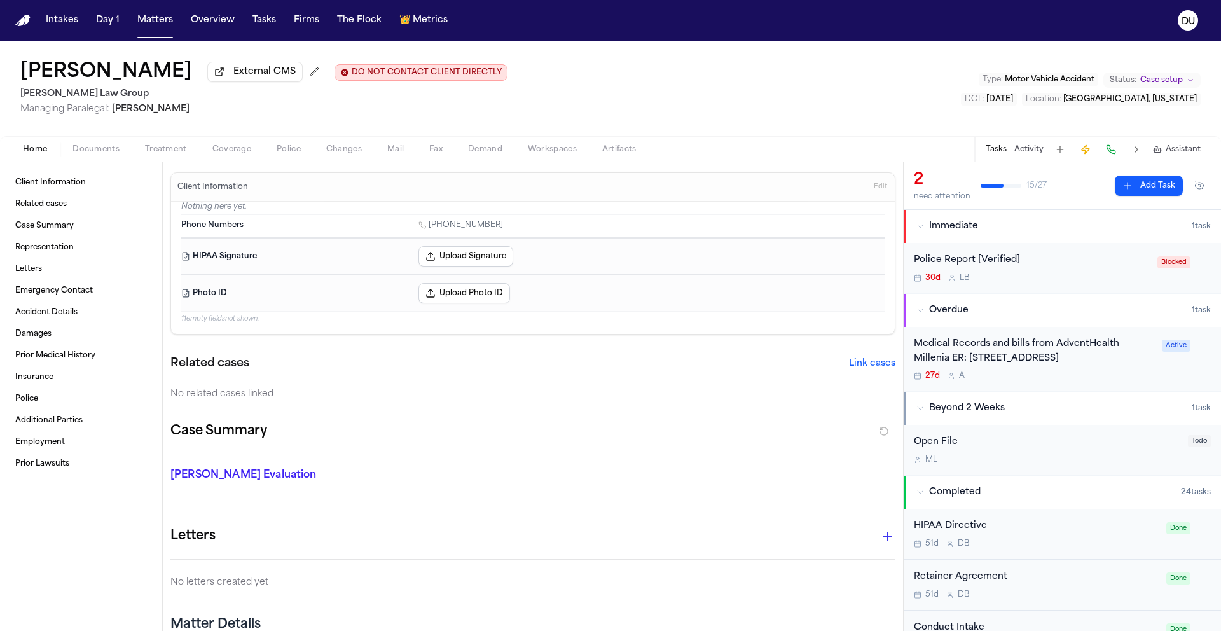
click at [1048, 350] on div "Medical Records and bills from AdventHealth Millenia ER: 4633 Vineland Rd, Orla…" at bounding box center [1034, 351] width 240 height 29
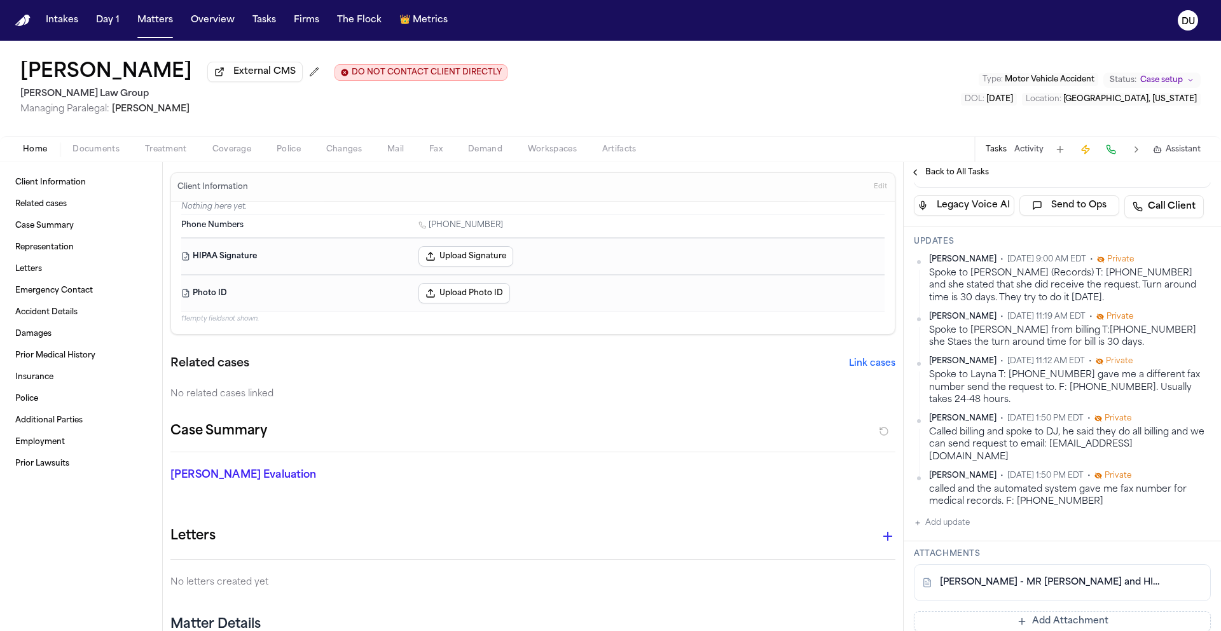
scroll to position [259, 0]
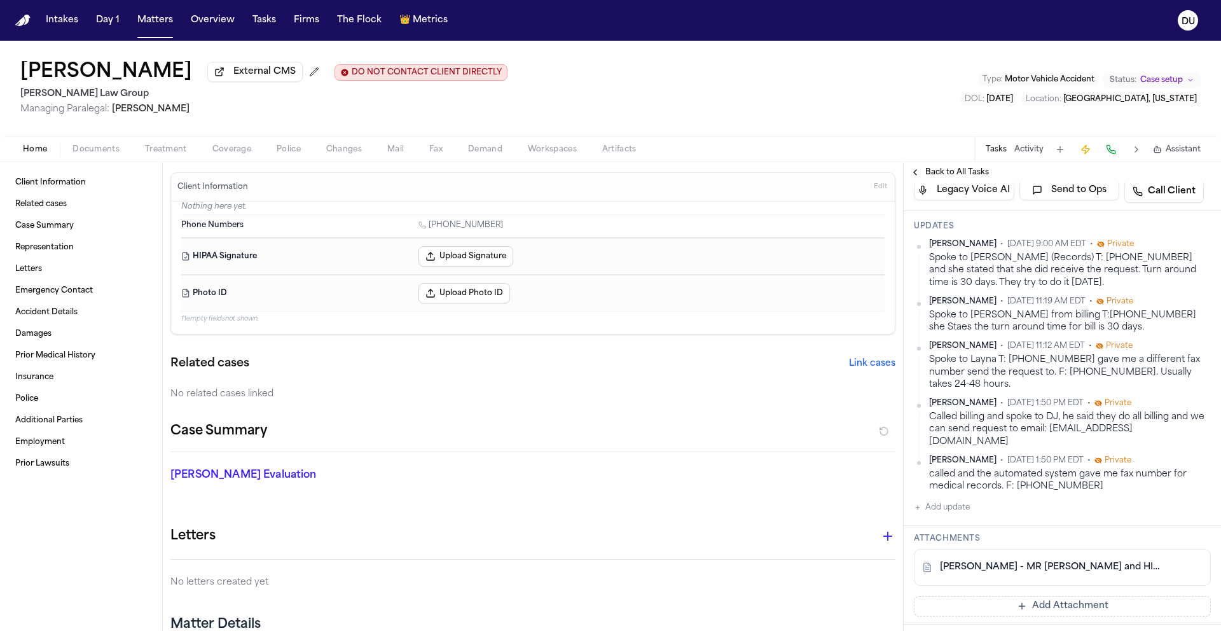
click at [958, 515] on button "Add update" at bounding box center [942, 507] width 56 height 15
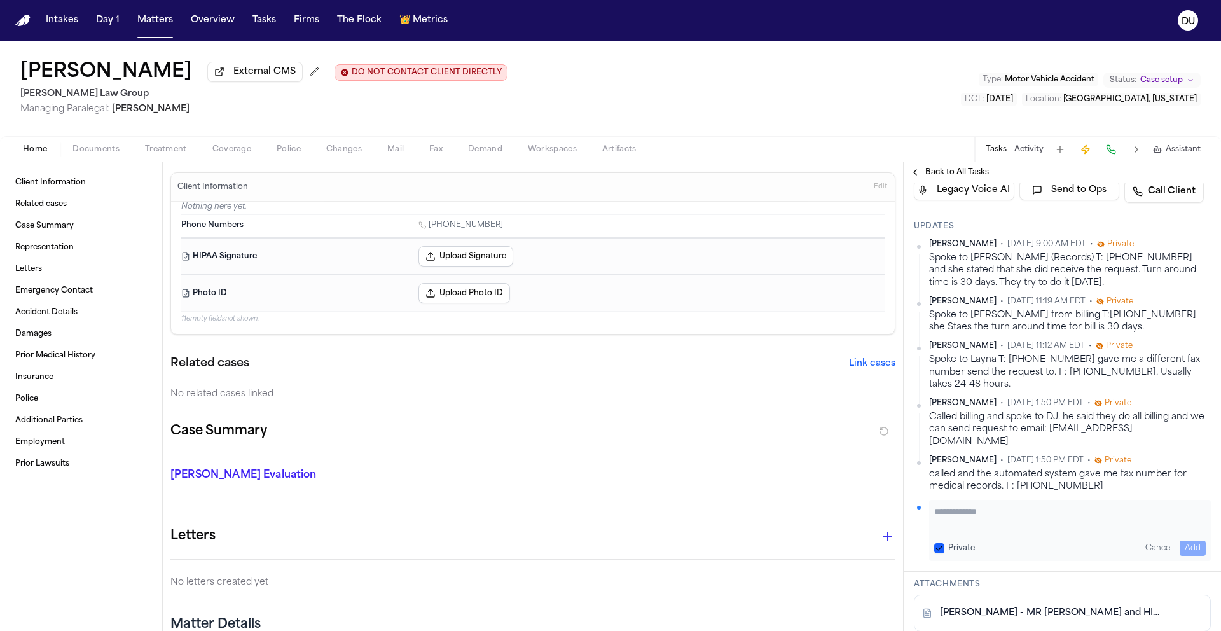
drag, startPoint x: 993, startPoint y: 548, endPoint x: 997, endPoint y: 539, distance: 9.1
click at [994, 546] on div "Private Cancel Add" at bounding box center [1070, 548] width 272 height 15
click at [1005, 526] on textarea "Add your update" at bounding box center [1070, 517] width 272 height 25
type textarea "**********"
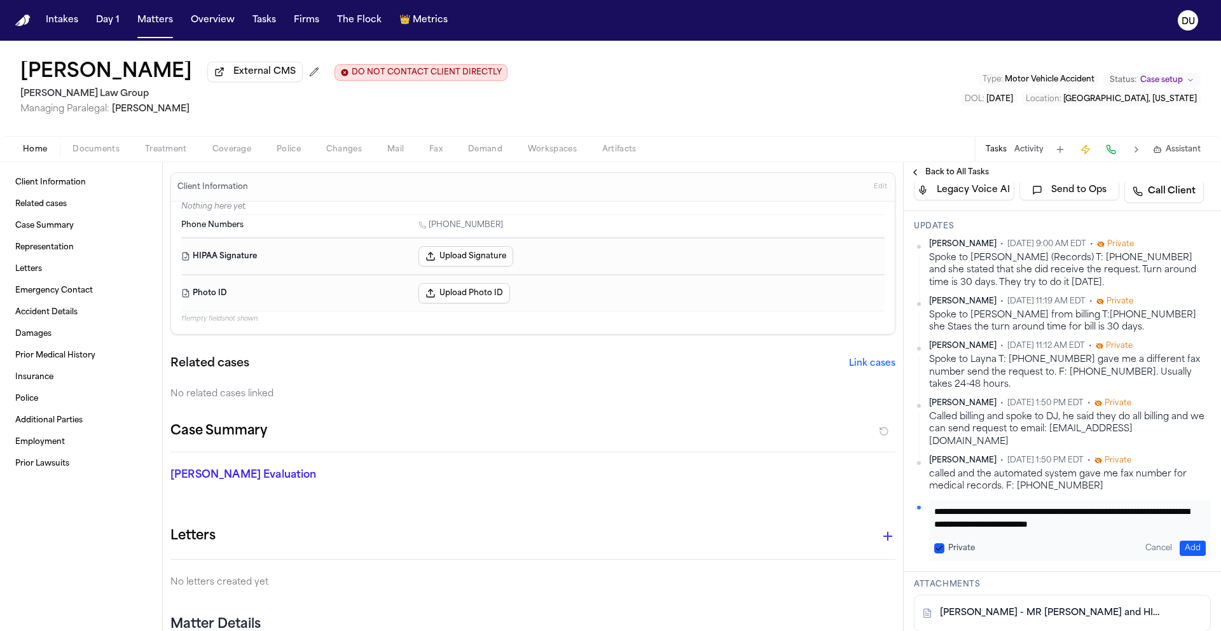
drag, startPoint x: 1182, startPoint y: 553, endPoint x: 1174, endPoint y: 500, distance: 54.2
click at [1182, 553] on button "Add" at bounding box center [1193, 548] width 26 height 15
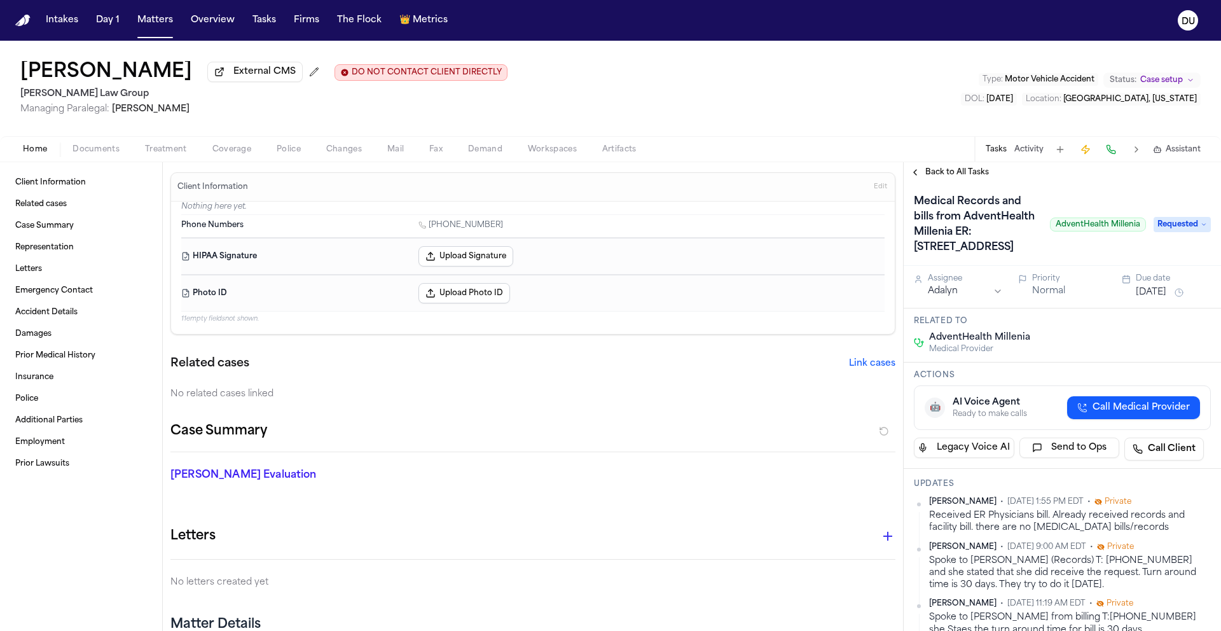
scroll to position [0, 0]
click at [1165, 233] on span "Requested" at bounding box center [1182, 225] width 57 height 15
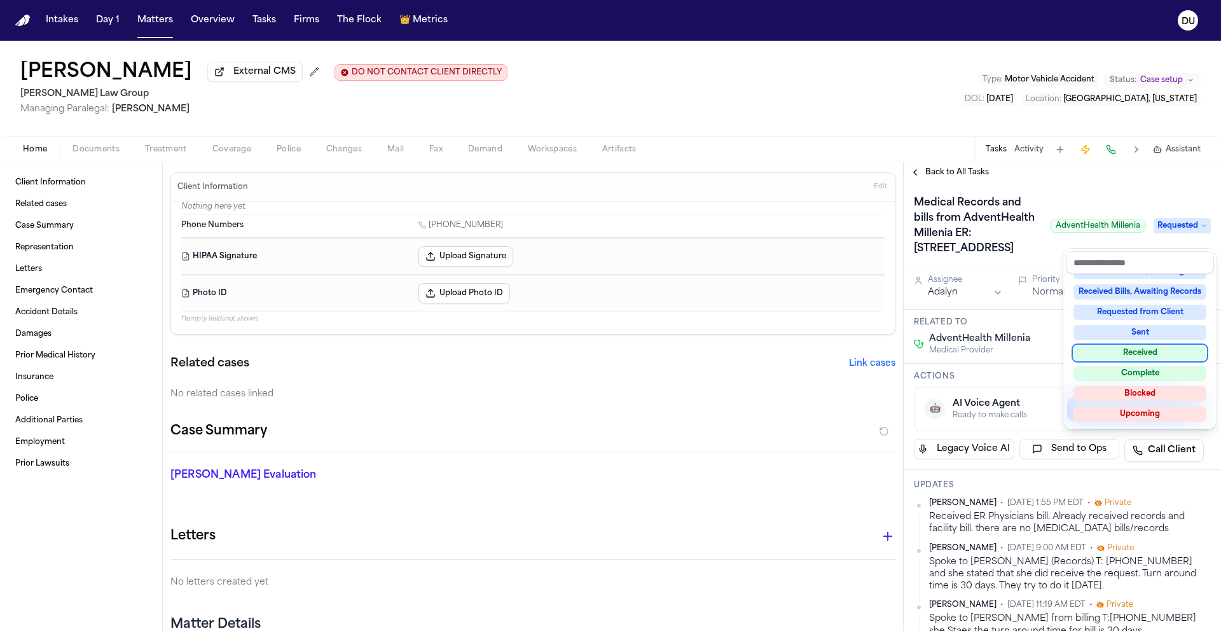
click at [1147, 355] on div "Received" at bounding box center [1140, 352] width 133 height 15
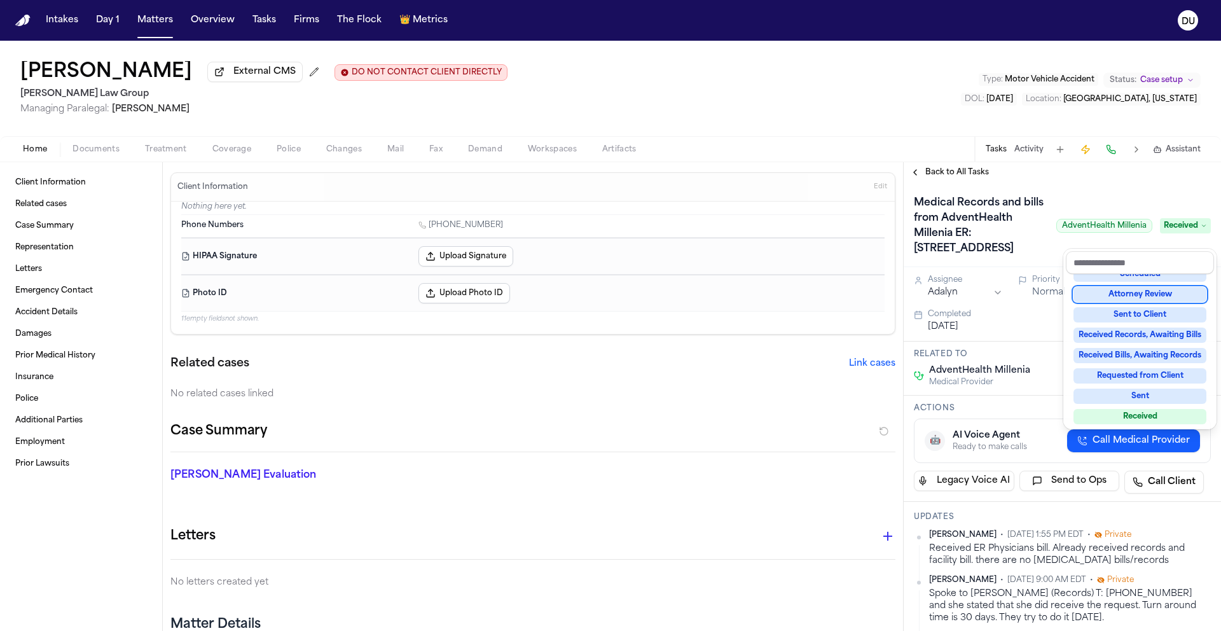
click at [226, 80] on div "Fredy Ramirez External CMS DO NOT CONTACT CLIENT DIRECTLY DO NOT CONTACT Morgan…" at bounding box center [610, 336] width 1221 height 590
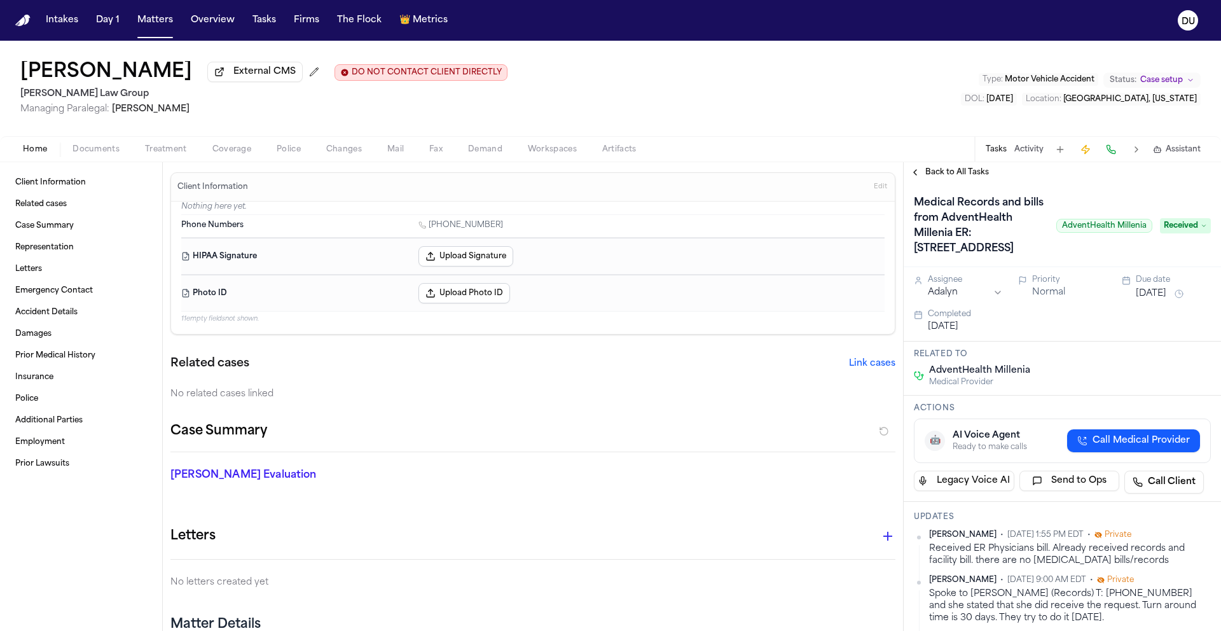
click at [233, 78] on span "External CMS" at bounding box center [264, 72] width 62 height 13
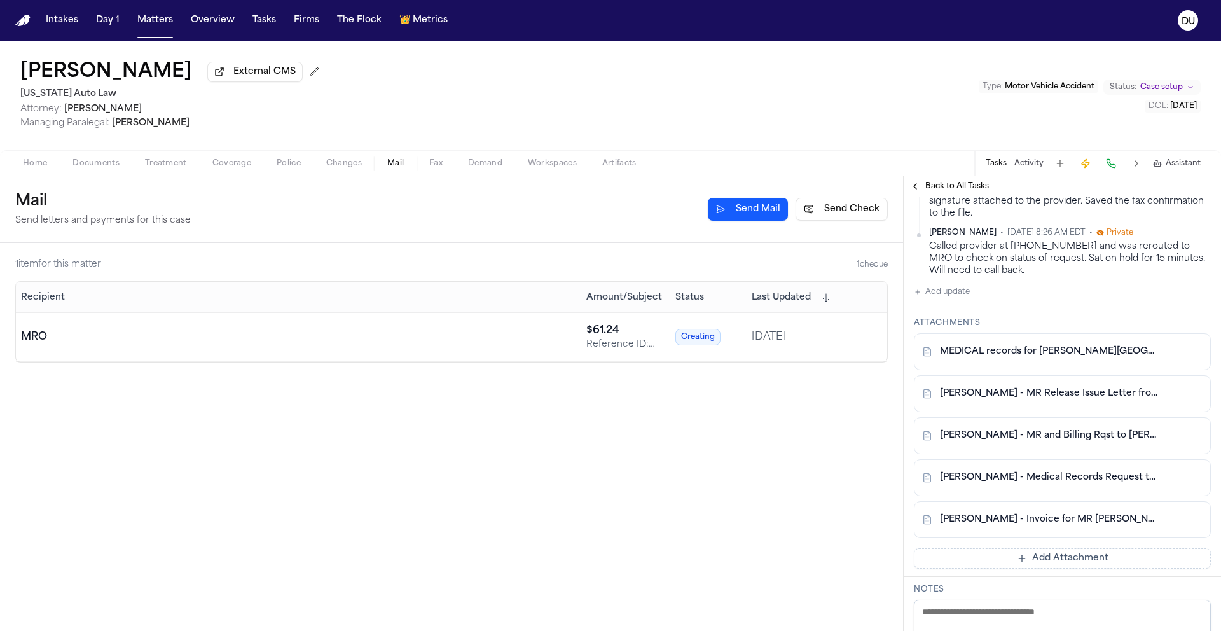
scroll to position [384, 0]
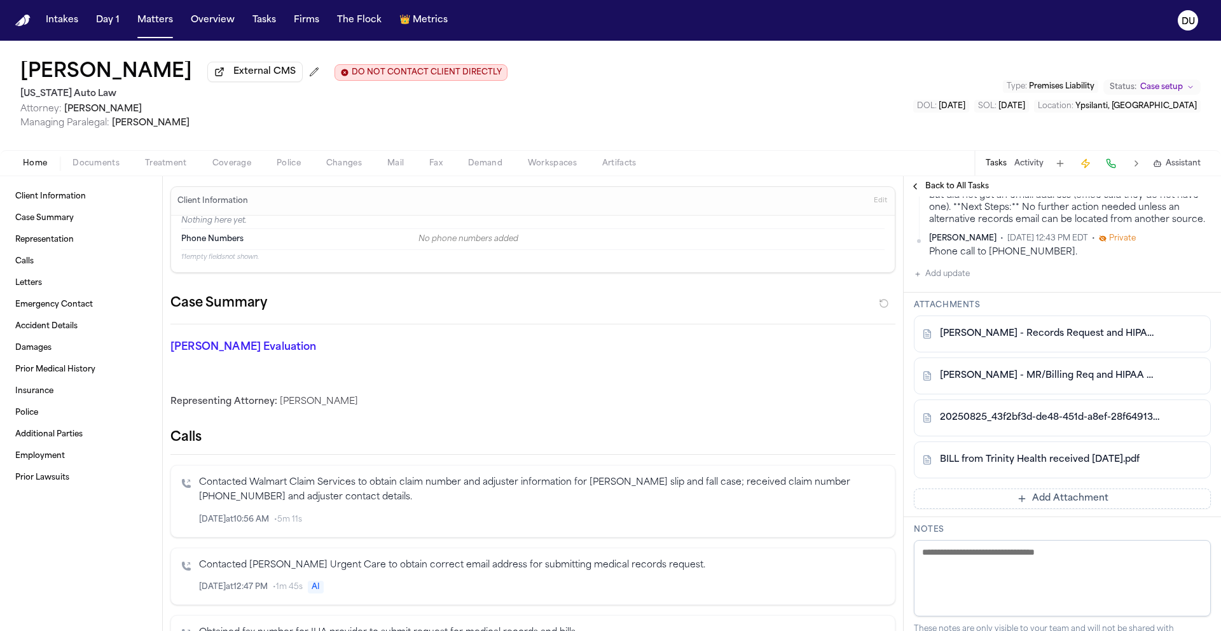
scroll to position [721, 0]
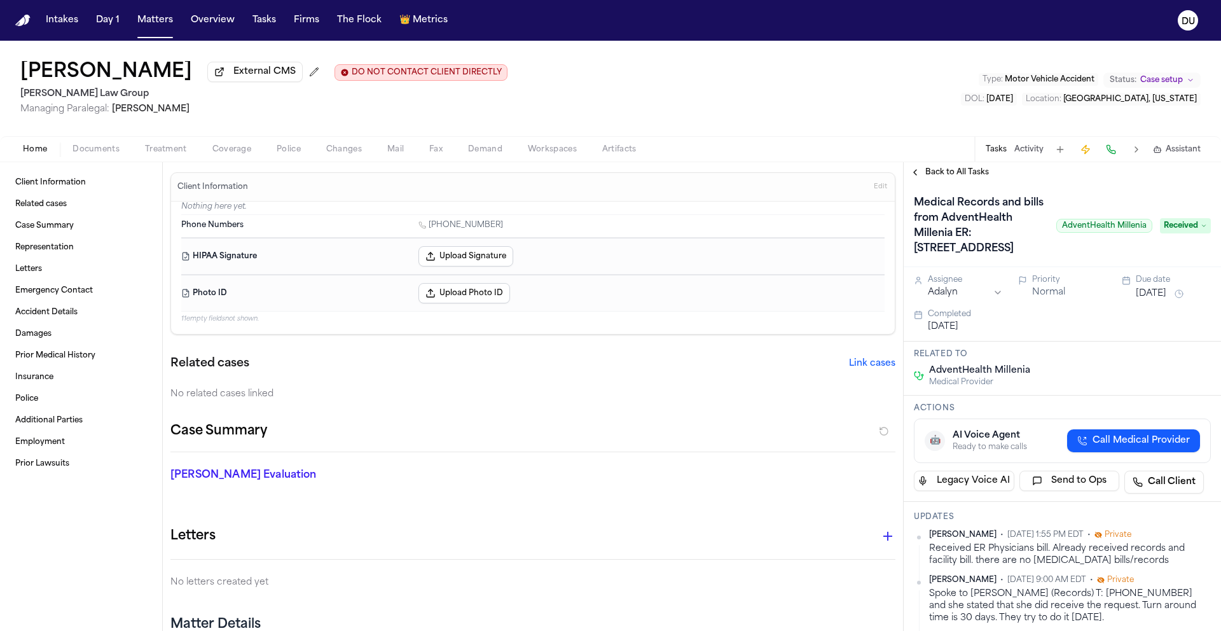
click at [27, 20] on img "Home" at bounding box center [22, 21] width 15 height 12
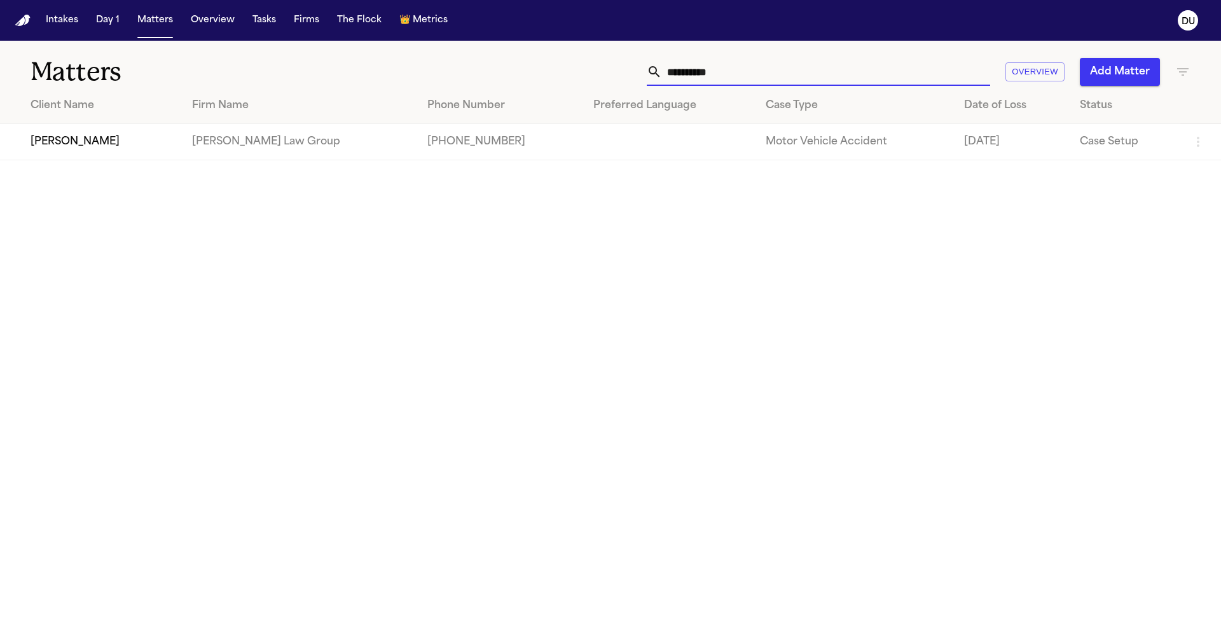
drag, startPoint x: 779, startPoint y: 67, endPoint x: 626, endPoint y: 69, distance: 152.7
click at [626, 69] on div "**********" at bounding box center [779, 72] width 822 height 28
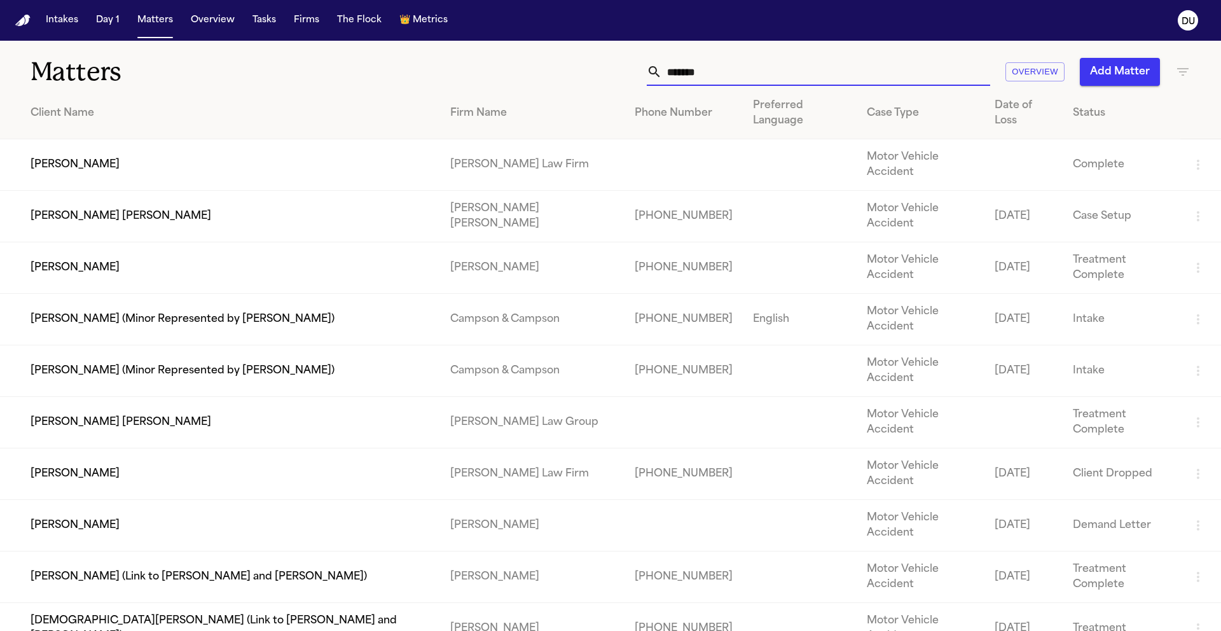
type input "*******"
click at [210, 397] on td "Cristel Morales Julian" at bounding box center [220, 423] width 440 height 52
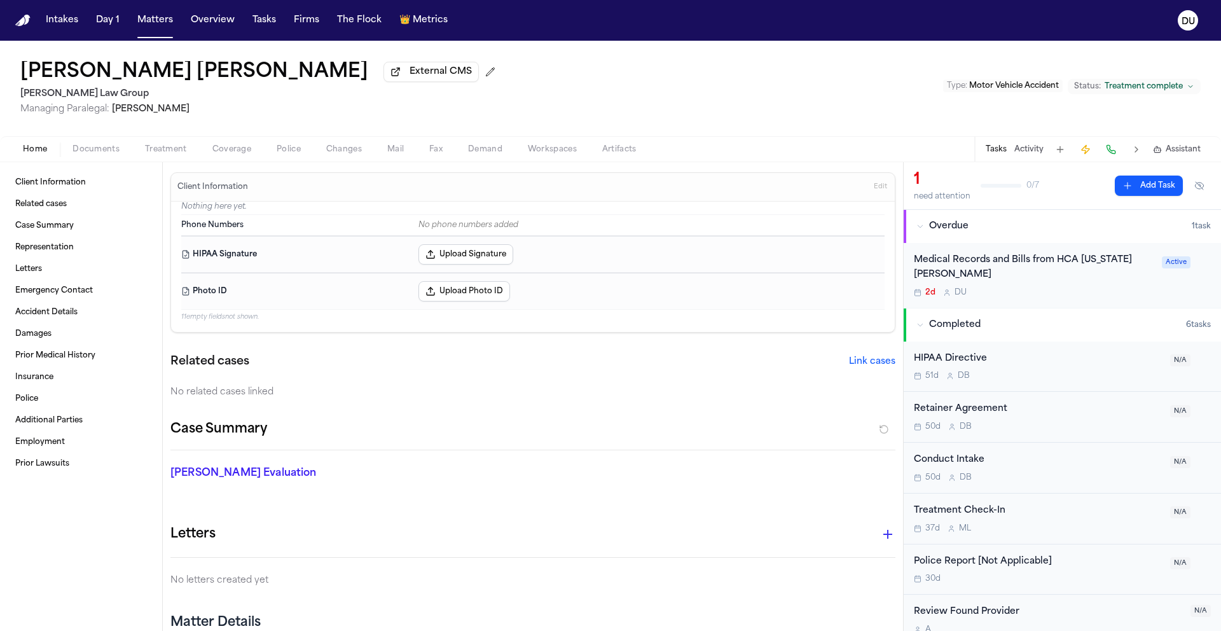
click at [1033, 265] on div "Medical Records and Bills from HCA Florida Brandon" at bounding box center [1034, 267] width 240 height 29
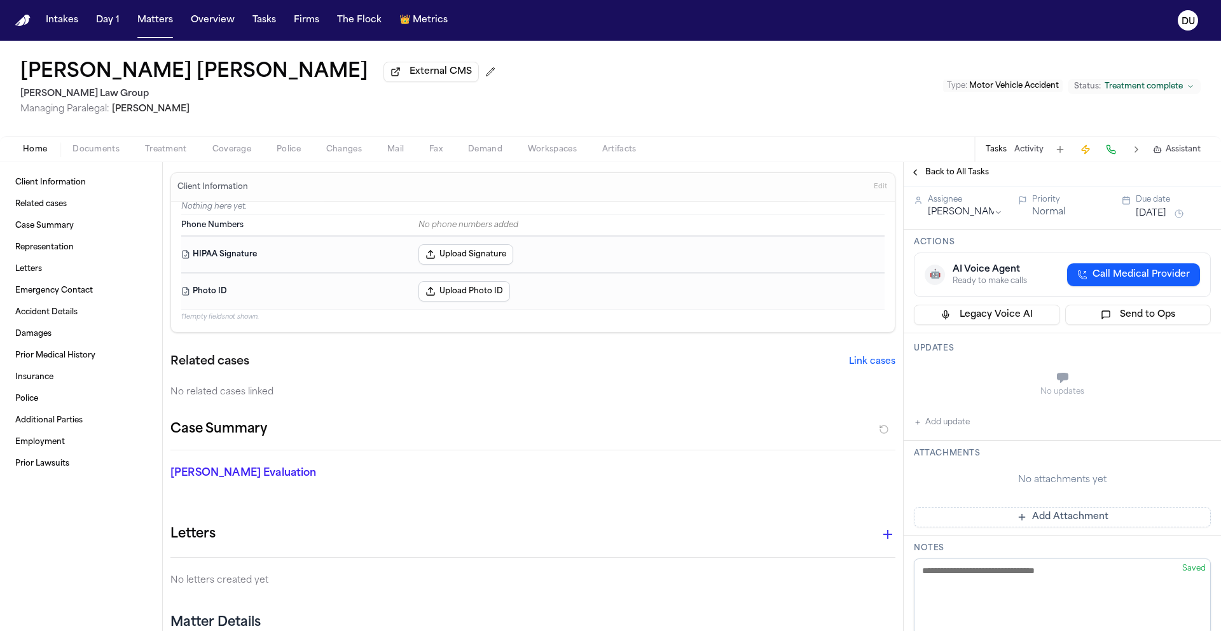
scroll to position [55, 0]
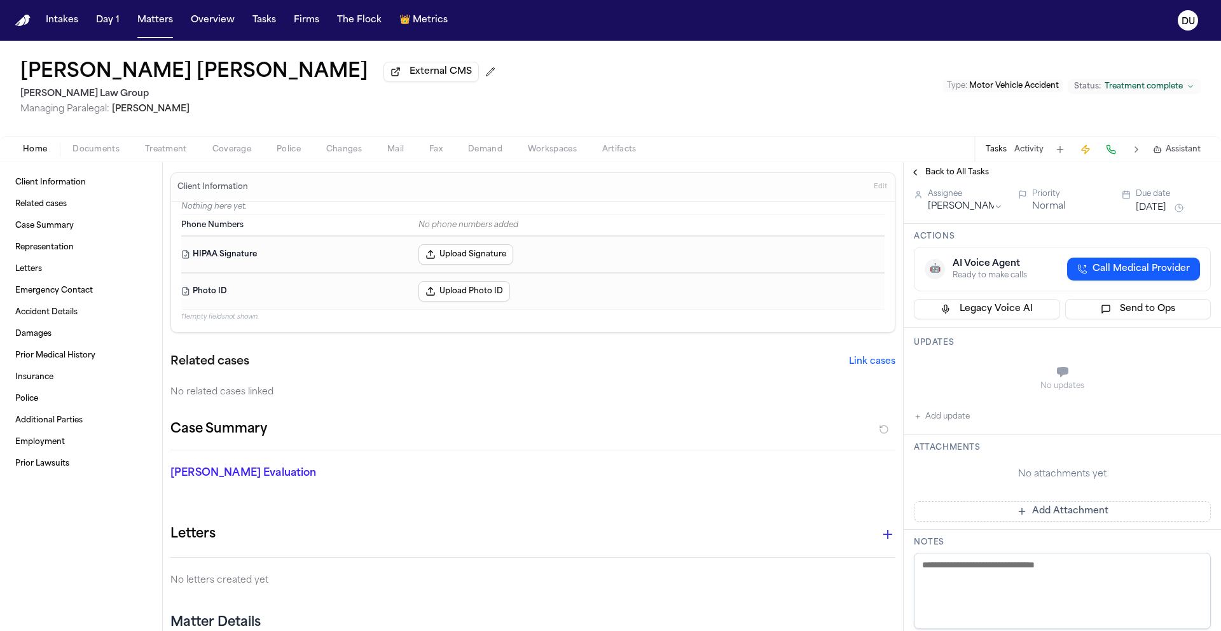
click at [1066, 516] on button "Add Attachment" at bounding box center [1062, 511] width 297 height 20
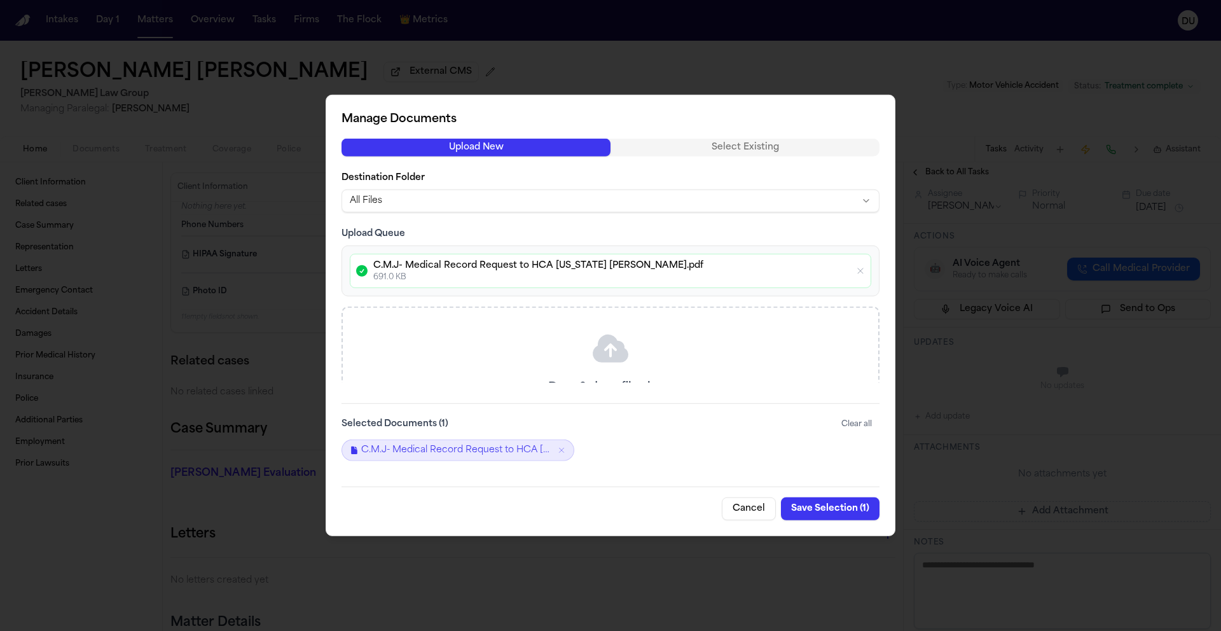
click at [823, 508] on button "Save Selection ( 1 )" at bounding box center [830, 508] width 99 height 23
